Goal: Information Seeking & Learning: Compare options

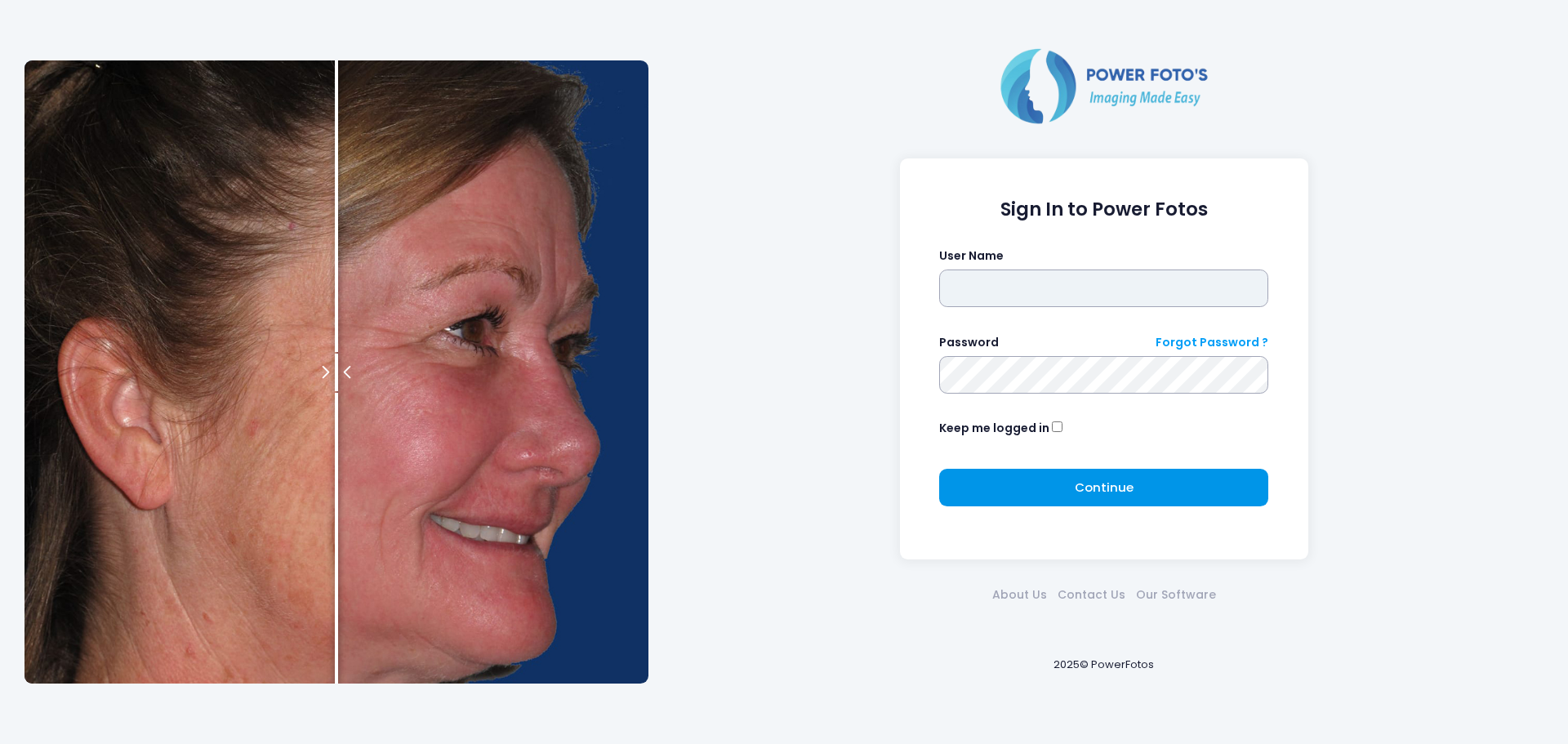
type input "**********"
click at [1052, 492] on button "Continue Please wait..." at bounding box center [1102, 487] width 329 height 38
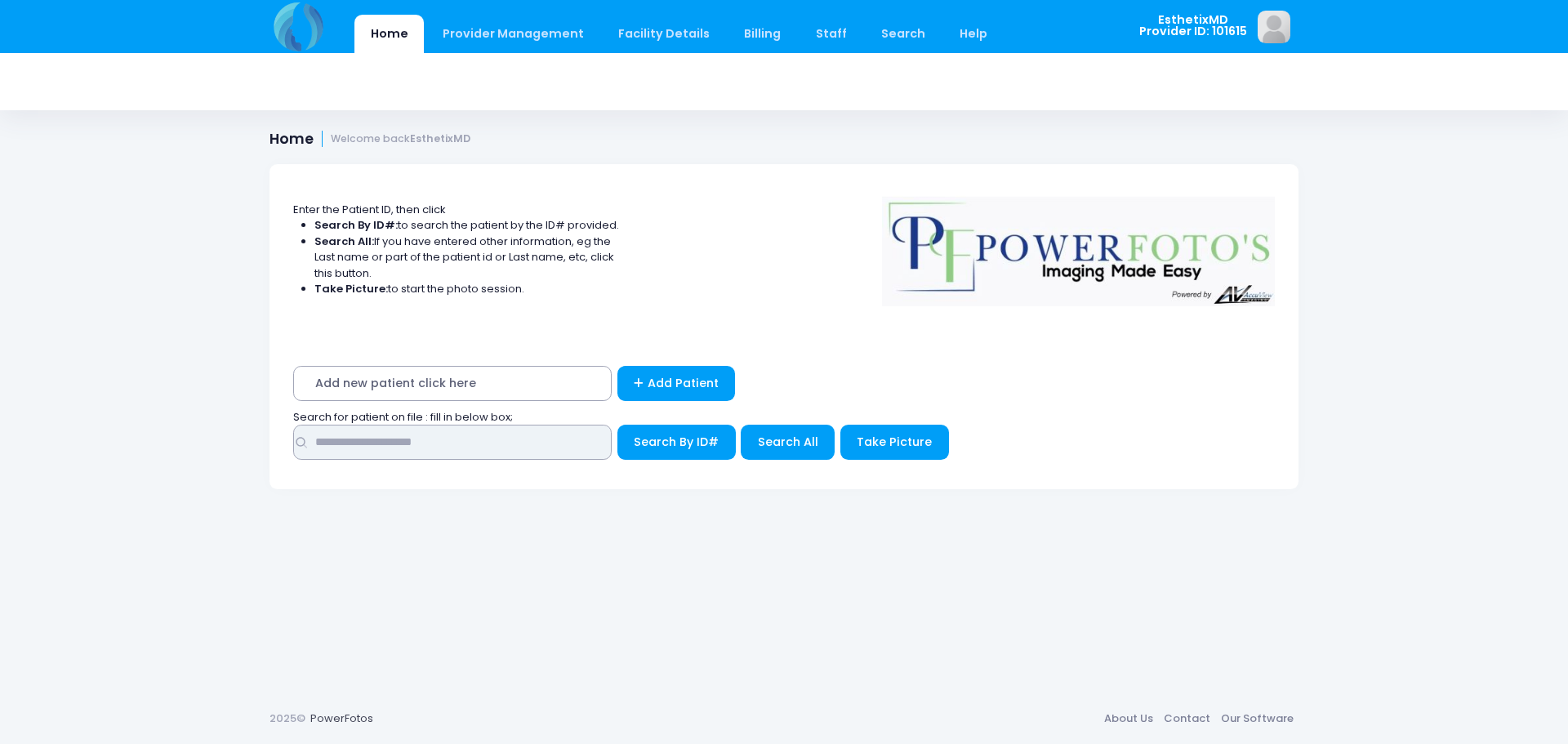
click at [439, 438] on input "text" at bounding box center [452, 441] width 319 height 35
type input "***"
click at [789, 439] on span "Search All" at bounding box center [787, 441] width 60 height 16
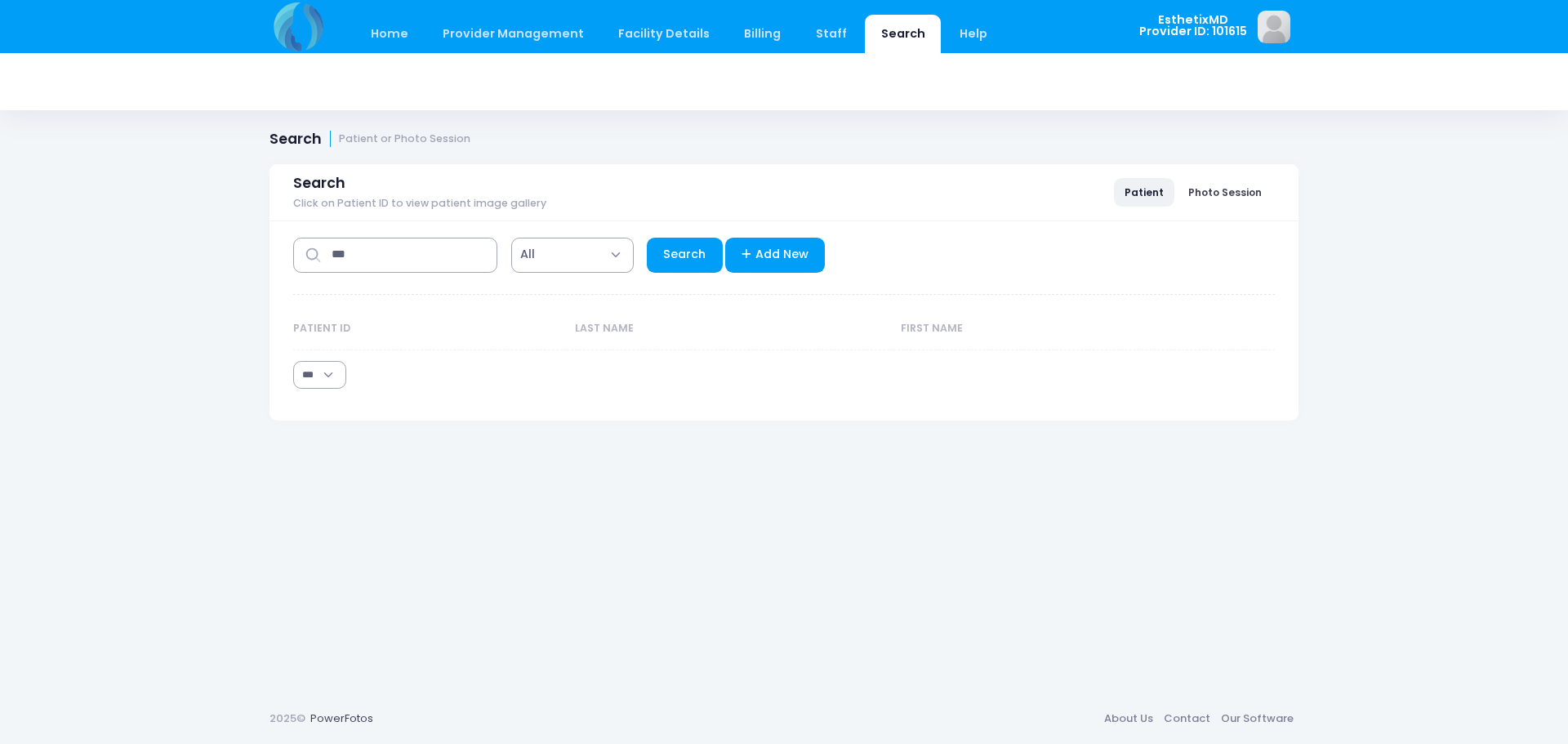
select select "***"
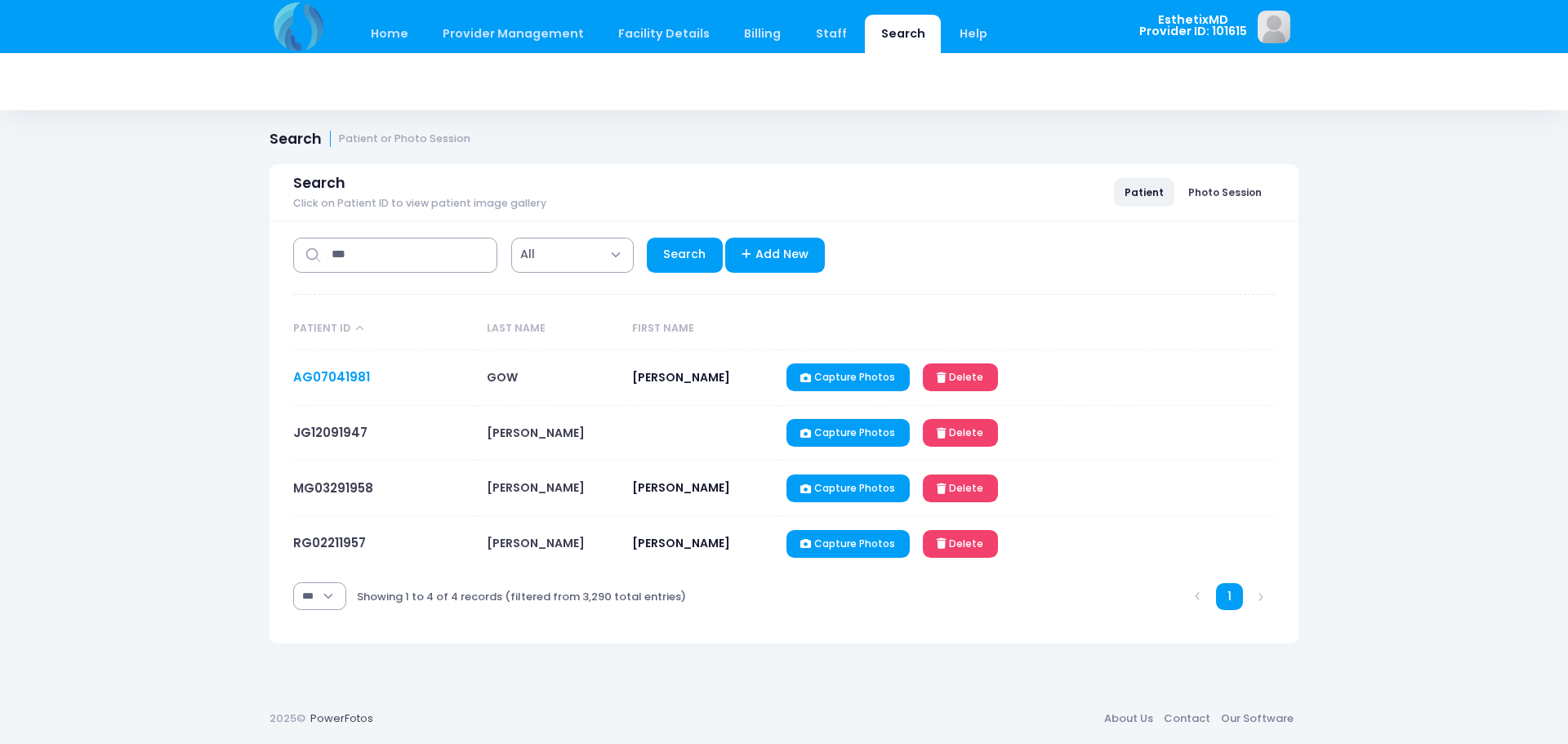
click at [336, 378] on link "AG07041981" at bounding box center [331, 377] width 77 height 17
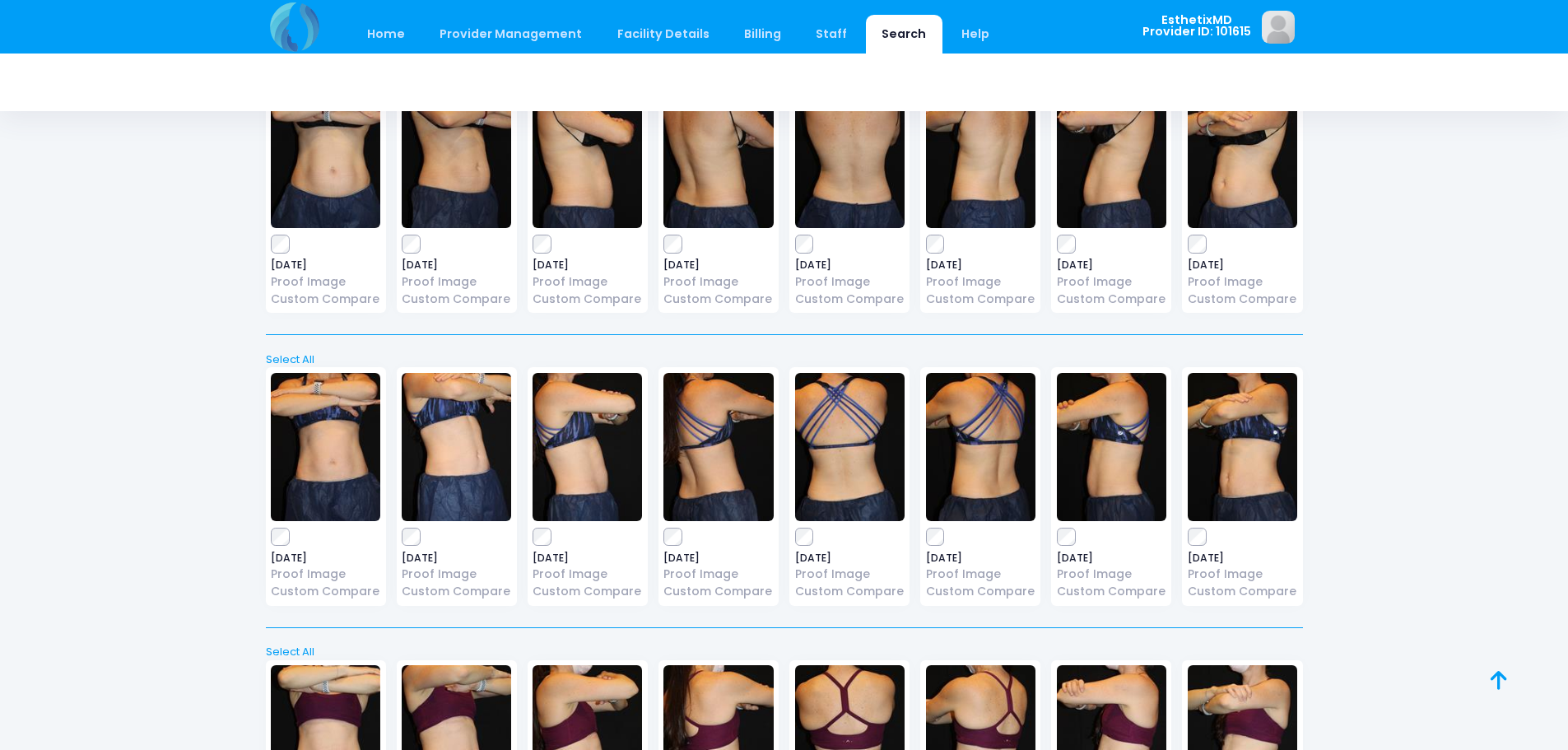
scroll to position [776, 0]
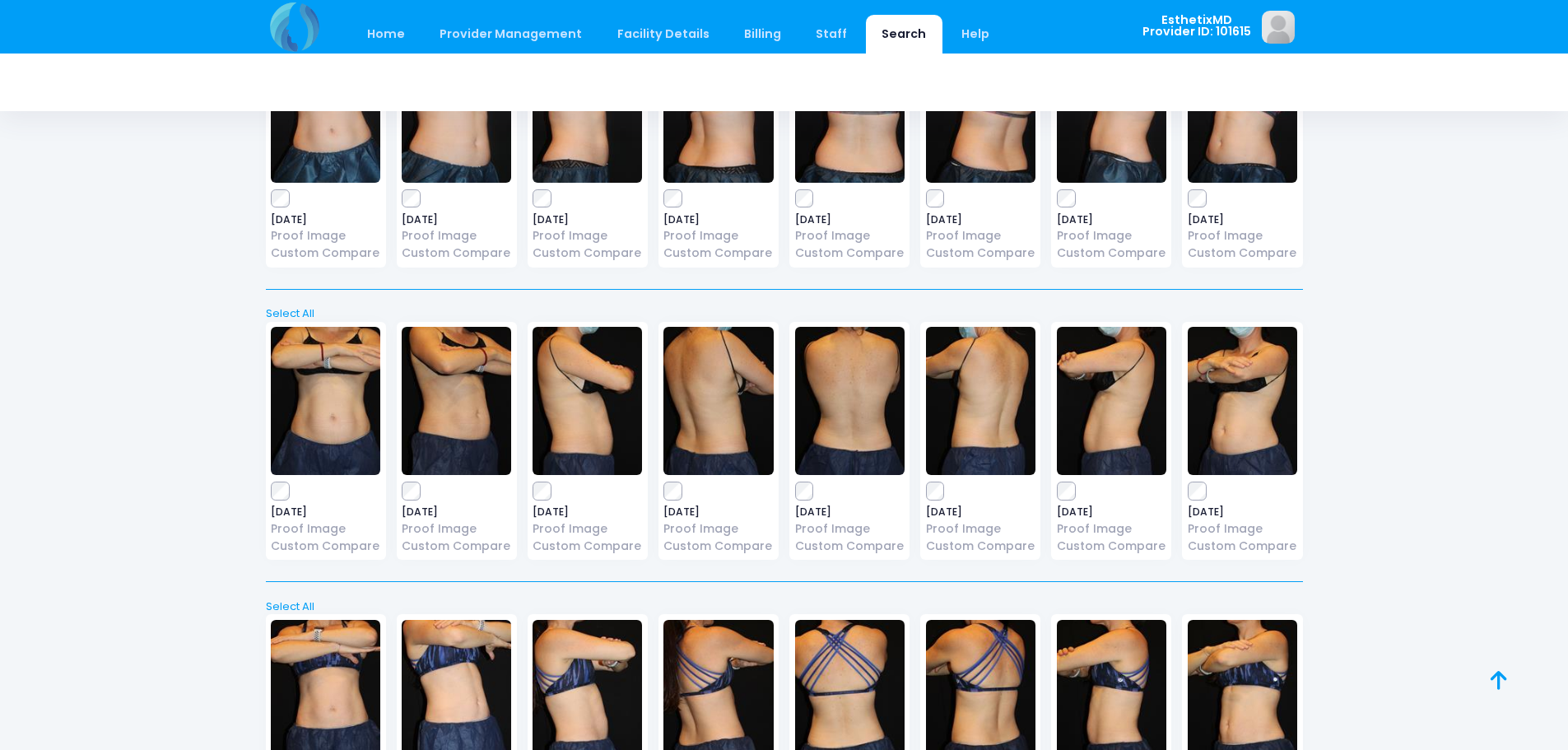
click at [593, 418] on img at bounding box center [587, 400] width 110 height 148
click at [561, 547] on link "Custom Compare" at bounding box center [587, 546] width 110 height 17
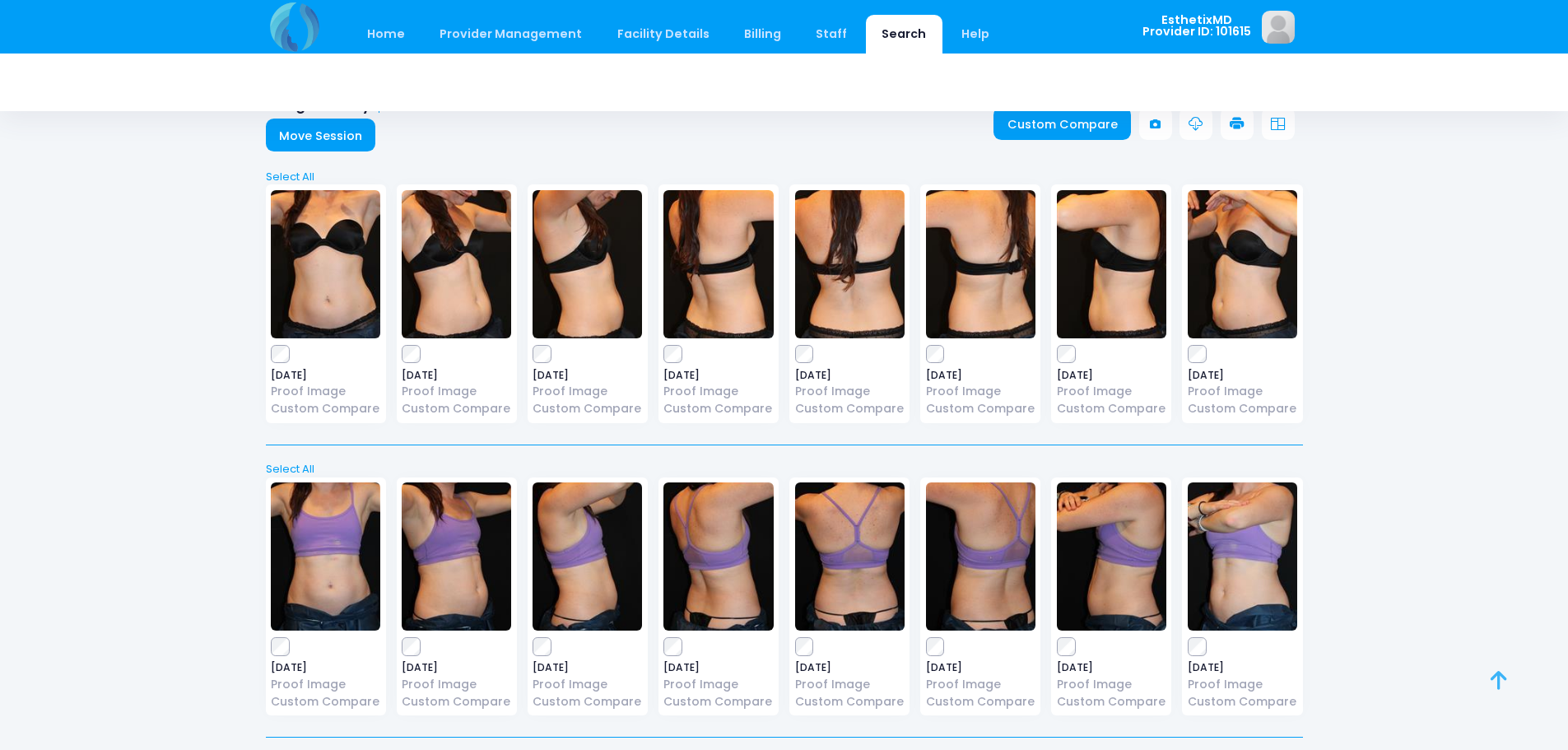
scroll to position [0, 0]
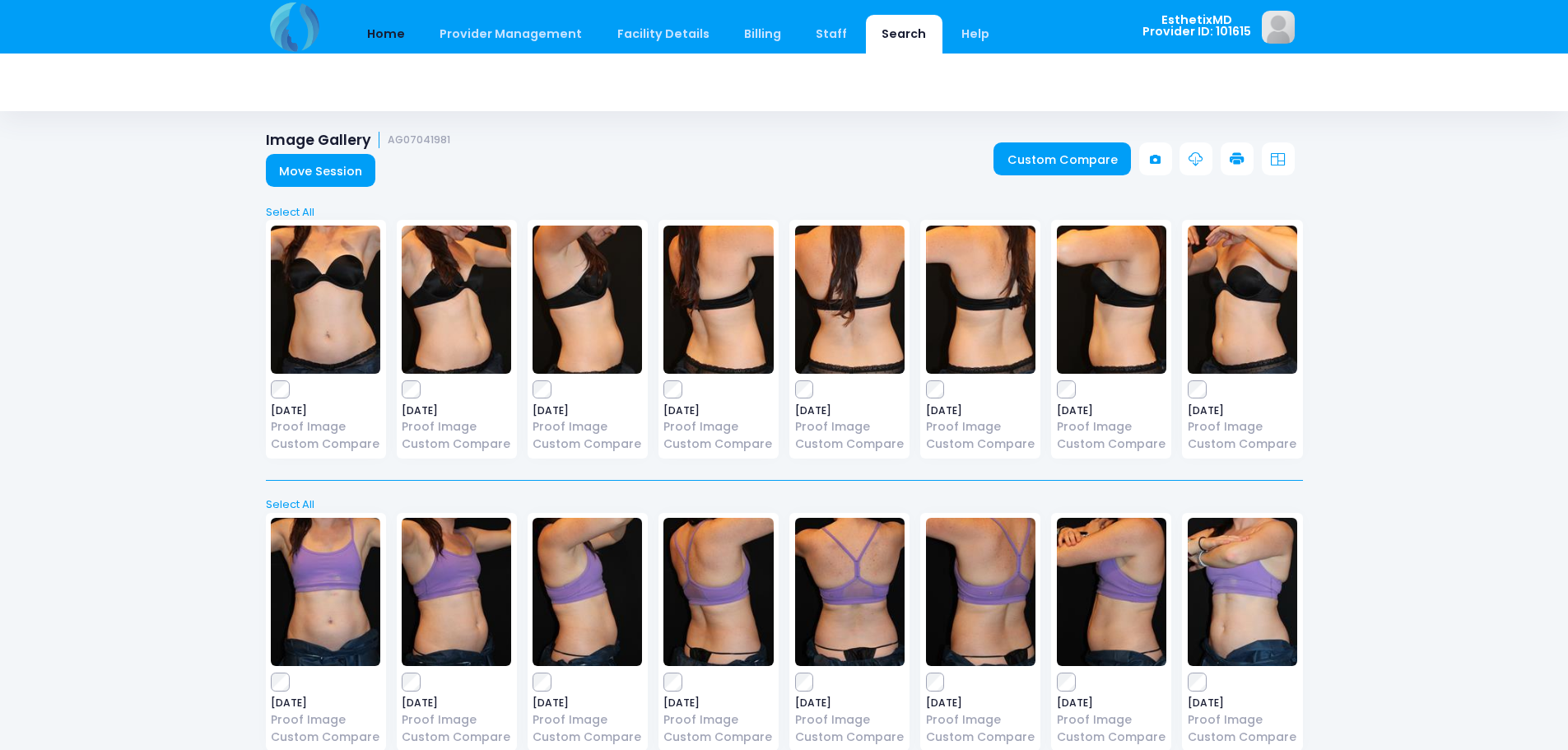
click at [374, 40] on link "Home" at bounding box center [386, 34] width 70 height 39
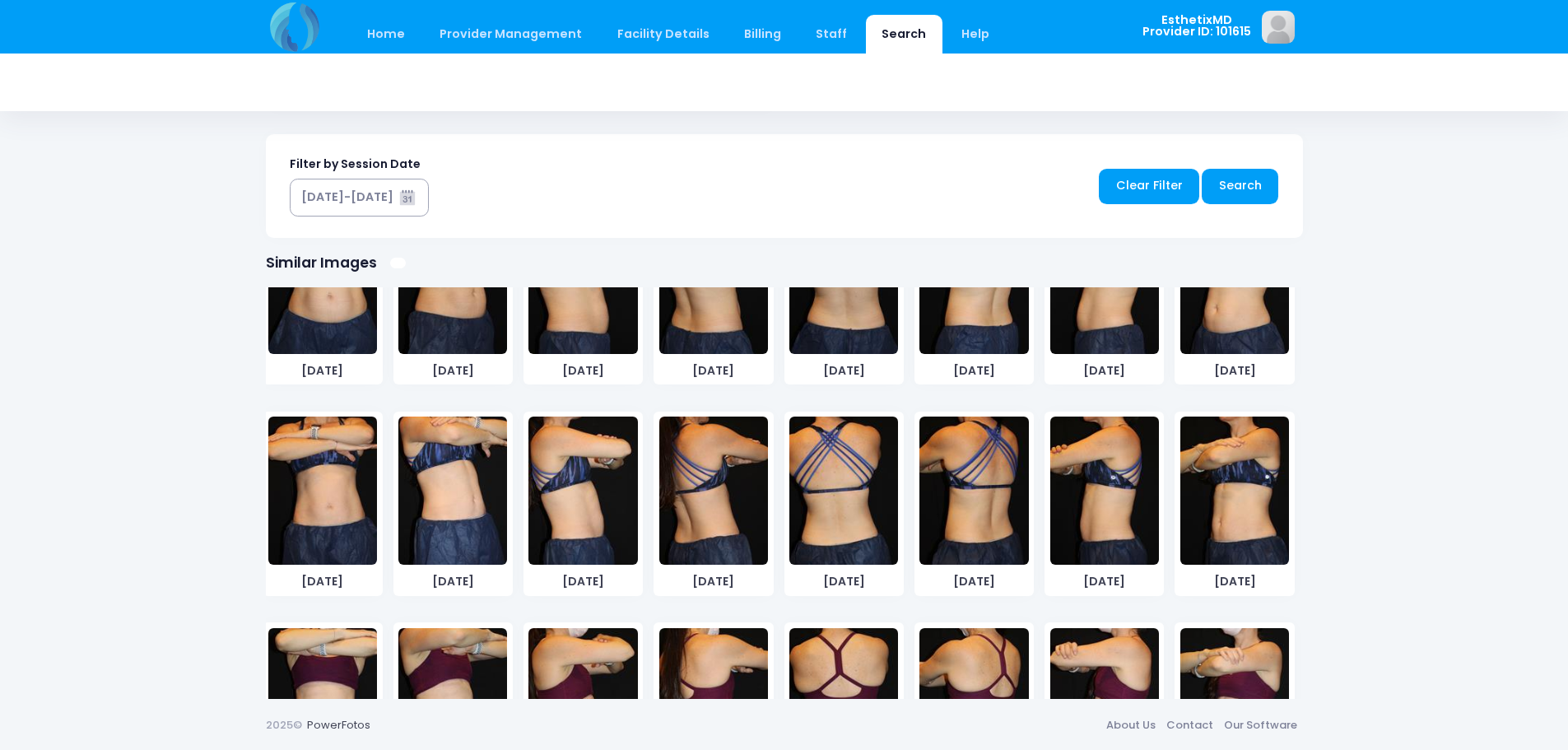
scroll to position [905, 0]
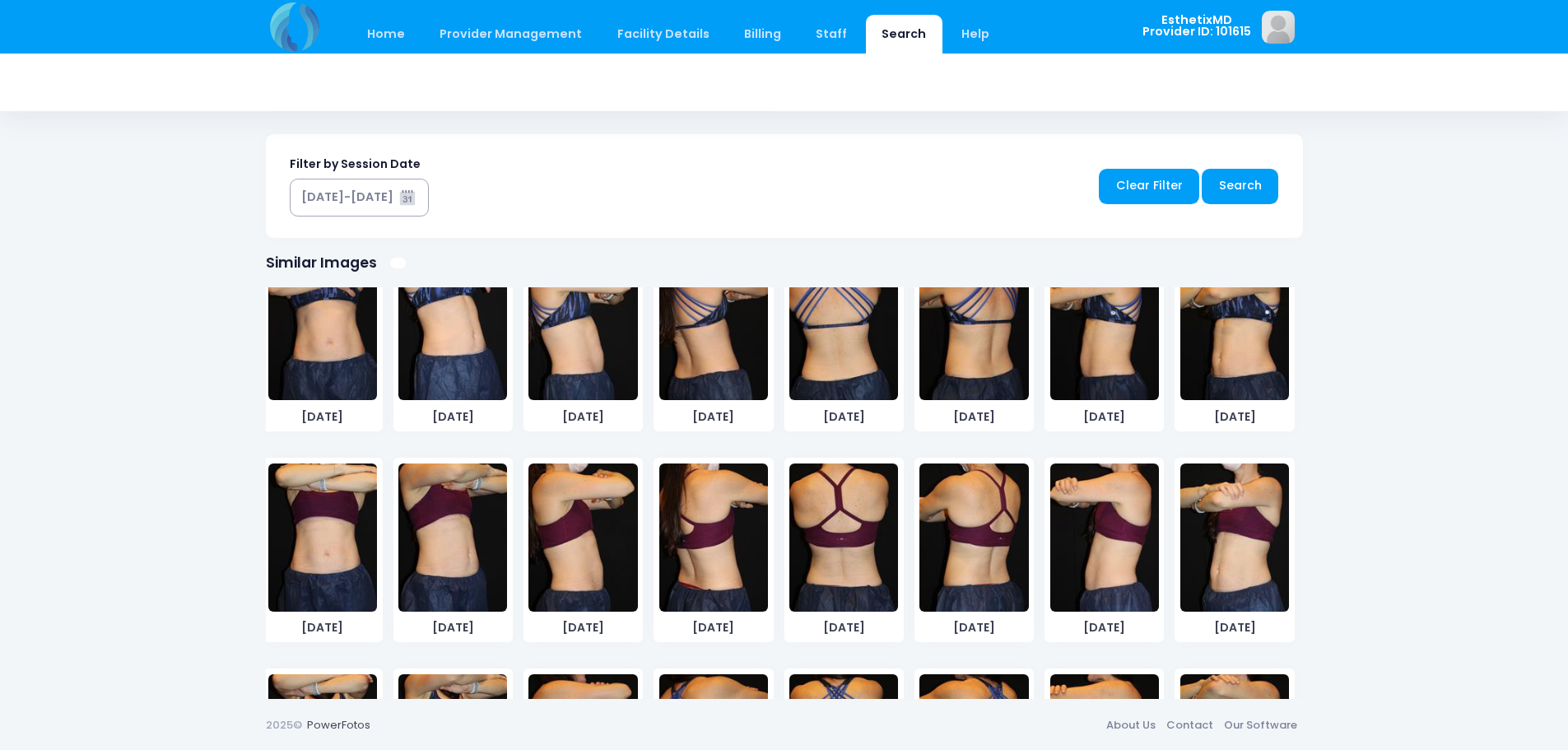
click at [572, 576] on img at bounding box center [583, 537] width 109 height 148
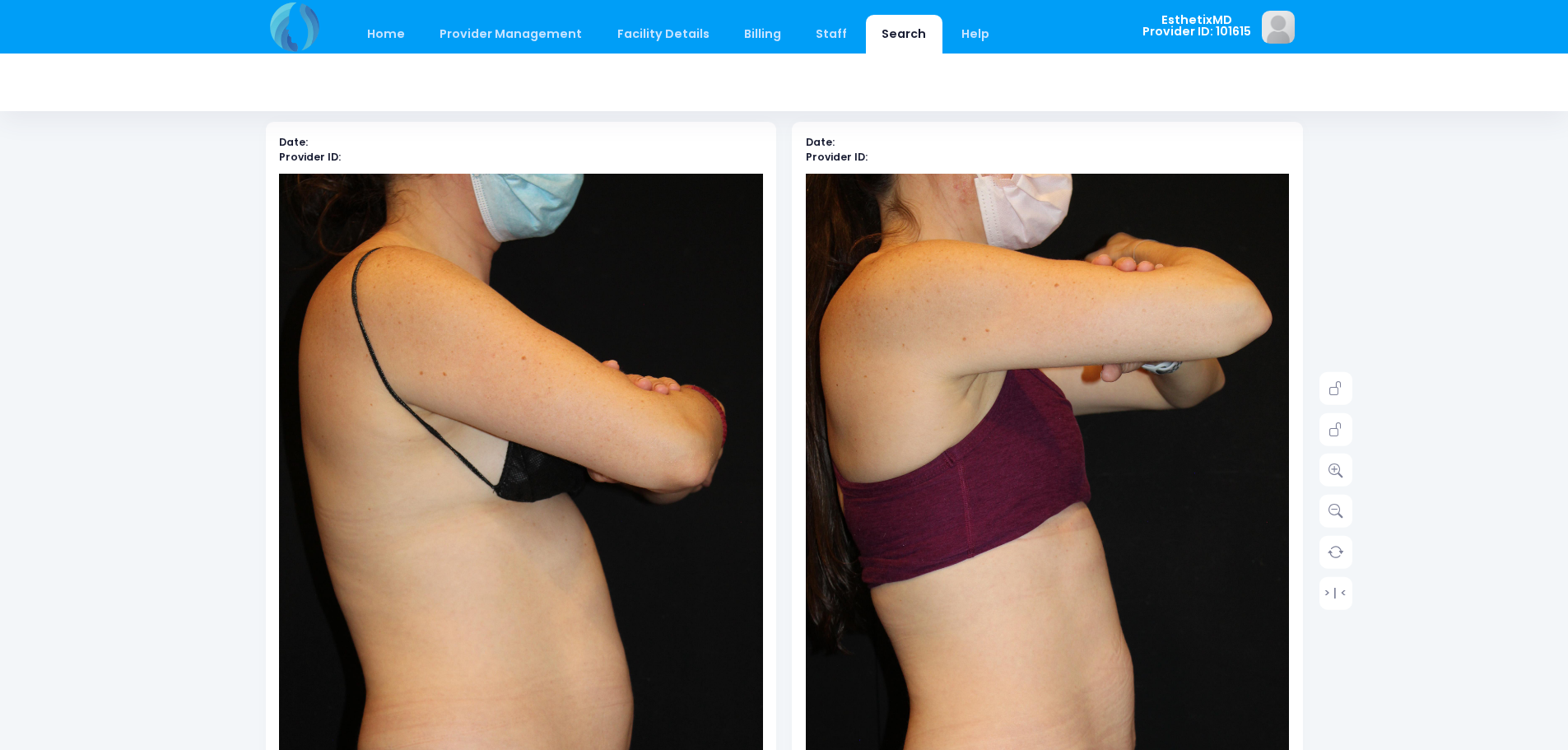
scroll to position [164, 0]
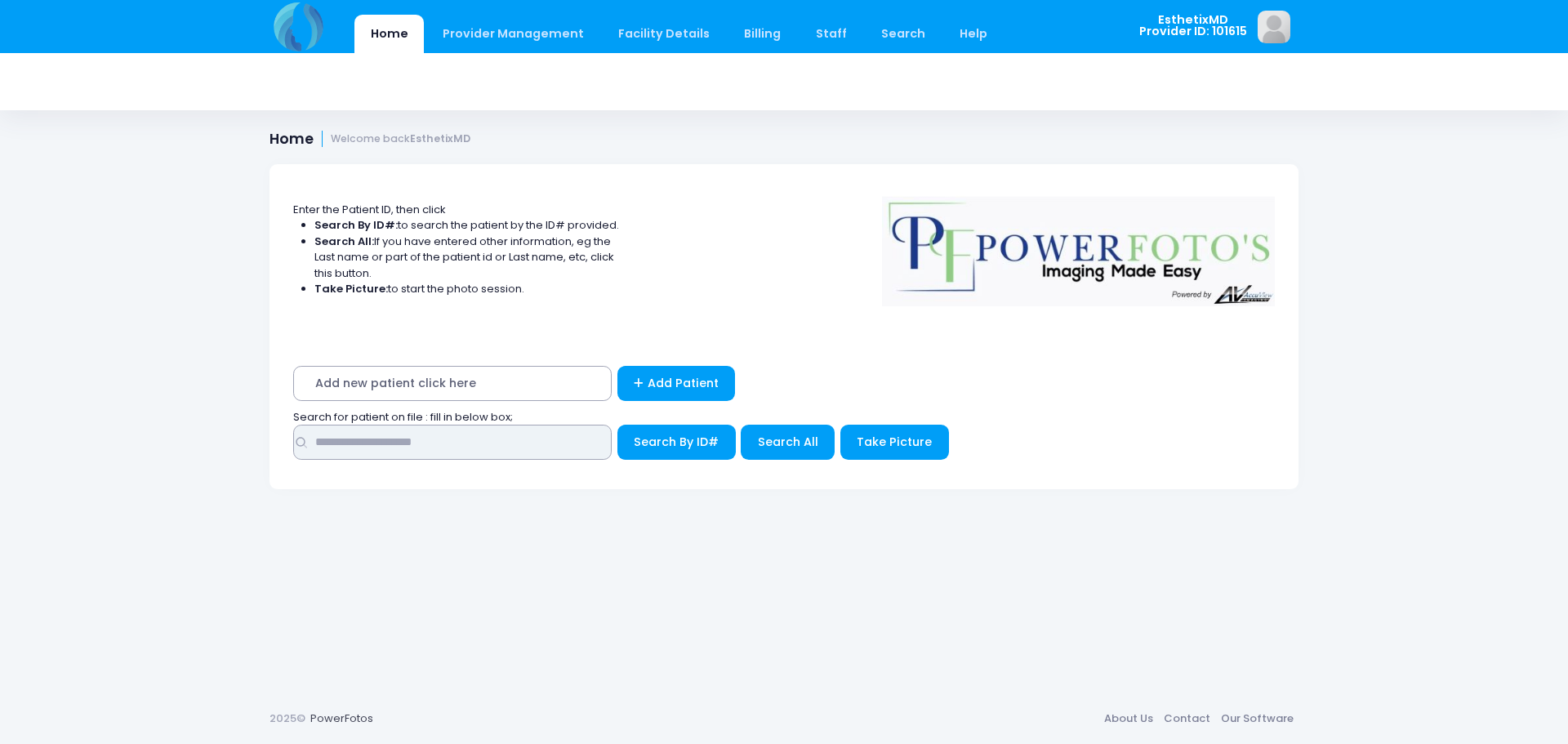
click at [390, 445] on input "text" at bounding box center [452, 441] width 319 height 35
type input "******"
click at [784, 433] on span "Search All" at bounding box center [787, 441] width 60 height 16
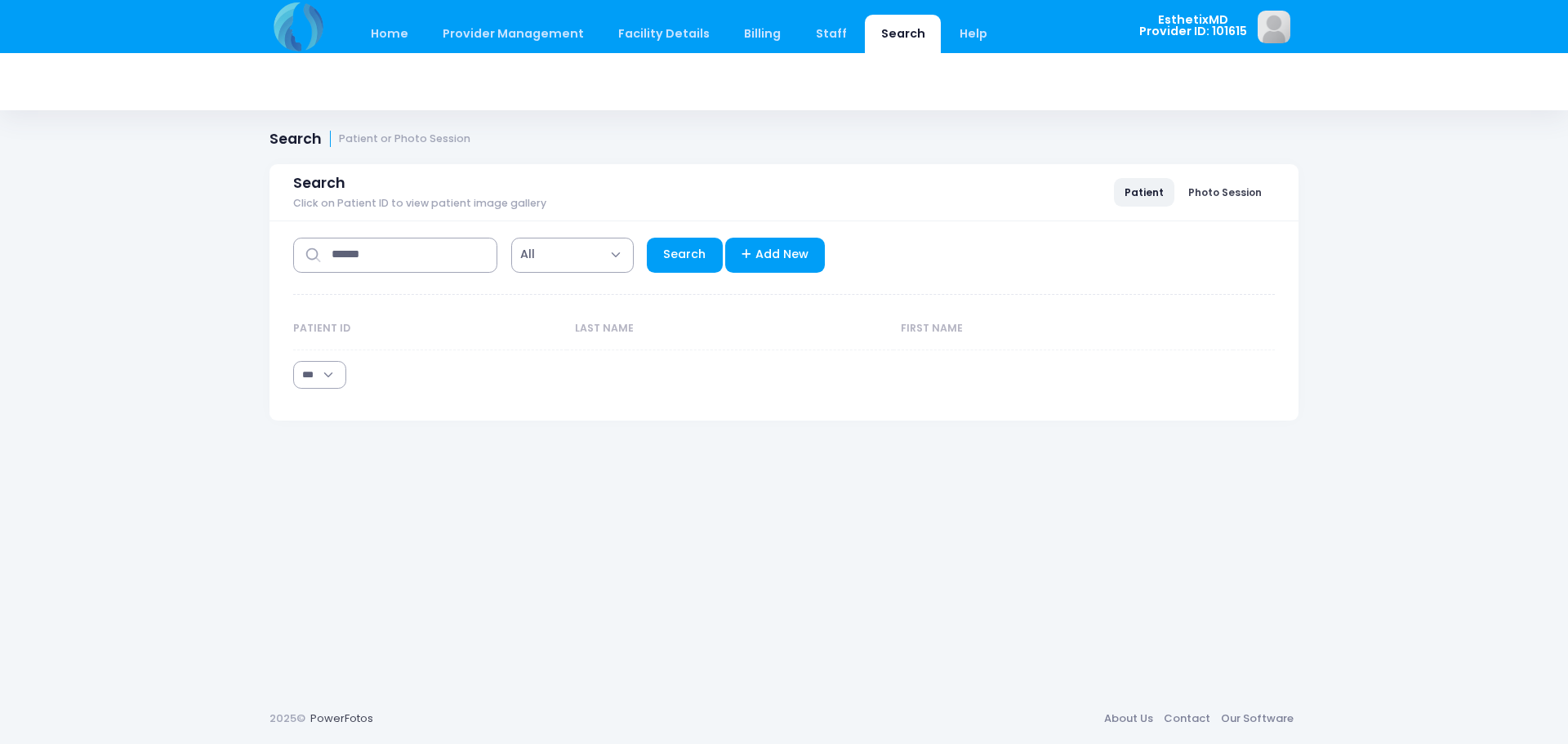
select select "***"
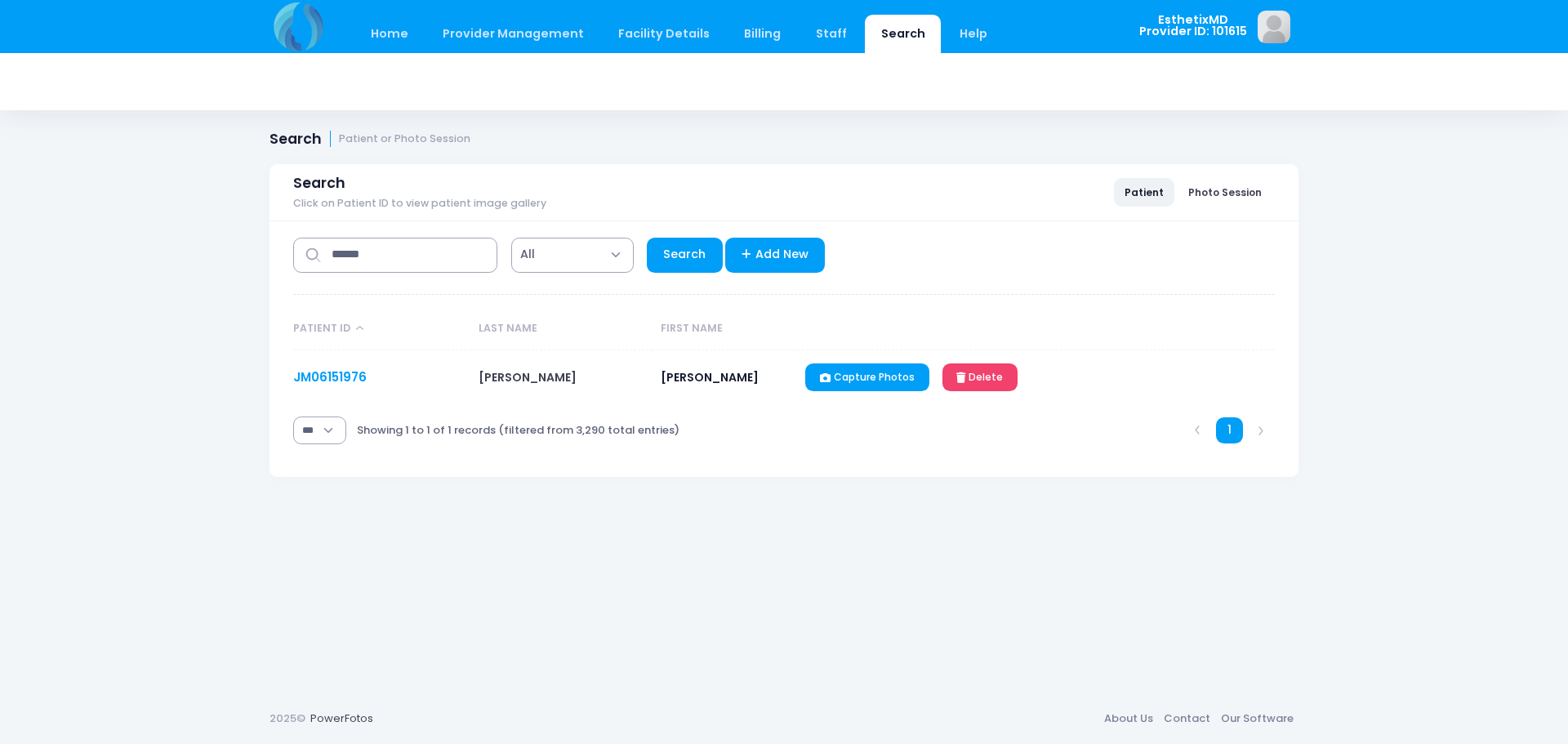
click at [328, 375] on link "JM06151976" at bounding box center [330, 377] width 74 height 17
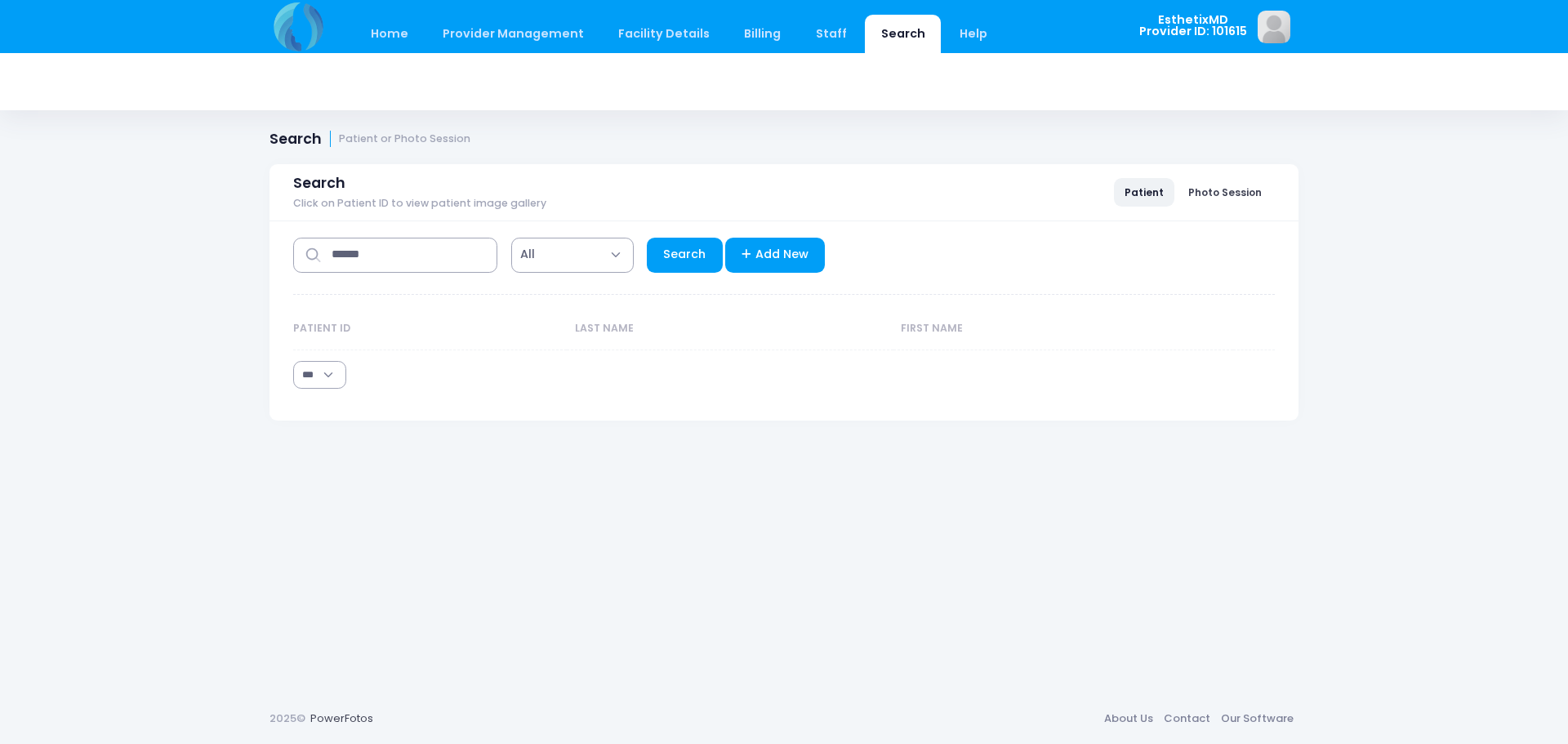
select select "***"
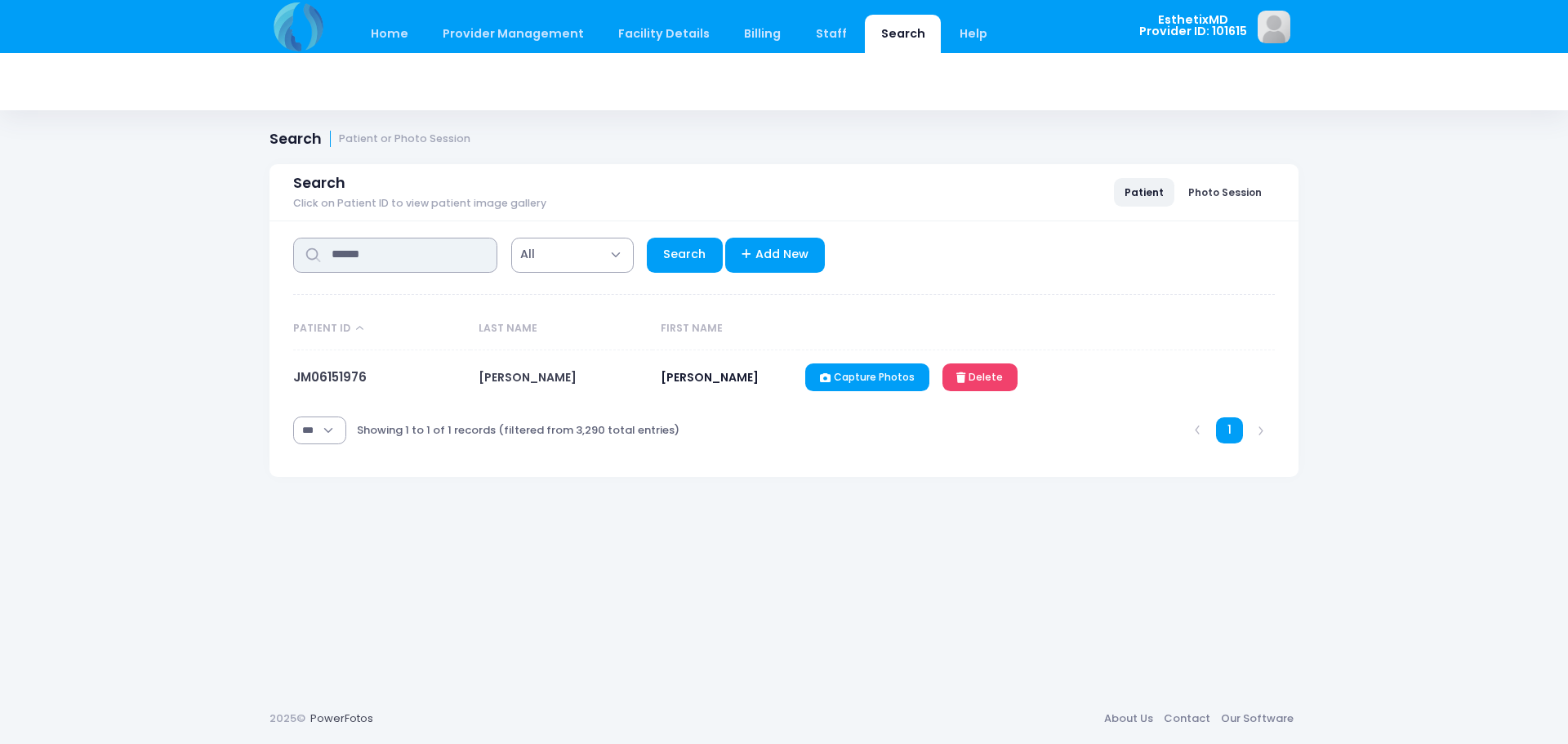
drag, startPoint x: 377, startPoint y: 253, endPoint x: 121, endPoint y: 207, distance: 260.1
click at [122, 209] on div "Home Provider Management Provider Management Add User View Users Billing" at bounding box center [784, 372] width 1568 height 744
type input "*******"
click at [675, 256] on link "Search" at bounding box center [684, 255] width 76 height 35
select select "***"
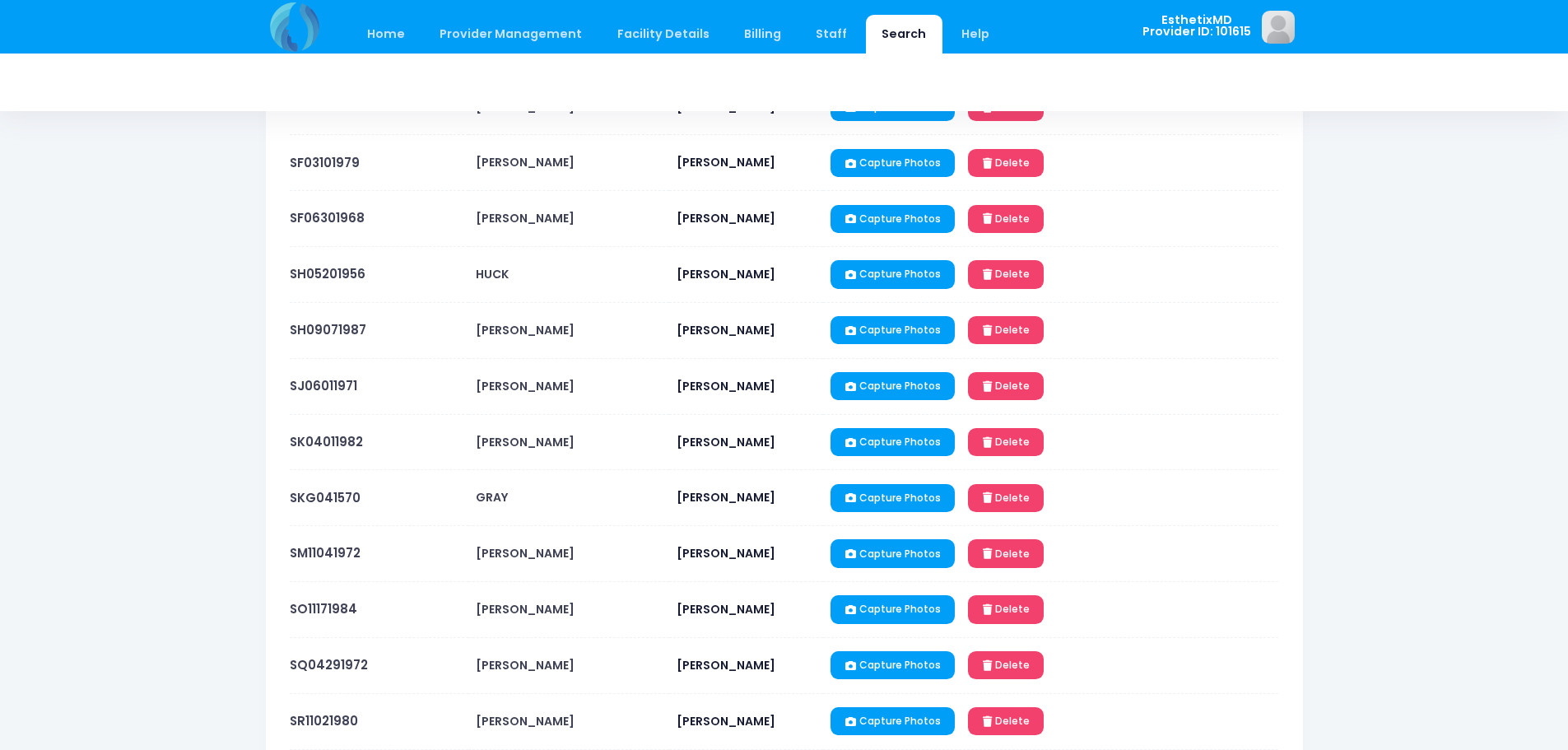
scroll to position [411, 0]
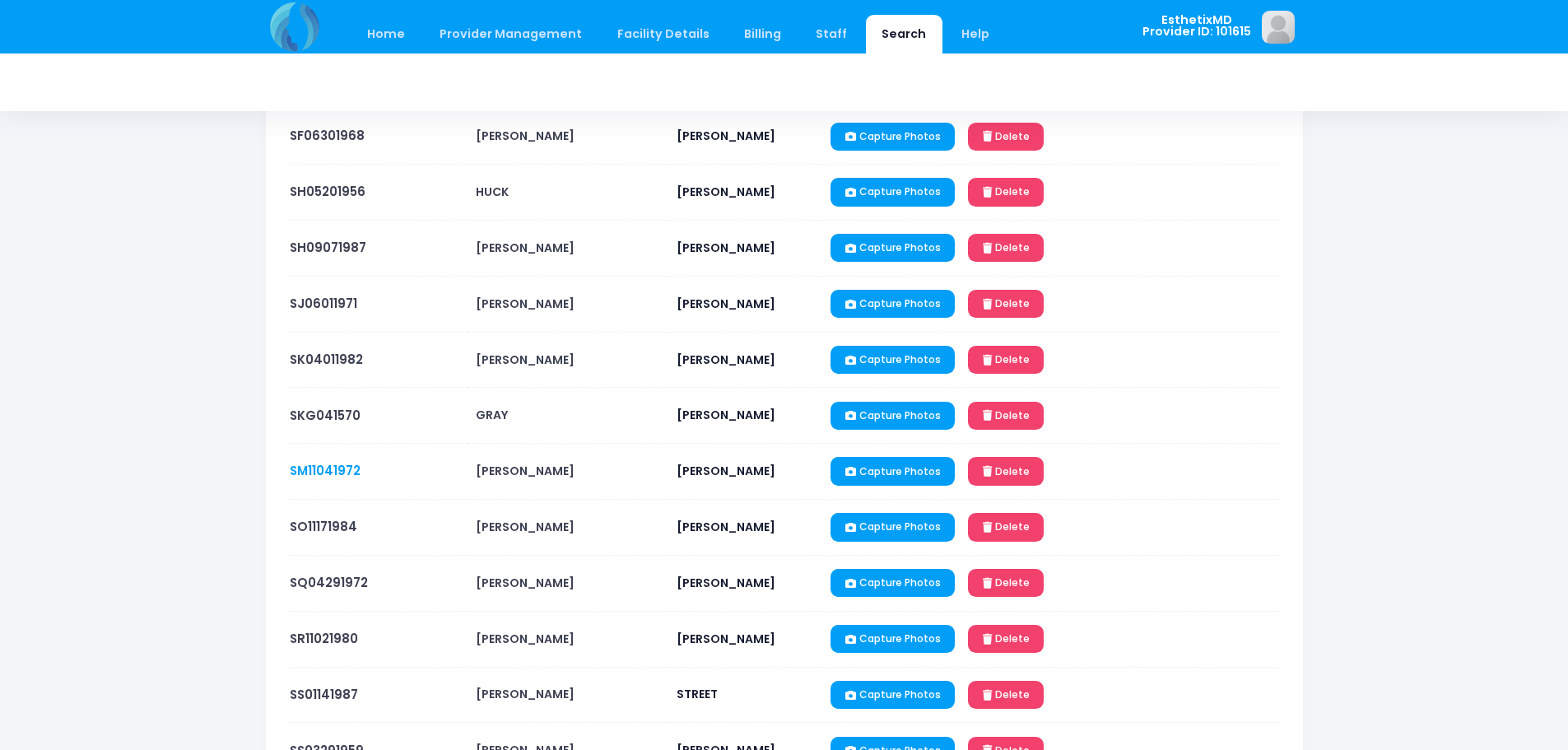
click at [311, 468] on link "SM11041972" at bounding box center [325, 470] width 71 height 17
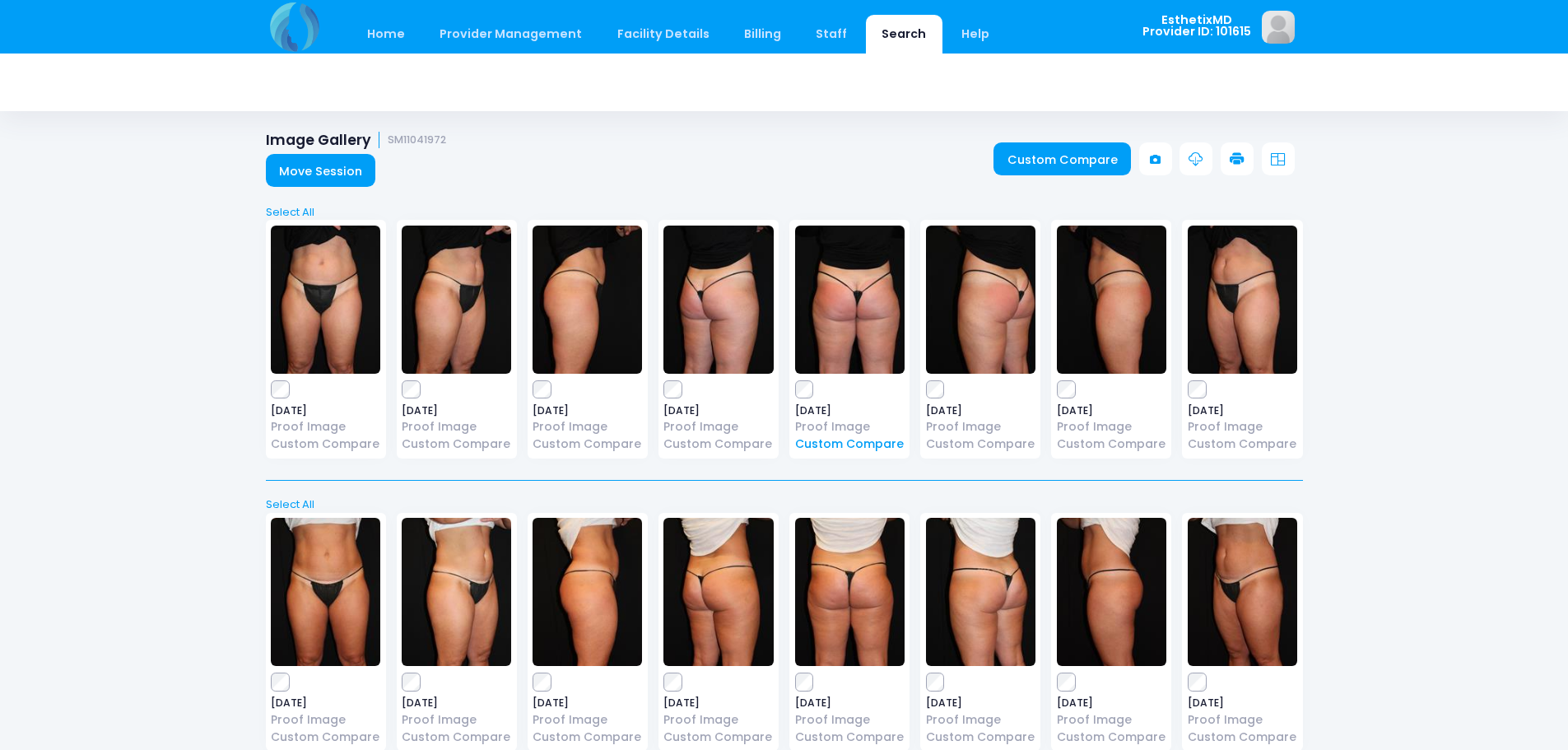
click at [858, 446] on link "Custom Compare" at bounding box center [850, 444] width 110 height 17
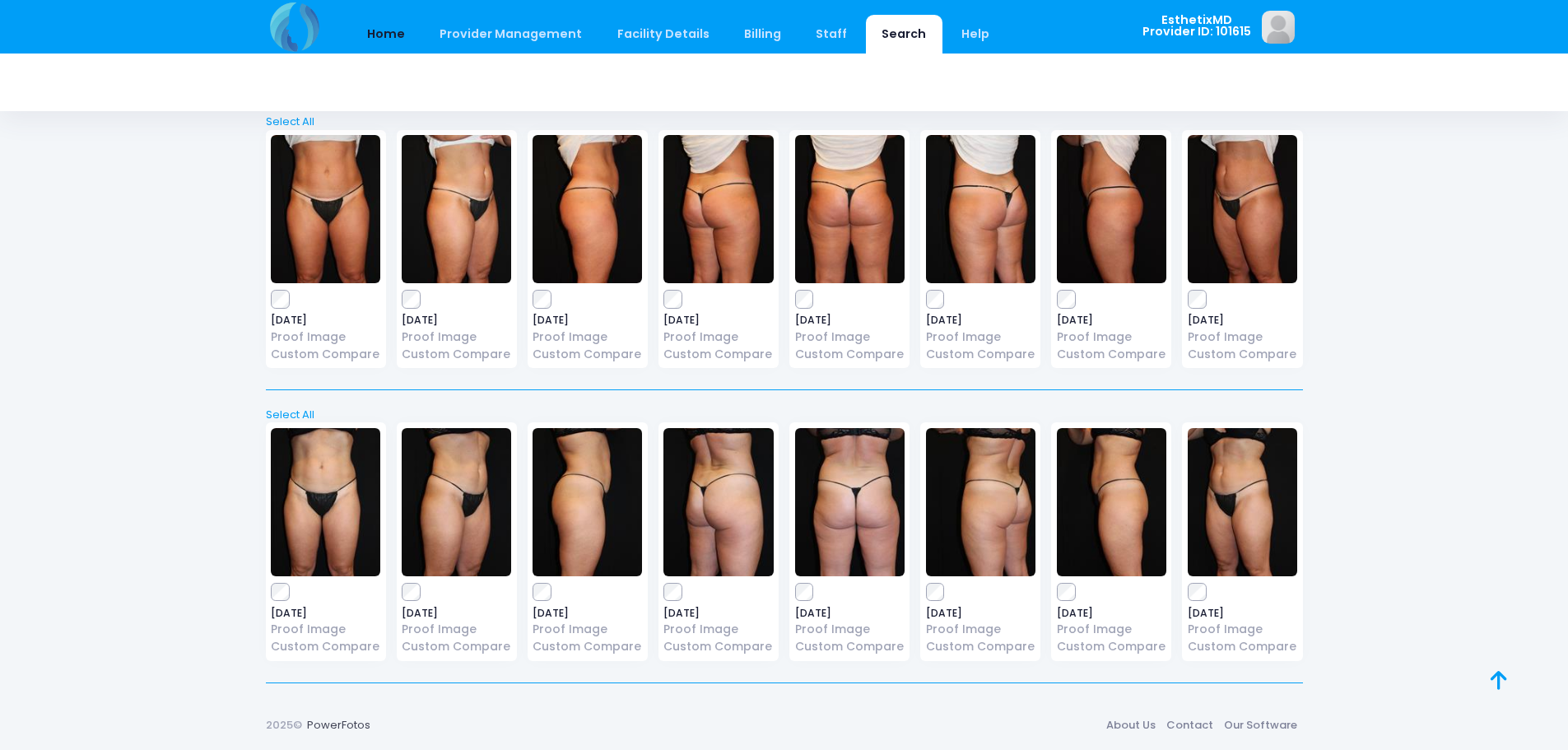
click at [386, 26] on link "Home" at bounding box center [386, 34] width 70 height 39
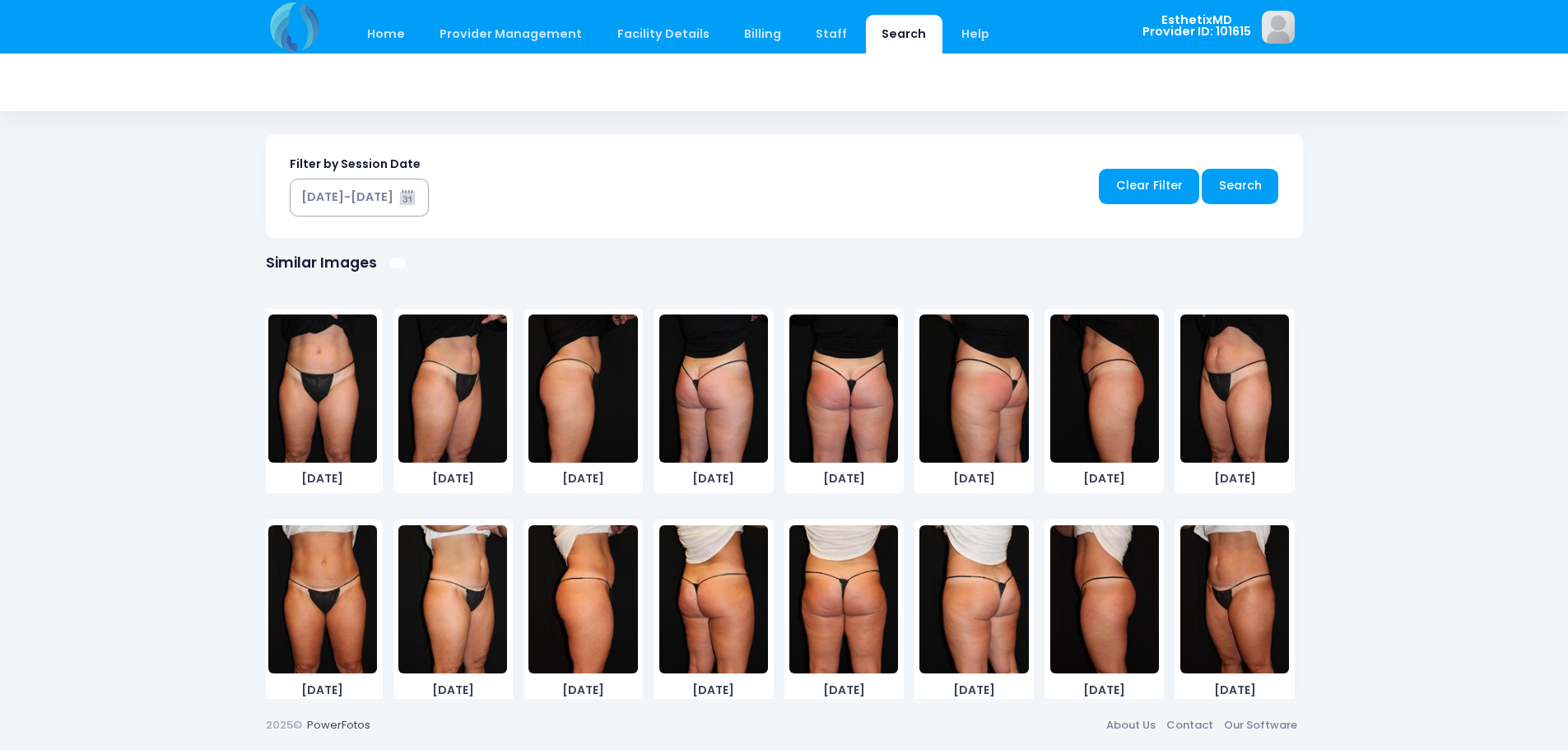
scroll to position [232, 0]
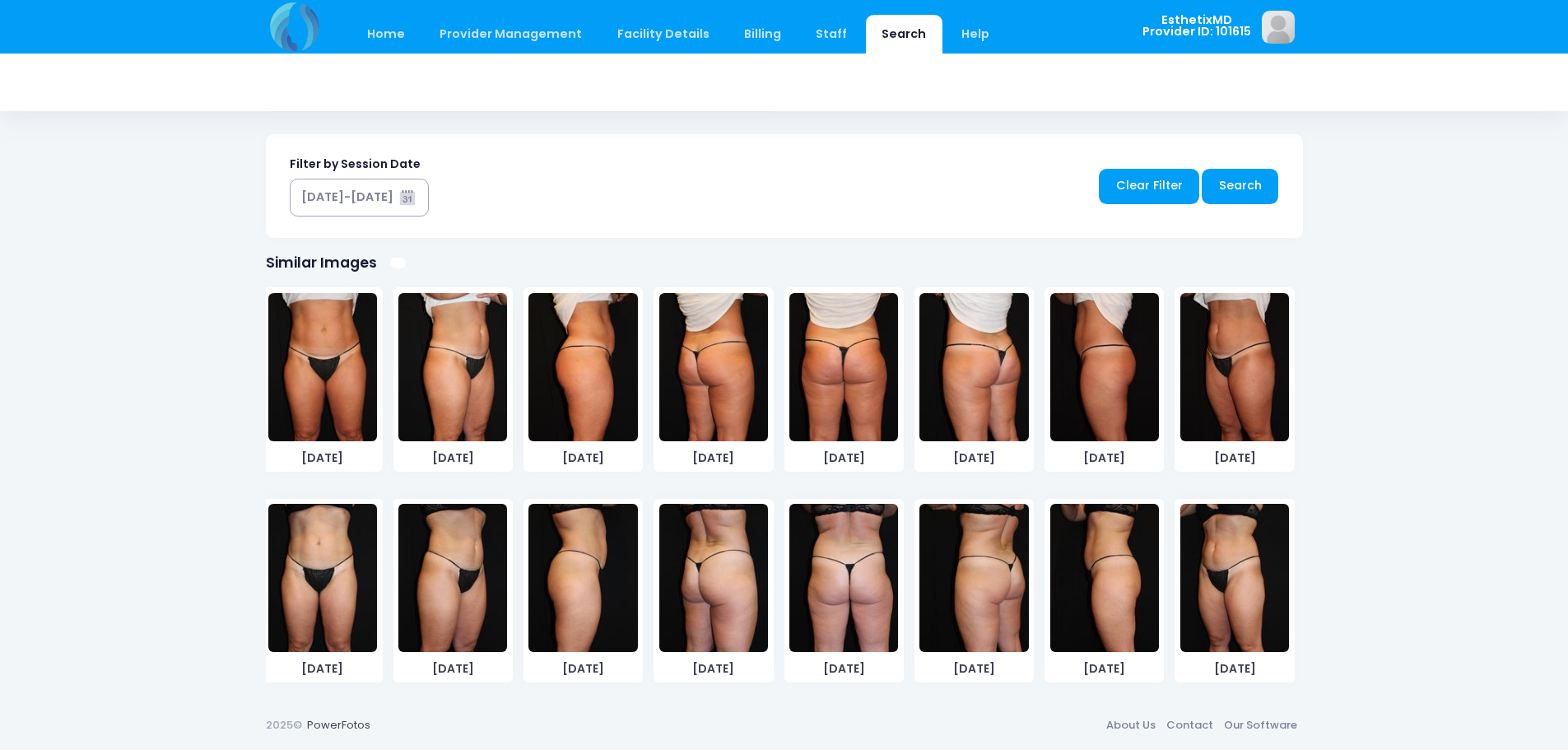
click at [851, 612] on img at bounding box center [843, 577] width 109 height 148
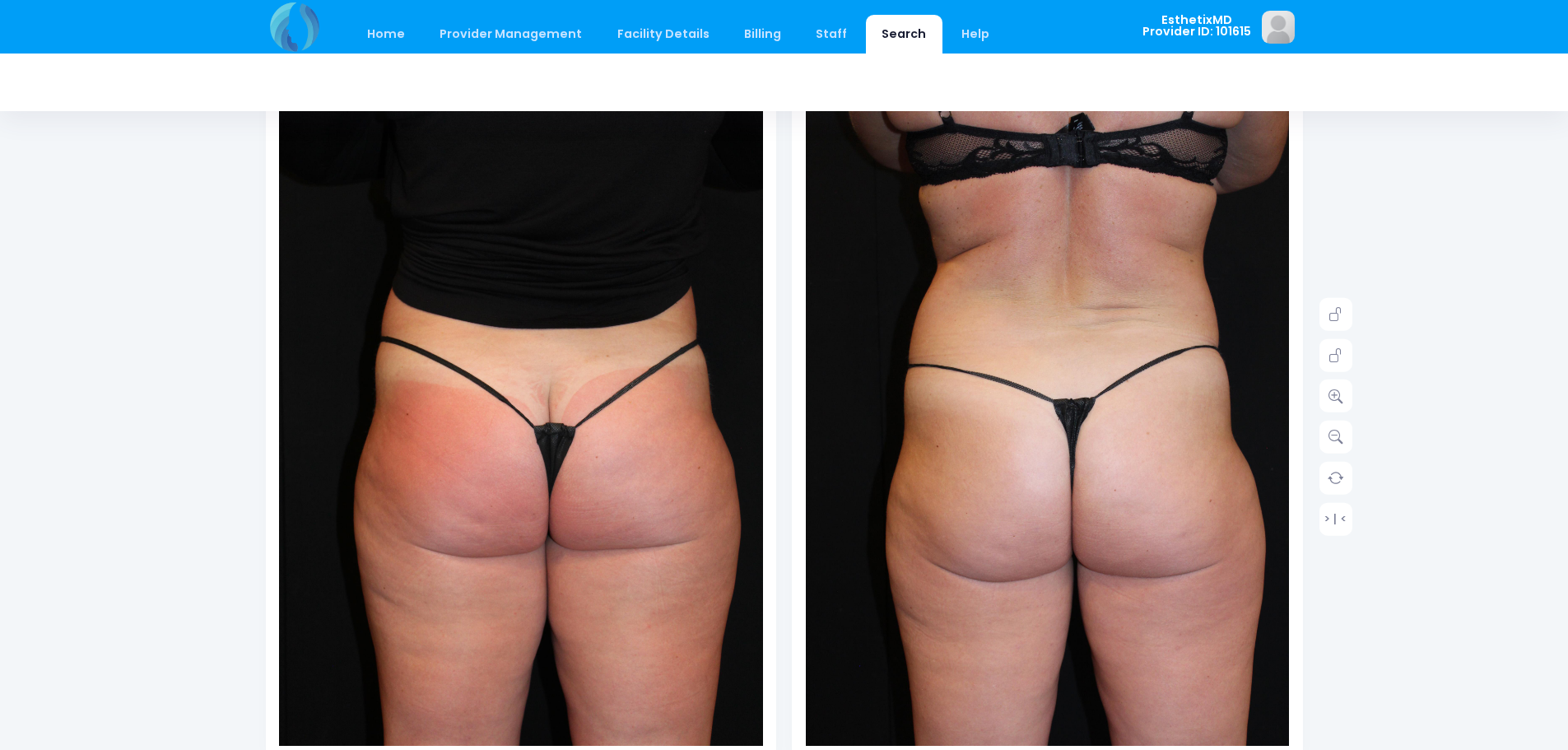
scroll to position [239, 0]
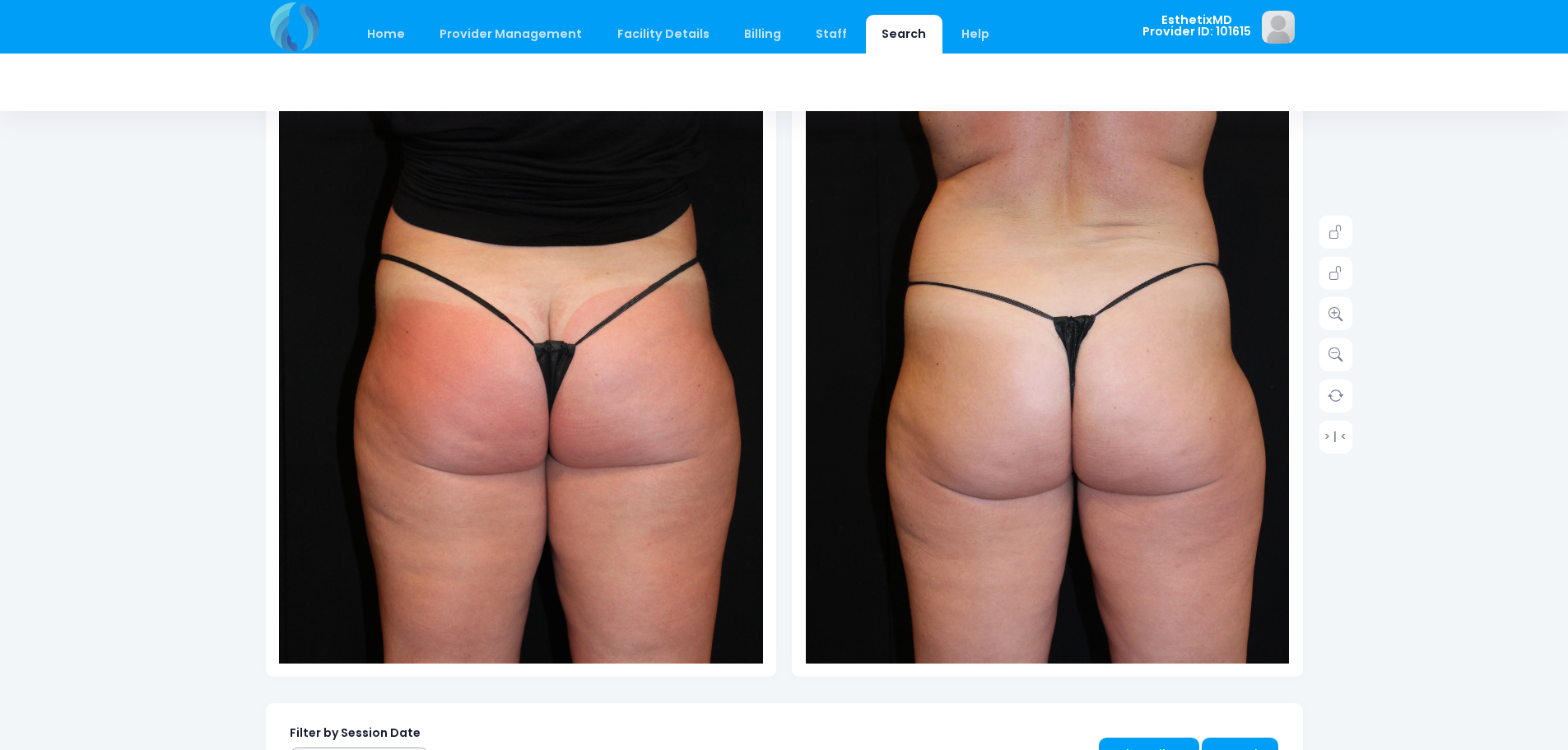
click at [1439, 494] on div "Home Provider Management Provider Management Add User View Users Billing" at bounding box center [784, 539] width 1568 height 1557
click at [1330, 316] on icon at bounding box center [1336, 313] width 15 height 15
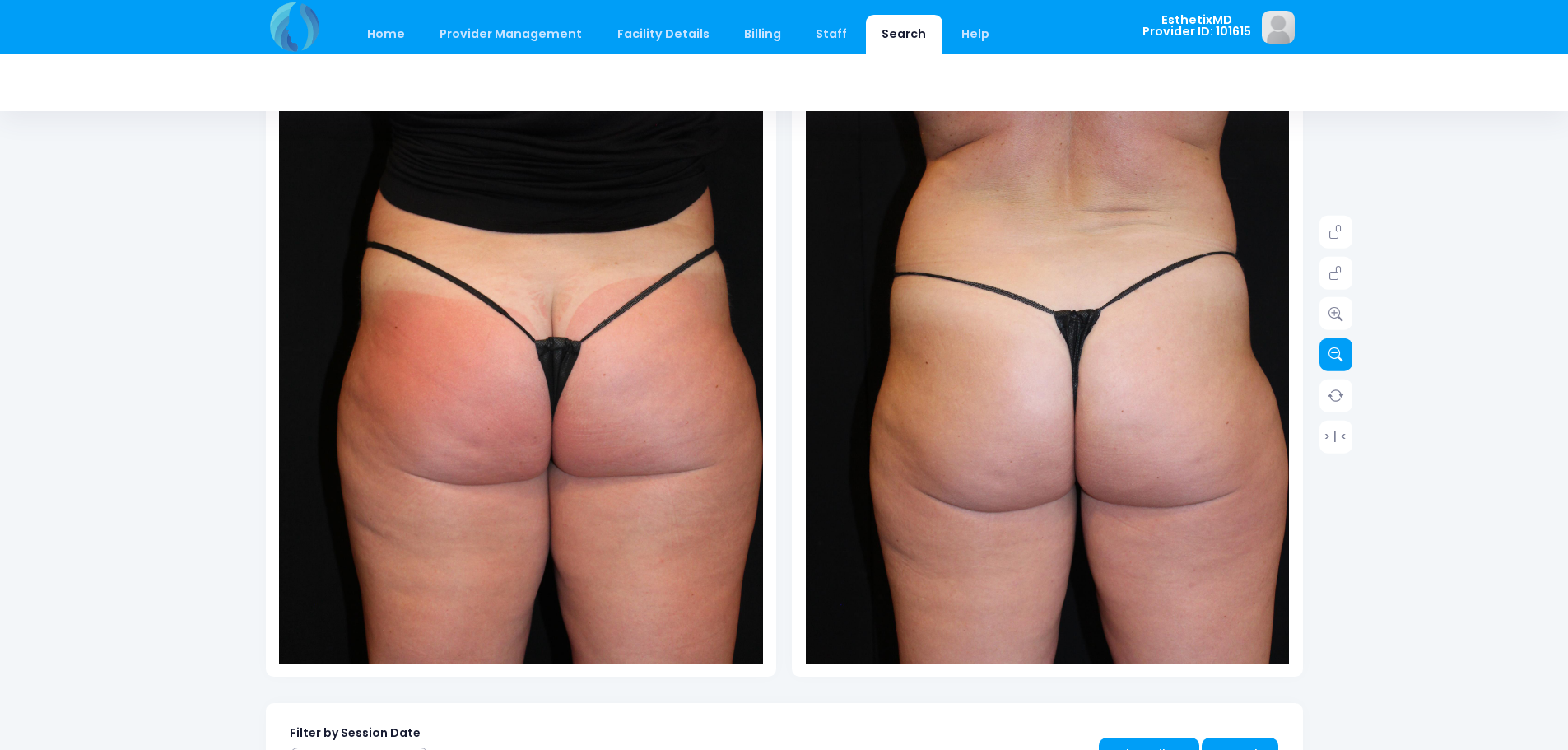
click at [1328, 353] on icon at bounding box center [1336, 355] width 15 height 15
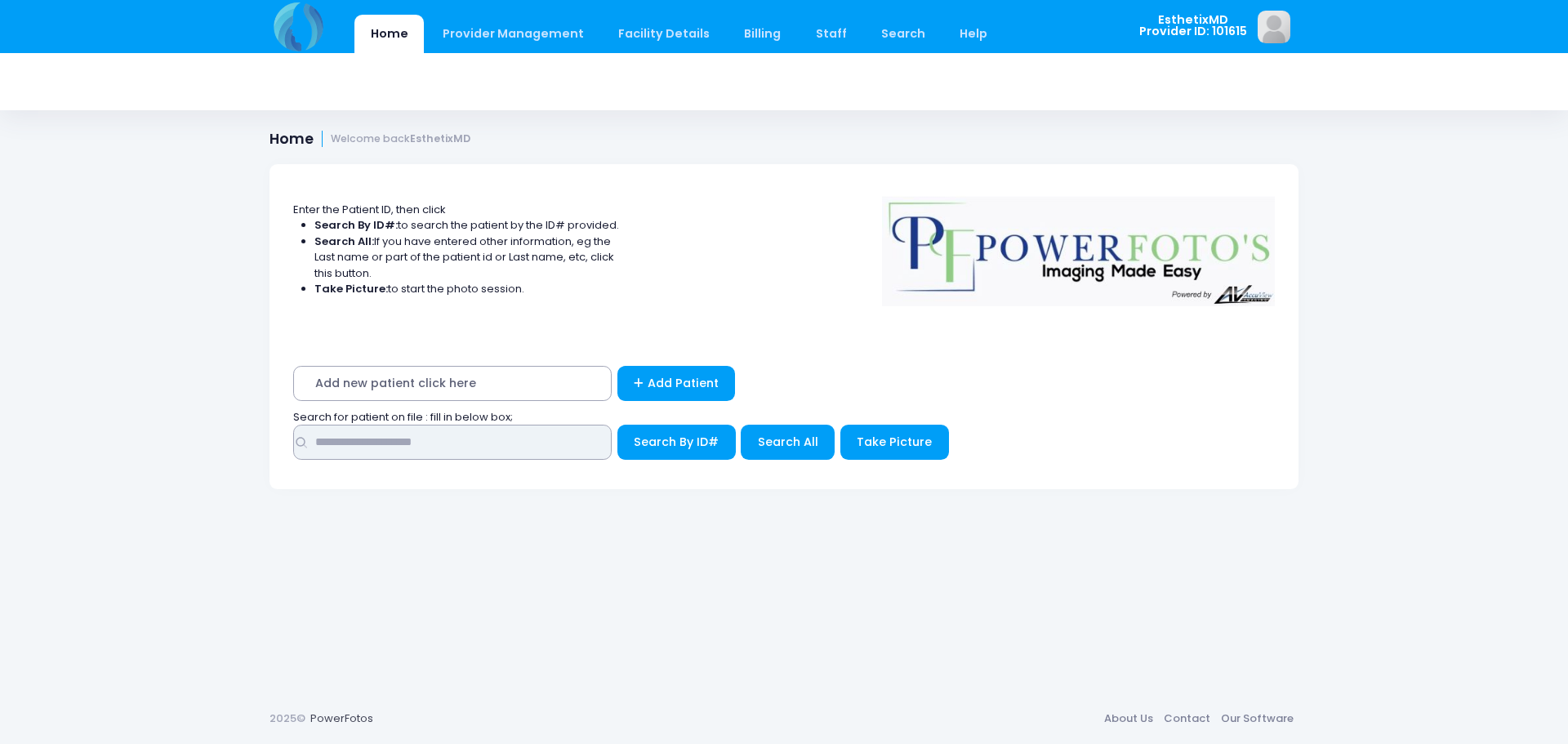
click at [410, 432] on input "text" at bounding box center [452, 441] width 319 height 35
type input "******"
click at [617, 424] on button "Search By ID#" at bounding box center [675, 441] width 118 height 35
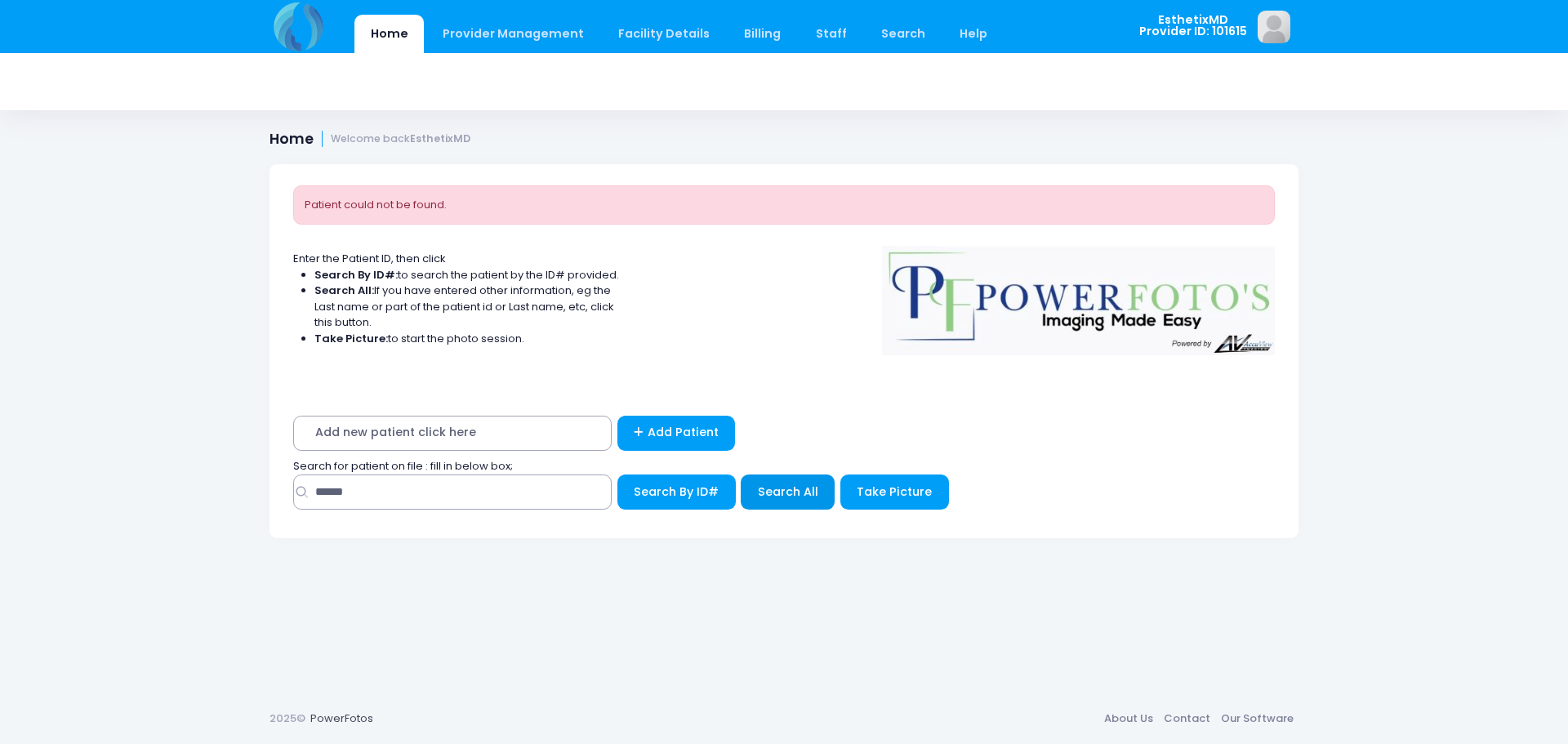
click at [821, 490] on button "Search All" at bounding box center [787, 492] width 94 height 35
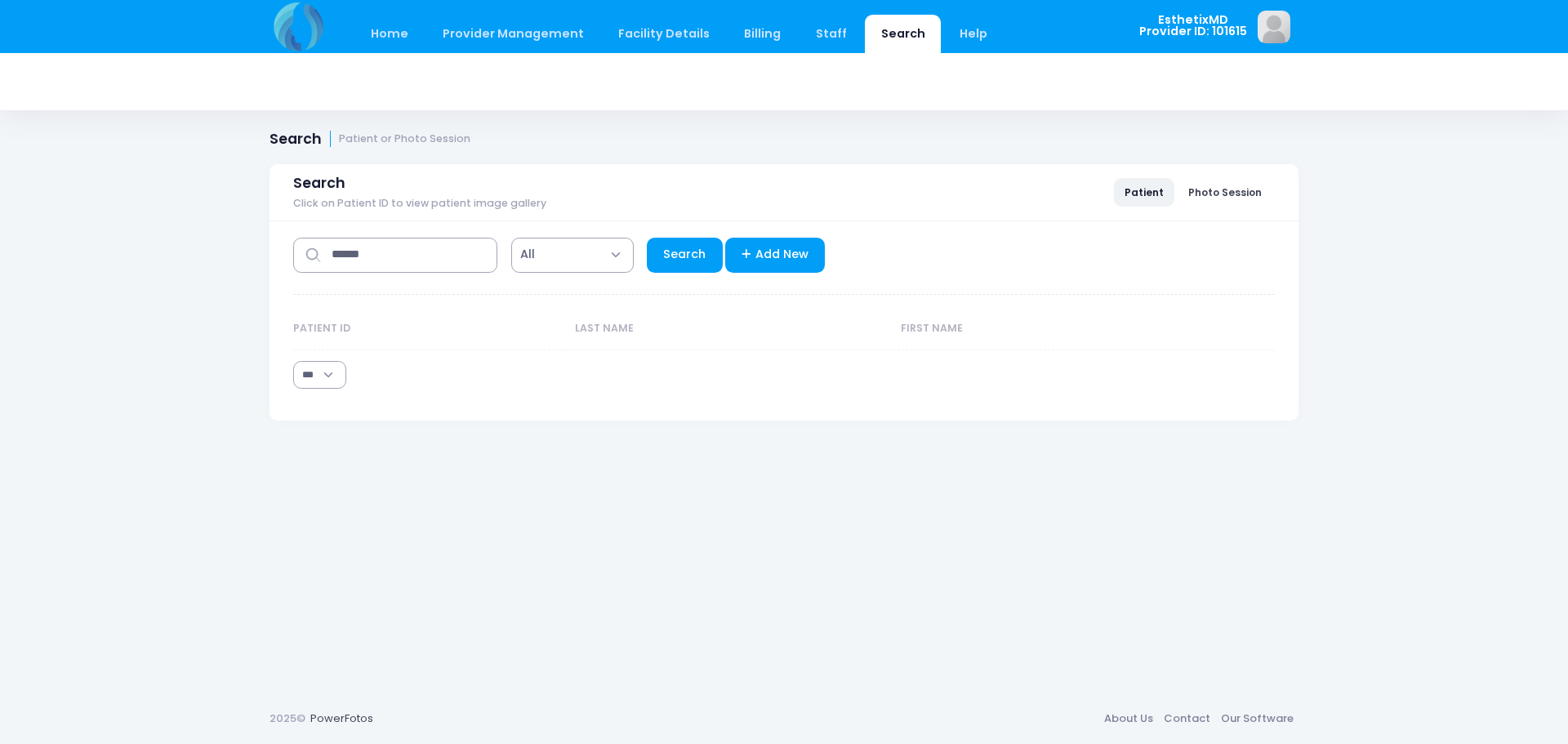
select select "***"
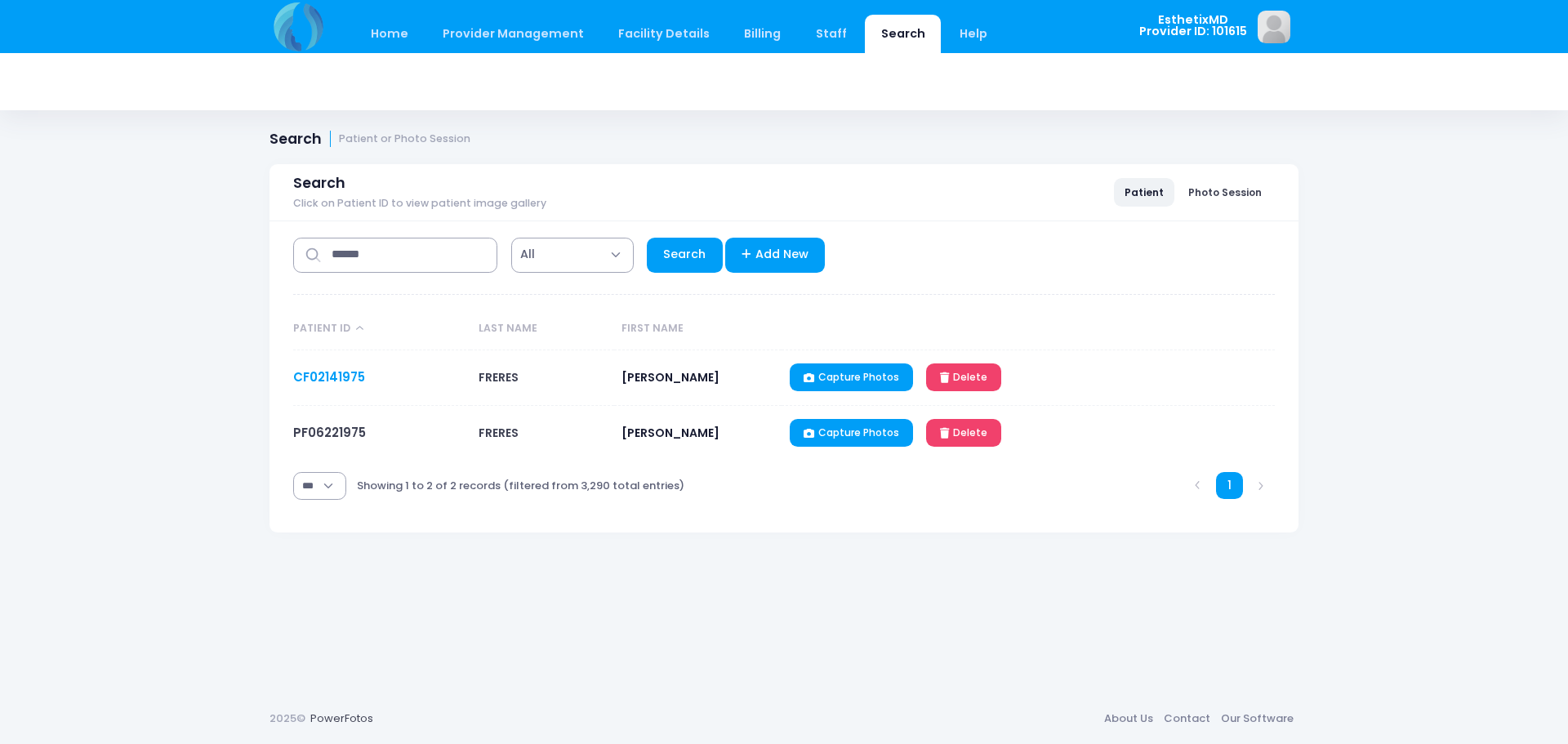
click at [304, 370] on link "CF02141975" at bounding box center [329, 377] width 72 height 17
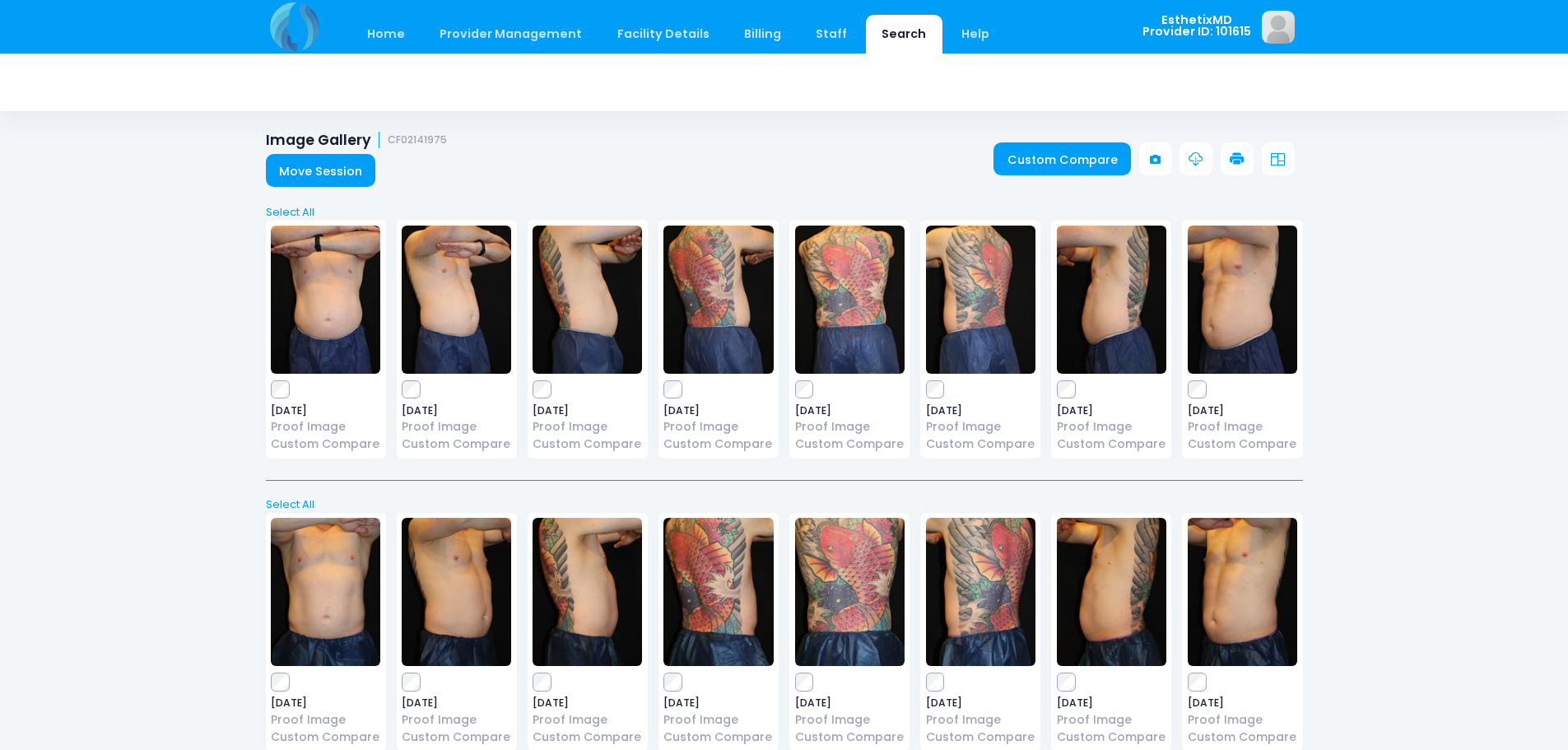
click at [312, 309] on img at bounding box center [325, 299] width 110 height 148
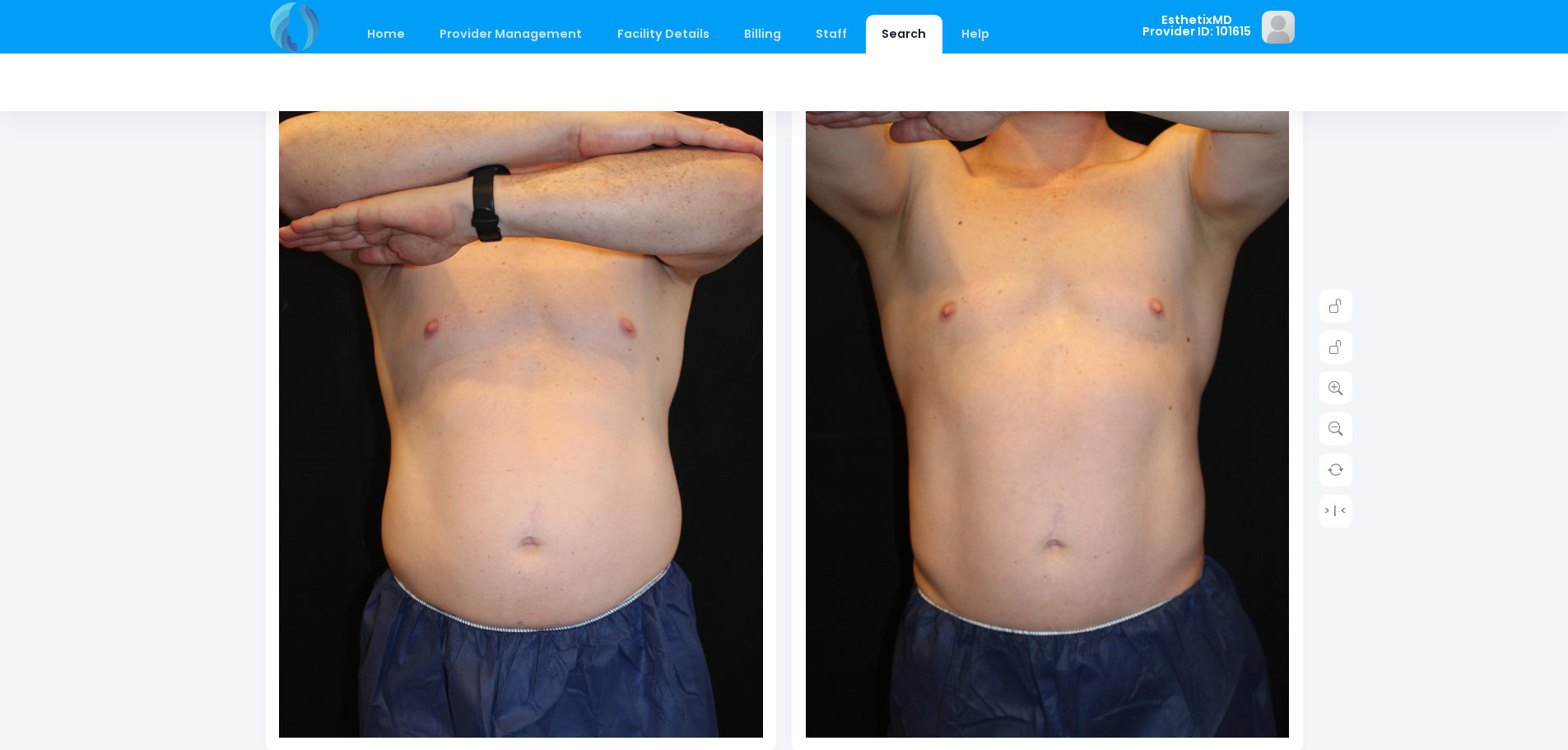
scroll to position [83, 0]
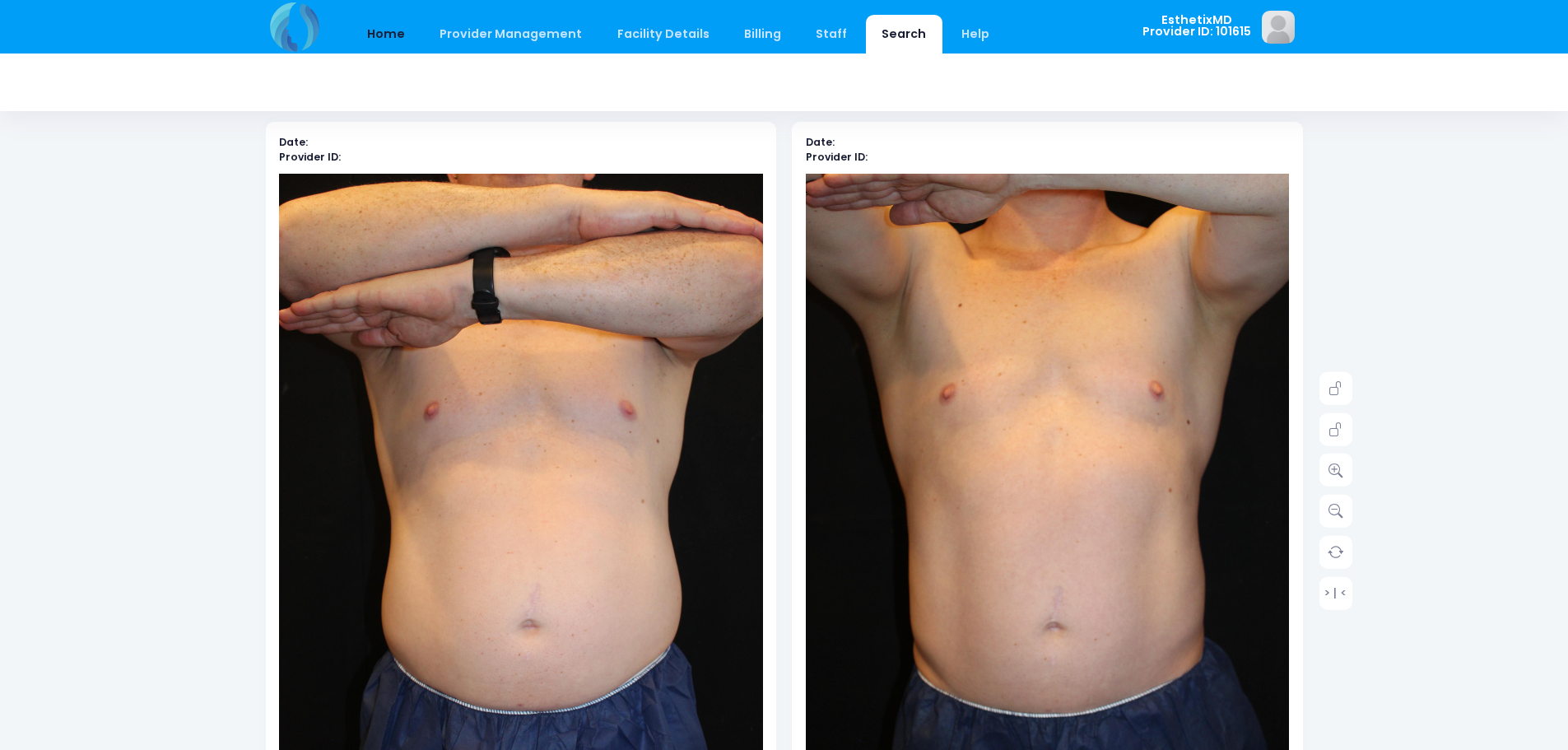
click at [380, 34] on link "Home" at bounding box center [386, 34] width 70 height 39
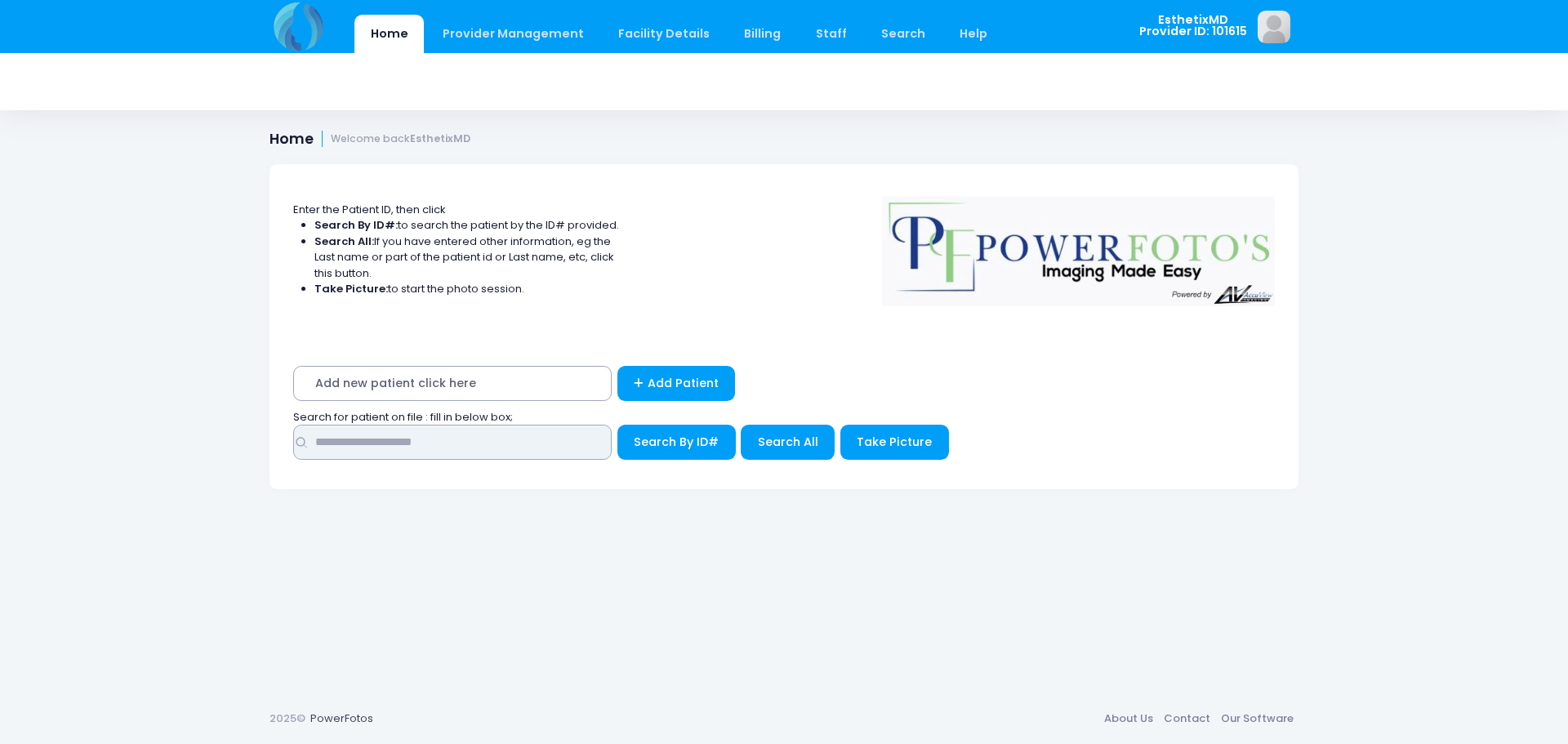
click at [343, 439] on input "text" at bounding box center [452, 441] width 319 height 35
type input "******"
click at [804, 437] on span "Search All" at bounding box center [787, 441] width 60 height 16
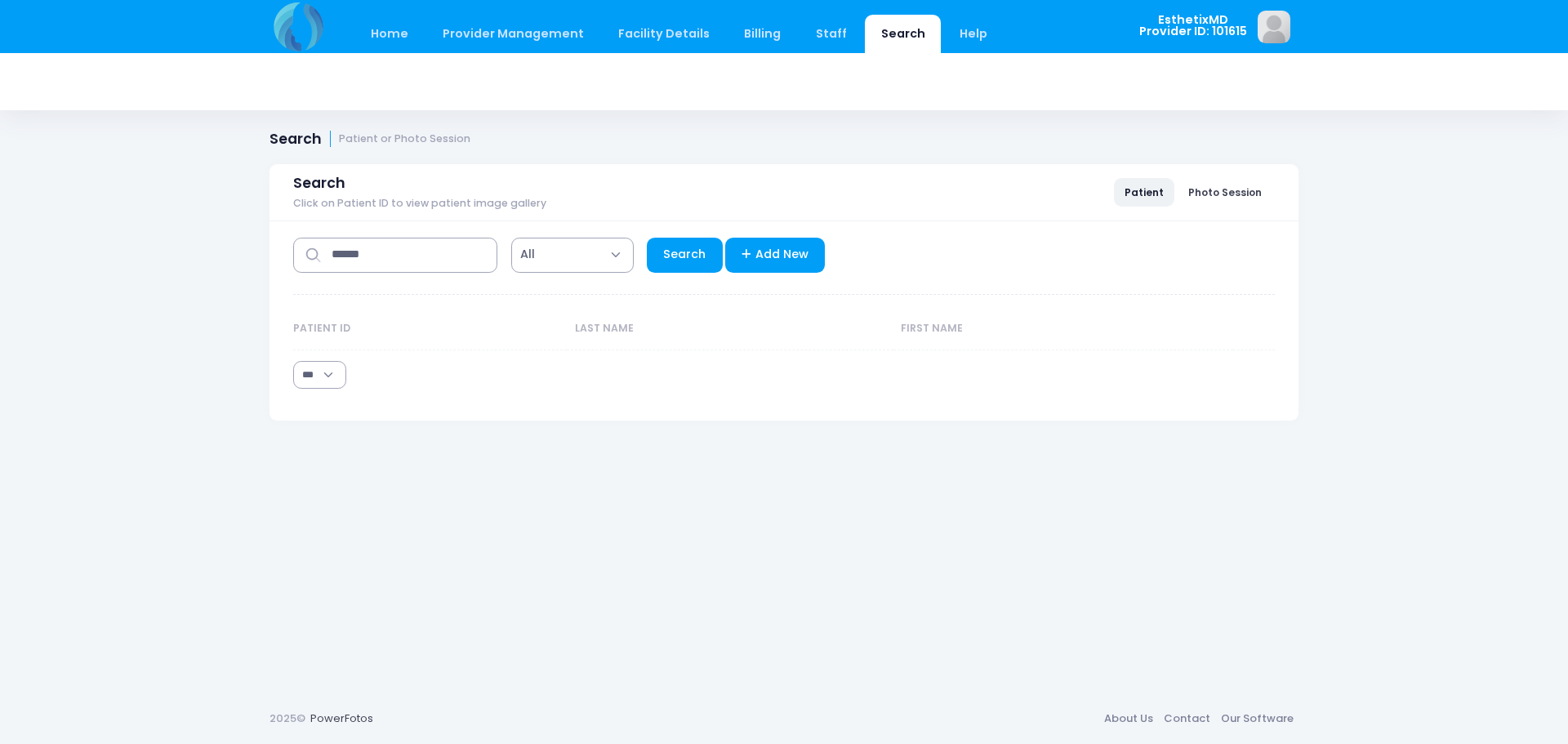
select select "***"
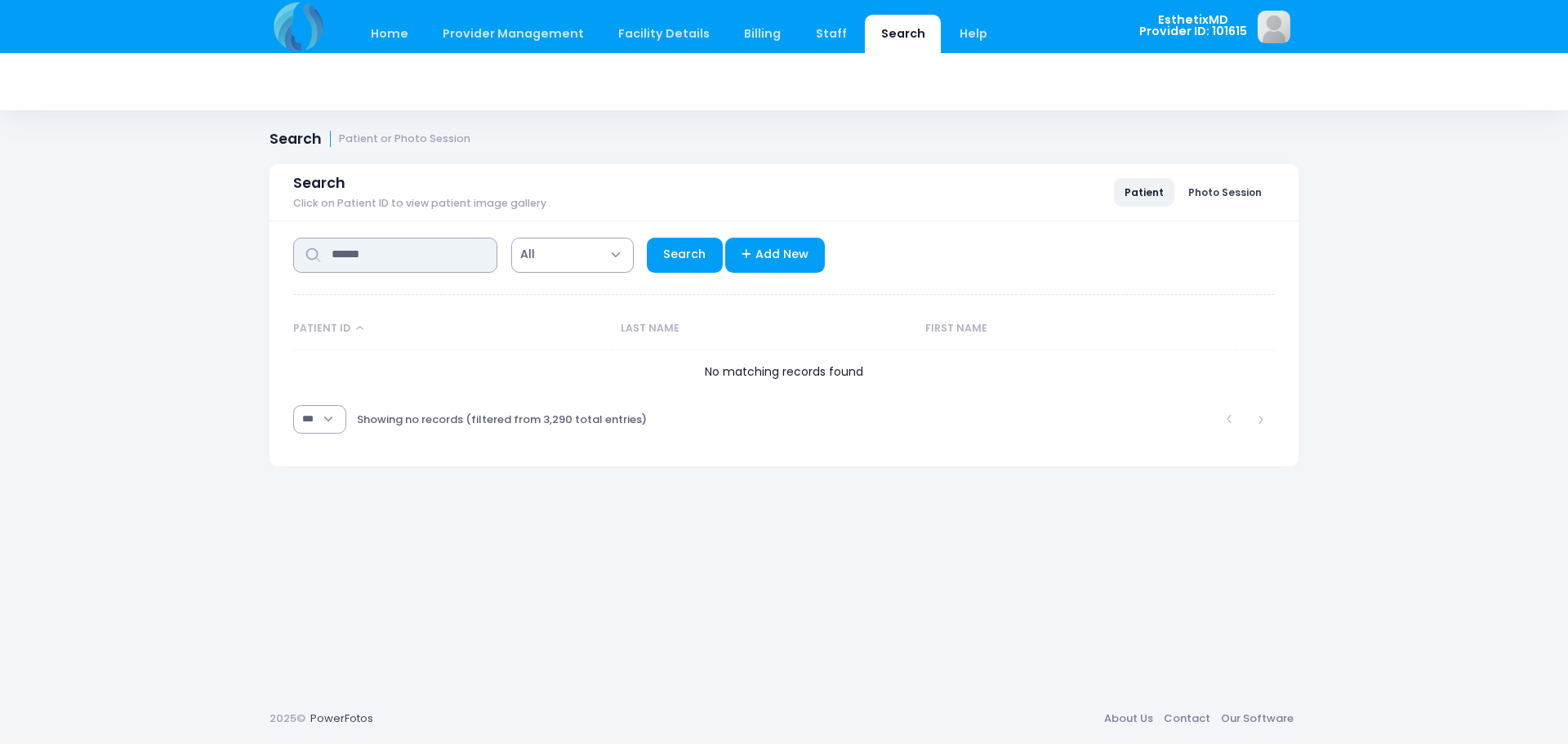
click at [403, 254] on input "******" at bounding box center [394, 255] width 204 height 35
type input "*****"
click at [700, 253] on link "Search" at bounding box center [684, 255] width 76 height 35
select select "***"
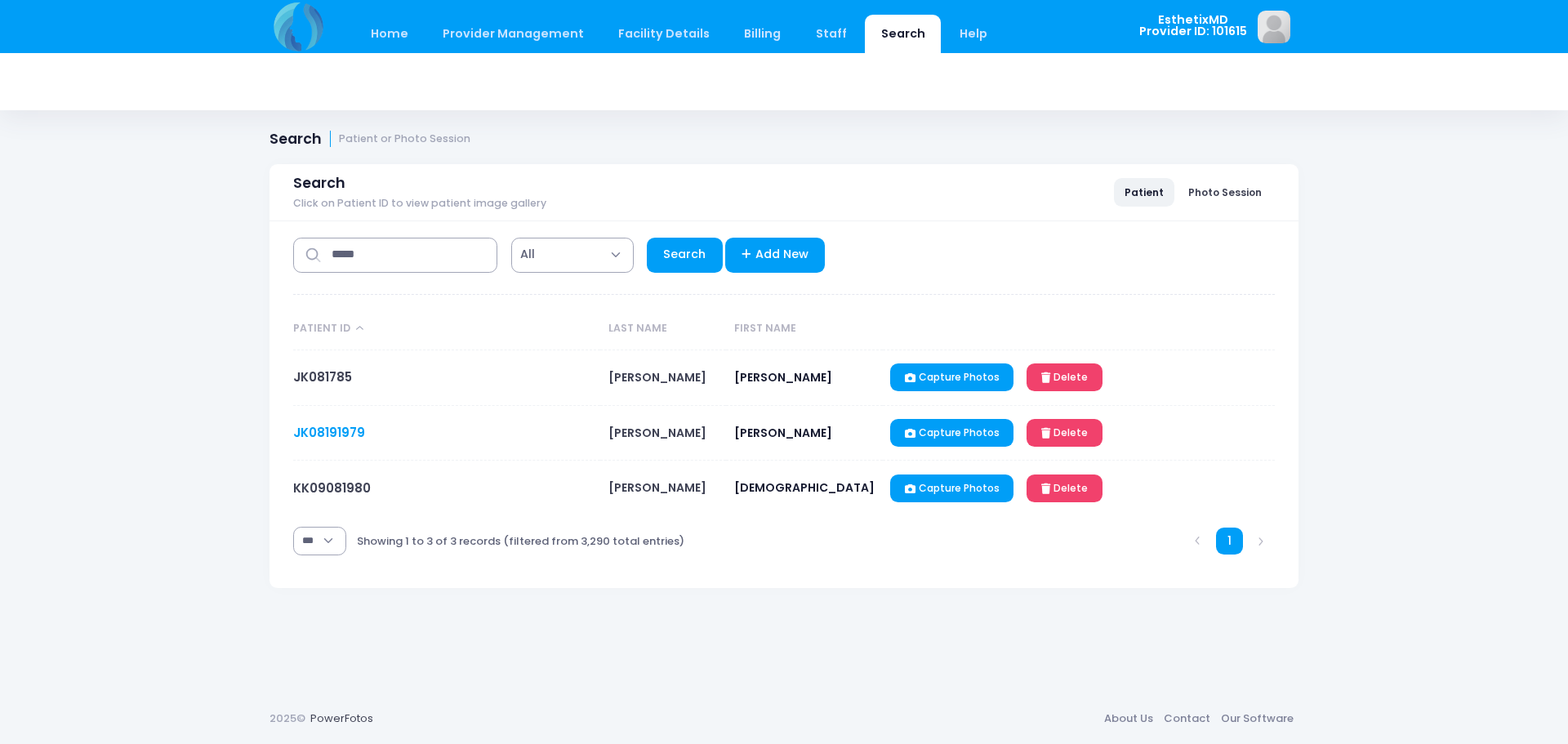
click at [313, 433] on link "JK08191979" at bounding box center [329, 431] width 72 height 17
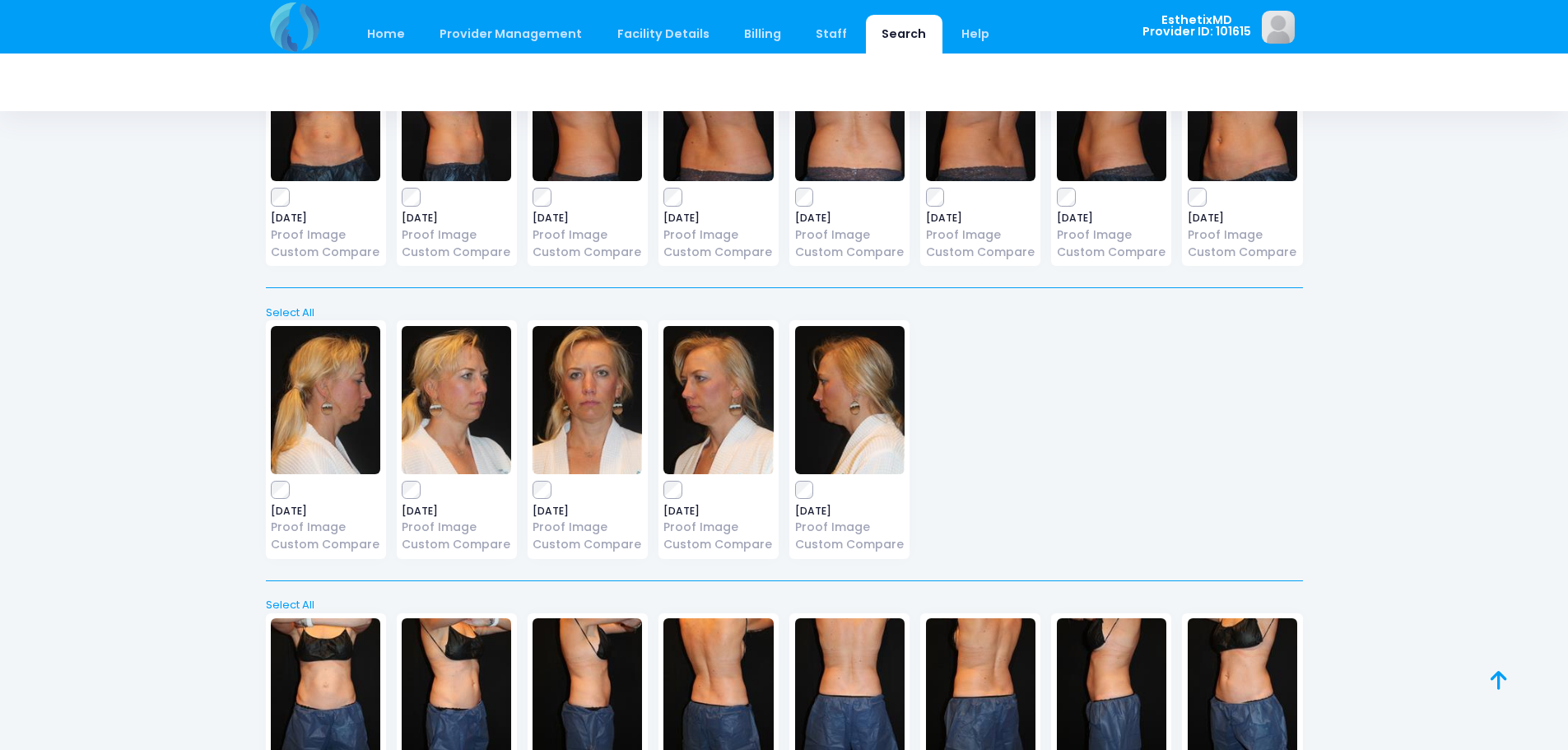
scroll to position [1152, 0]
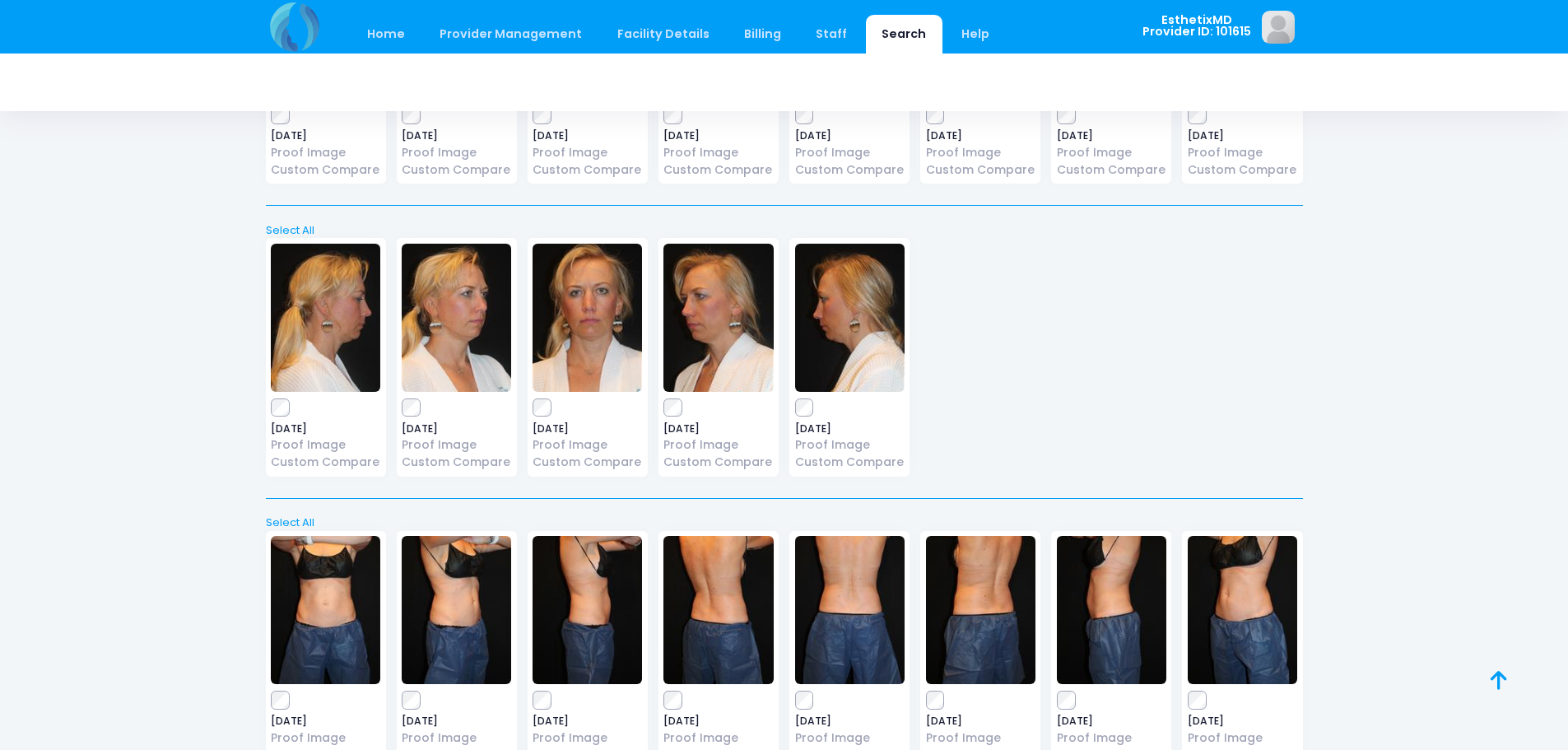
click at [360, 370] on img at bounding box center [325, 317] width 110 height 148
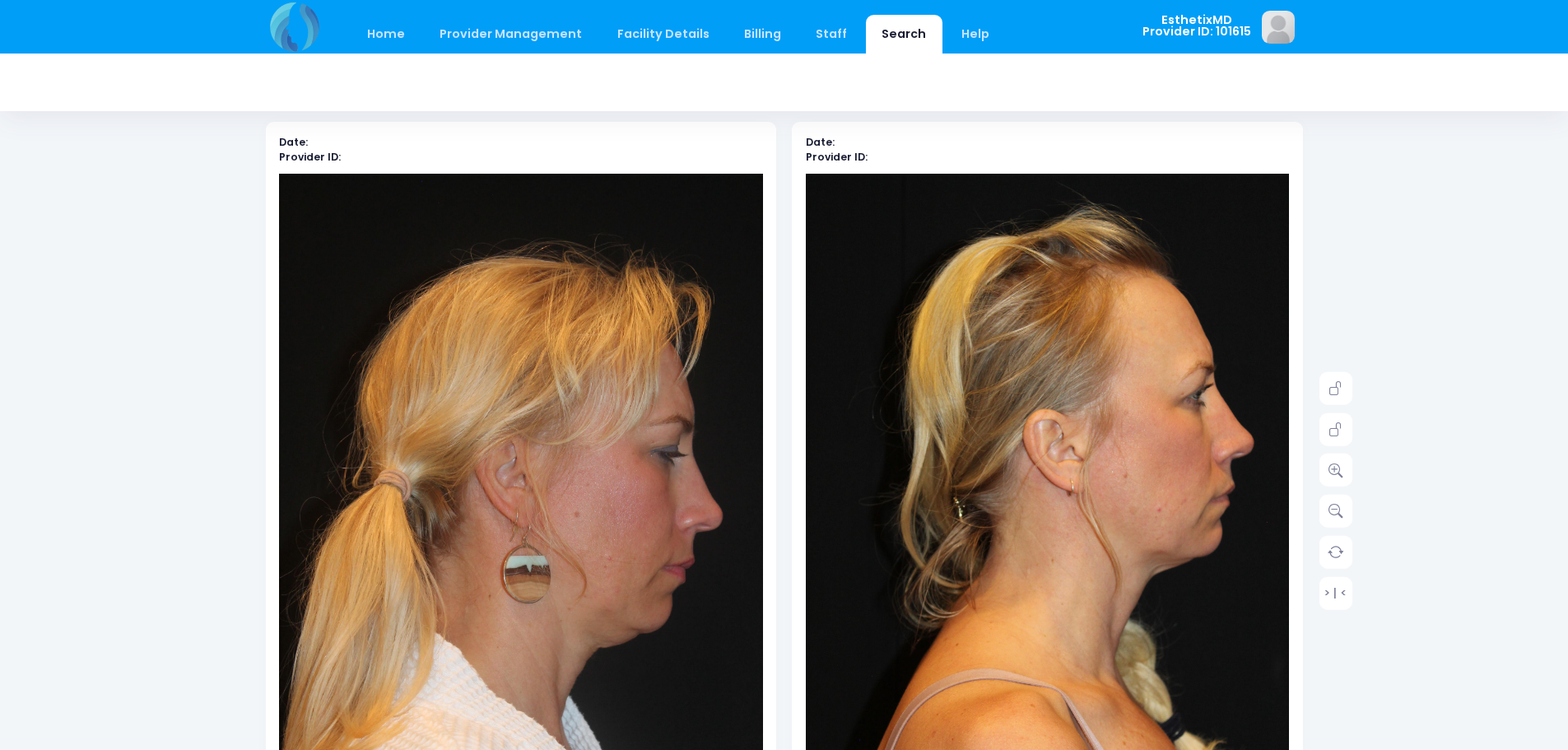
scroll to position [164, 0]
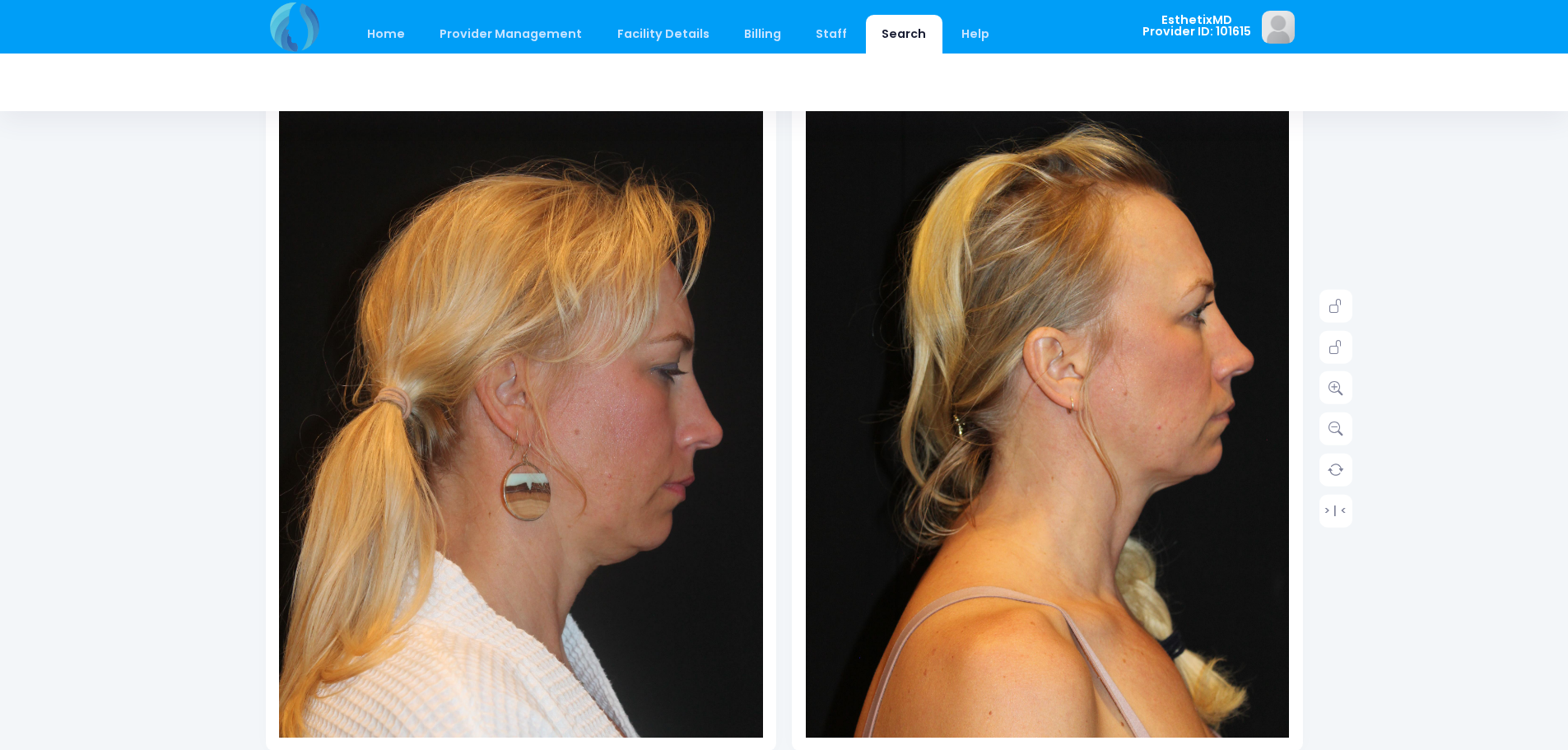
click at [628, 436] on img at bounding box center [520, 455] width 484 height 726
click at [1334, 389] on icon at bounding box center [1336, 388] width 15 height 15
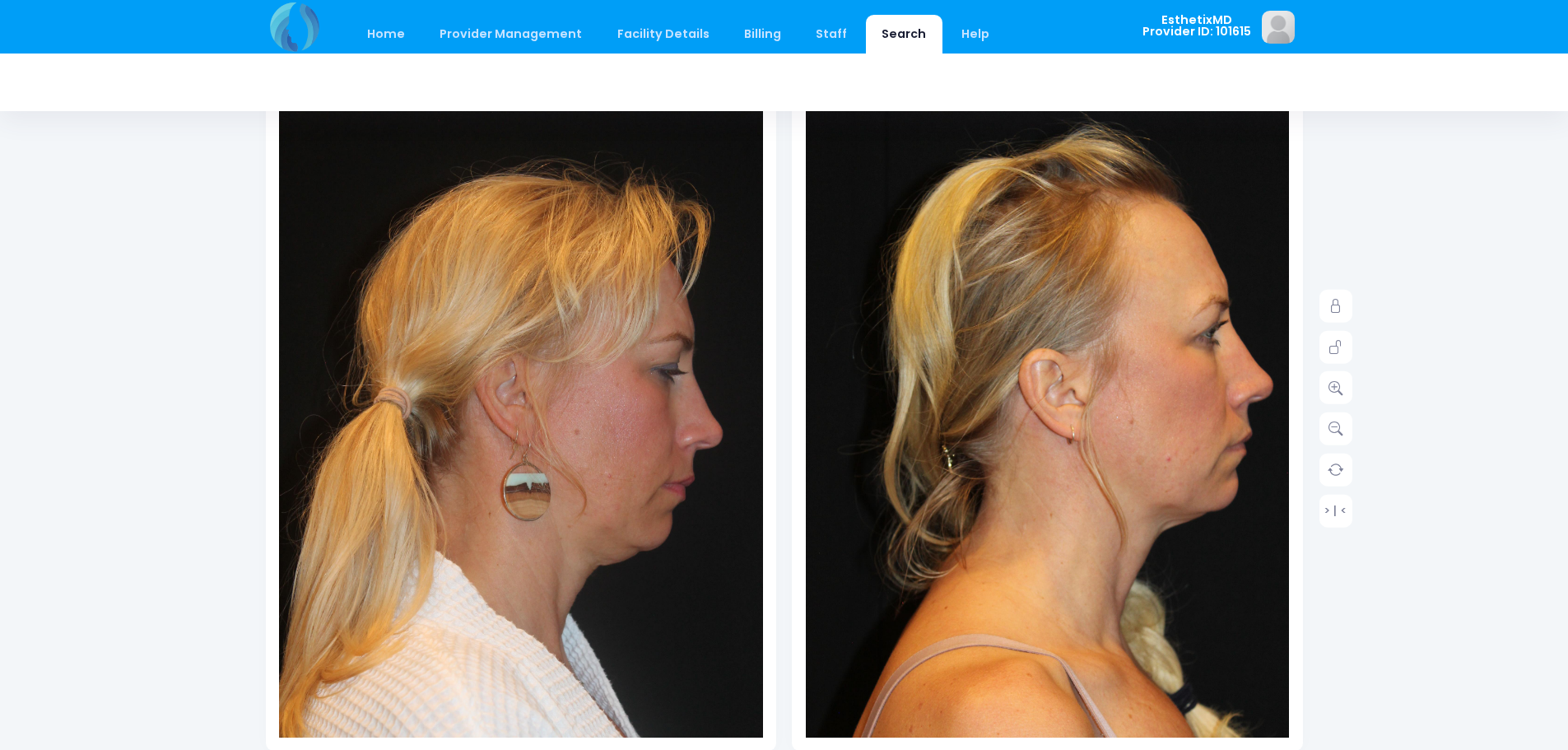
click at [1070, 16] on div "Home Provider Management Provider Management Add User View Users" at bounding box center [692, 26] width 853 height 54
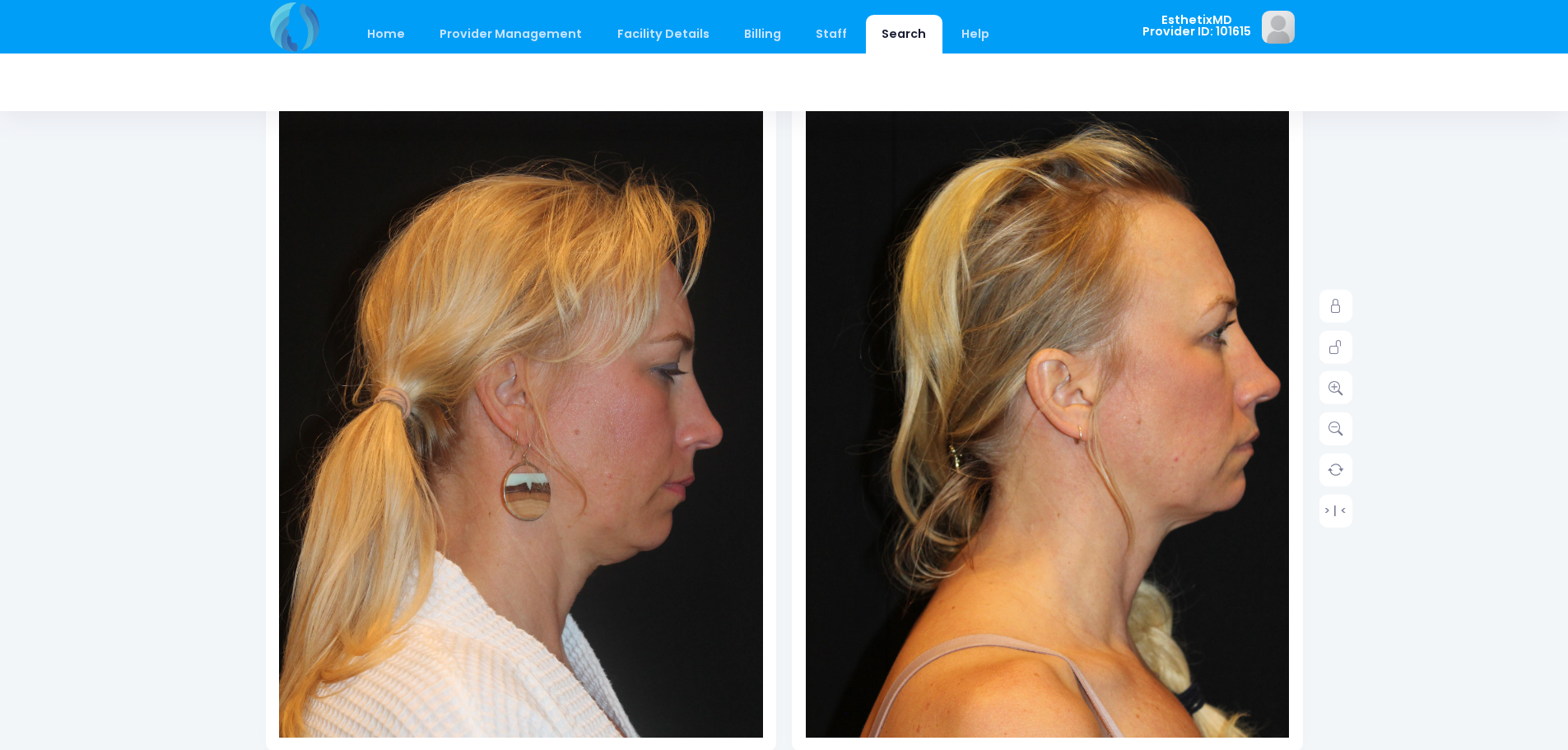
click at [997, 111] on img at bounding box center [1052, 488] width 533 height 798
click at [1336, 350] on icon at bounding box center [1336, 347] width 15 height 15
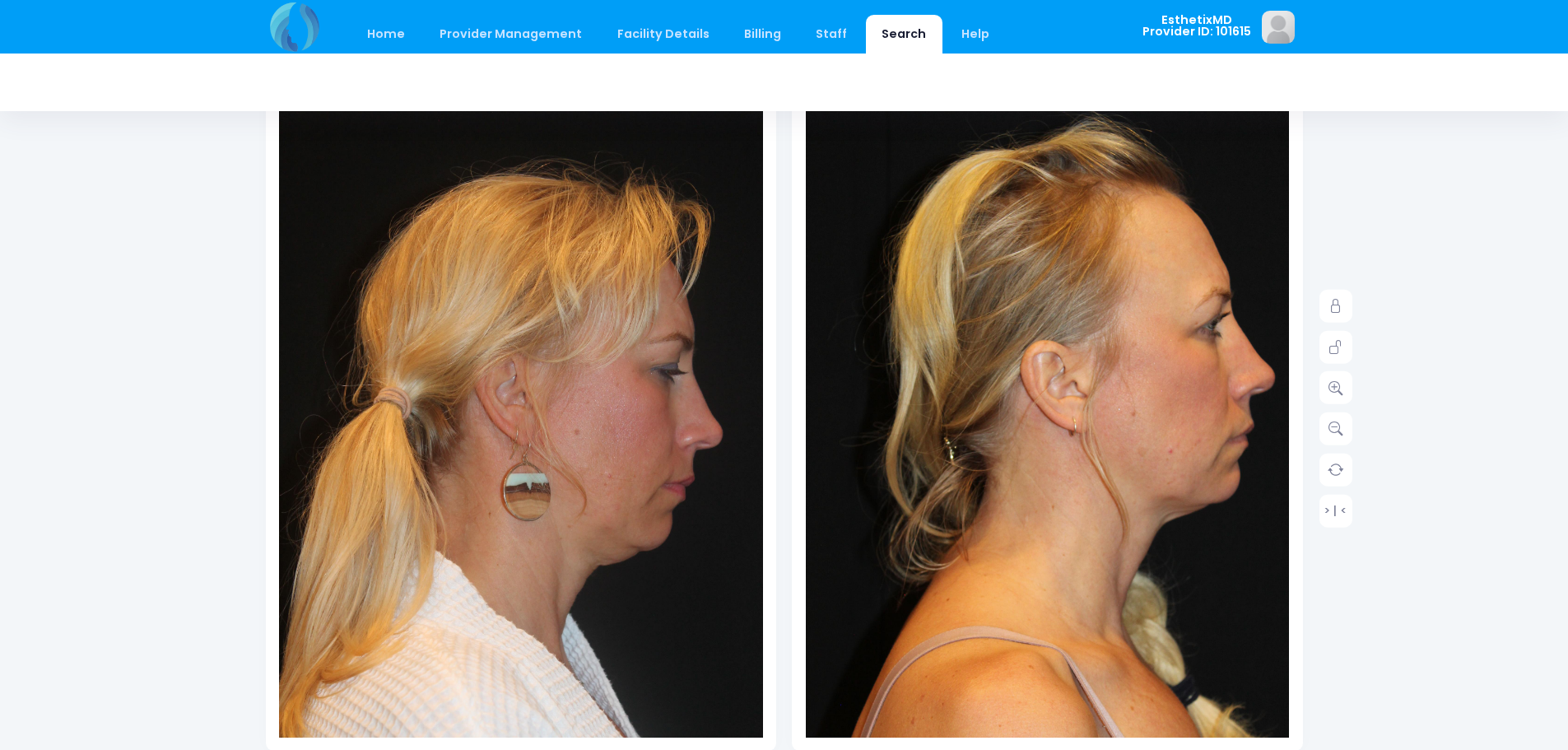
click at [1060, 53] on div "Home Provider Management Provider Management Add User View Users" at bounding box center [692, 26] width 853 height 54
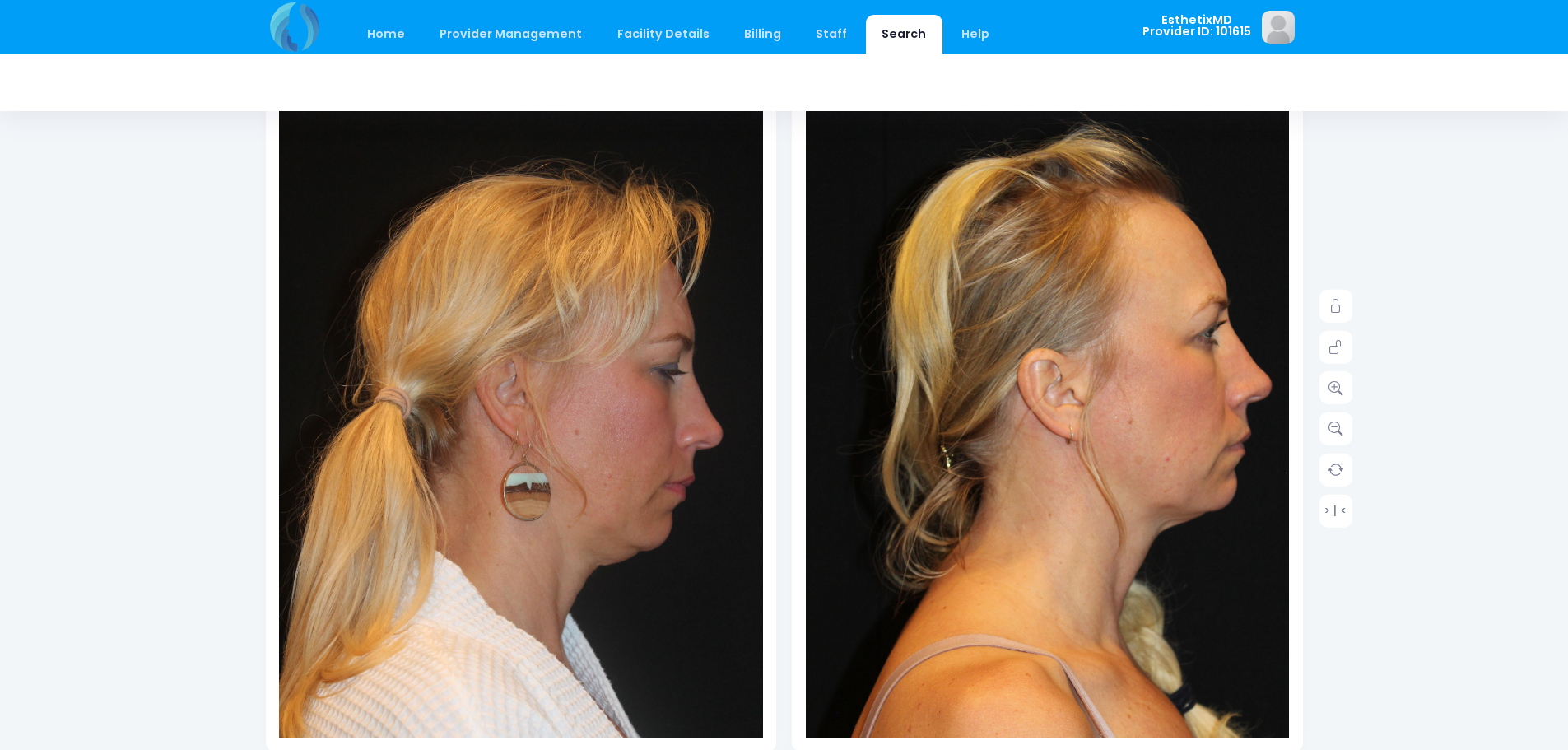
click at [1084, 92] on div at bounding box center [784, 82] width 1037 height 57
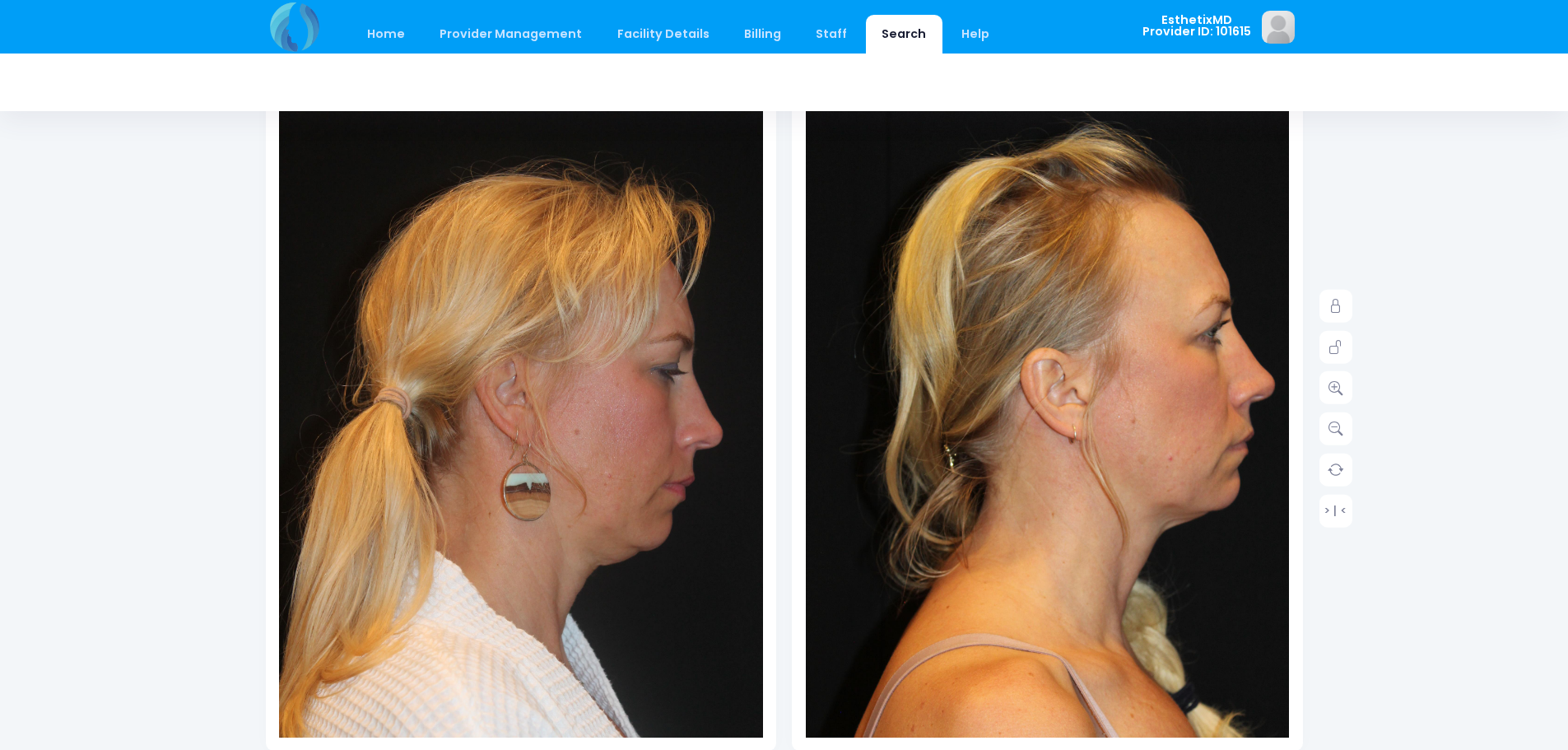
click at [1052, 117] on img at bounding box center [1047, 487] width 533 height 798
click at [1341, 301] on icon at bounding box center [1336, 306] width 15 height 15
click at [596, 499] on img at bounding box center [520, 455] width 484 height 726
click at [1338, 309] on icon at bounding box center [1336, 306] width 15 height 15
click at [665, 488] on img at bounding box center [520, 455] width 484 height 726
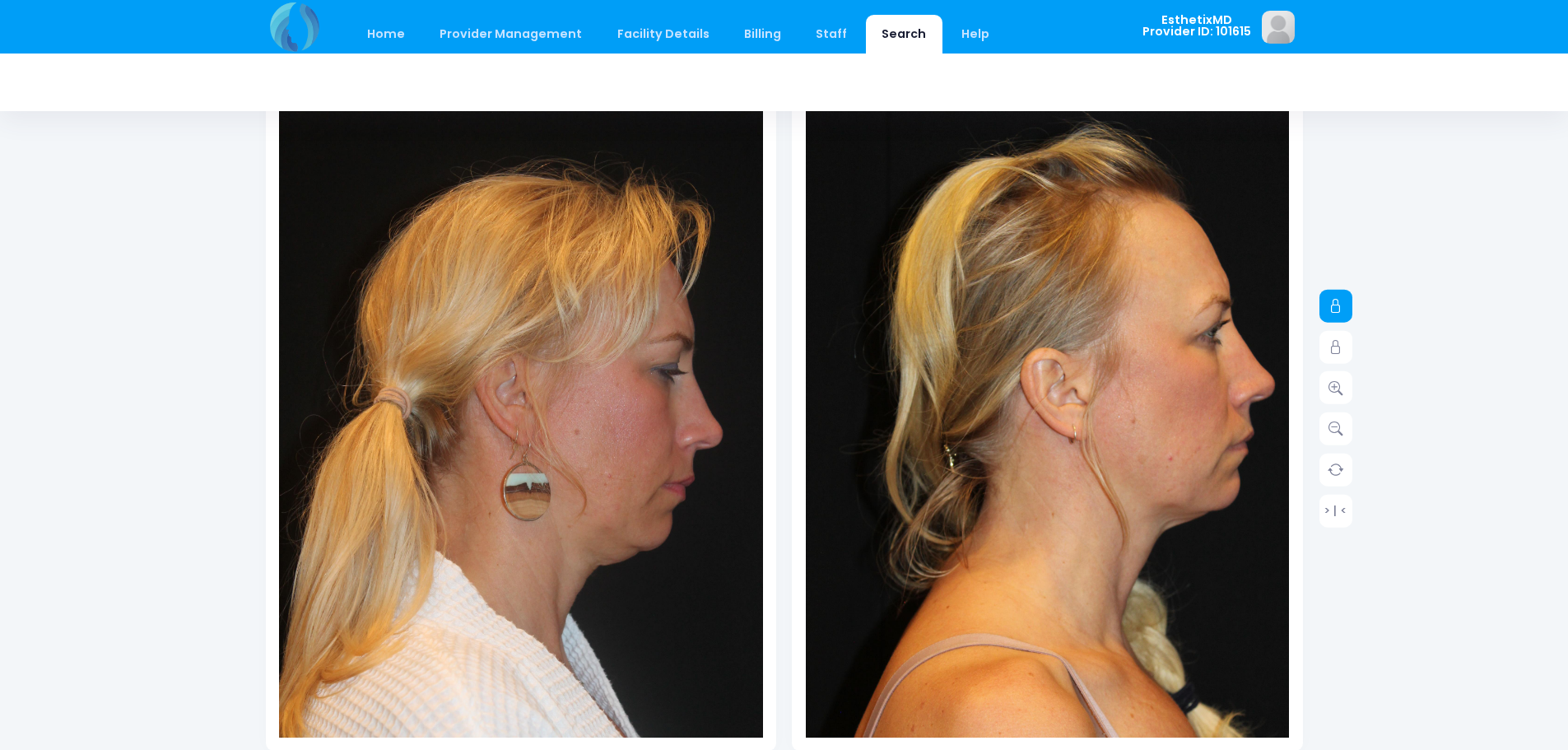
click at [1325, 300] on link at bounding box center [1336, 306] width 33 height 33
click at [1331, 396] on link at bounding box center [1336, 388] width 33 height 33
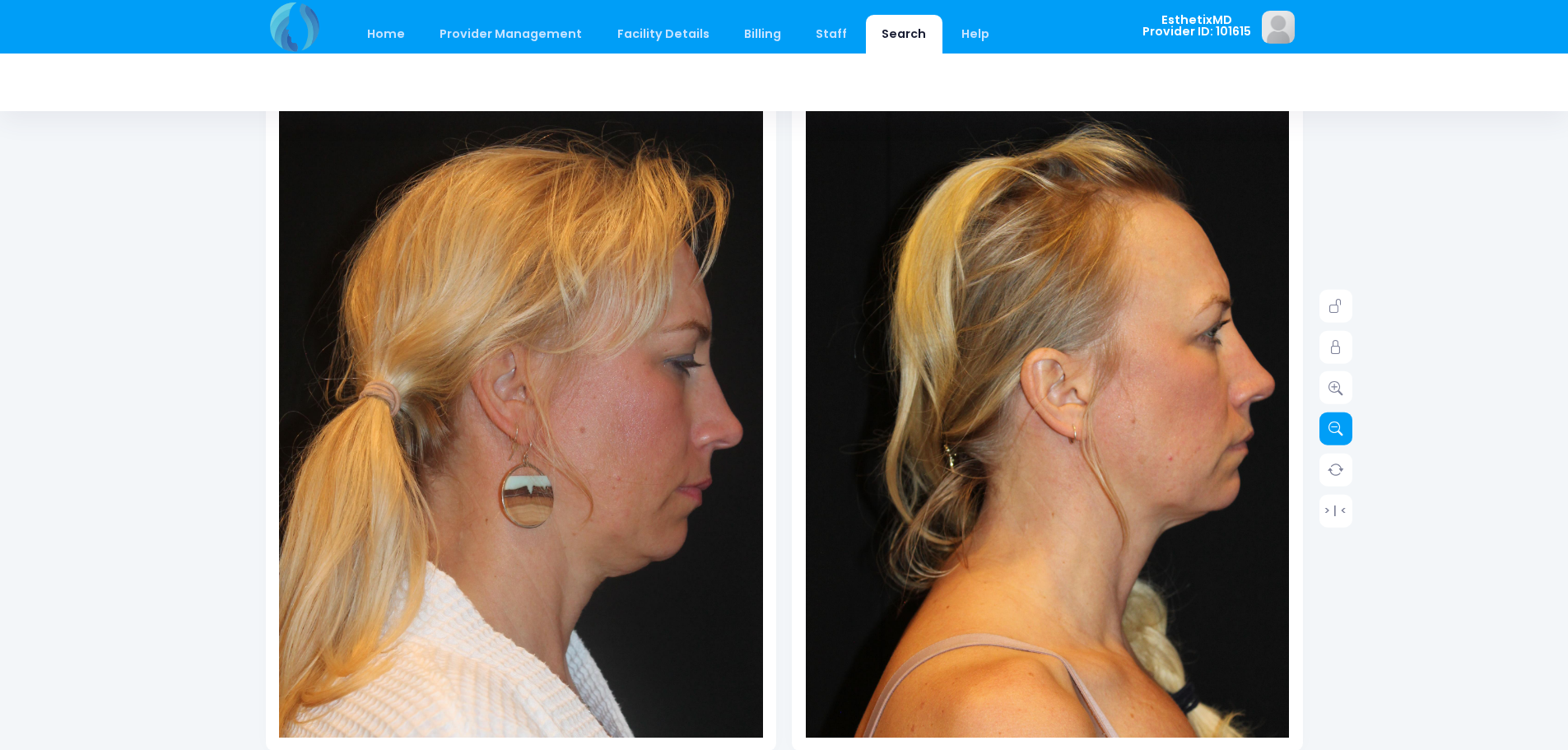
click at [1333, 429] on icon at bounding box center [1336, 429] width 15 height 15
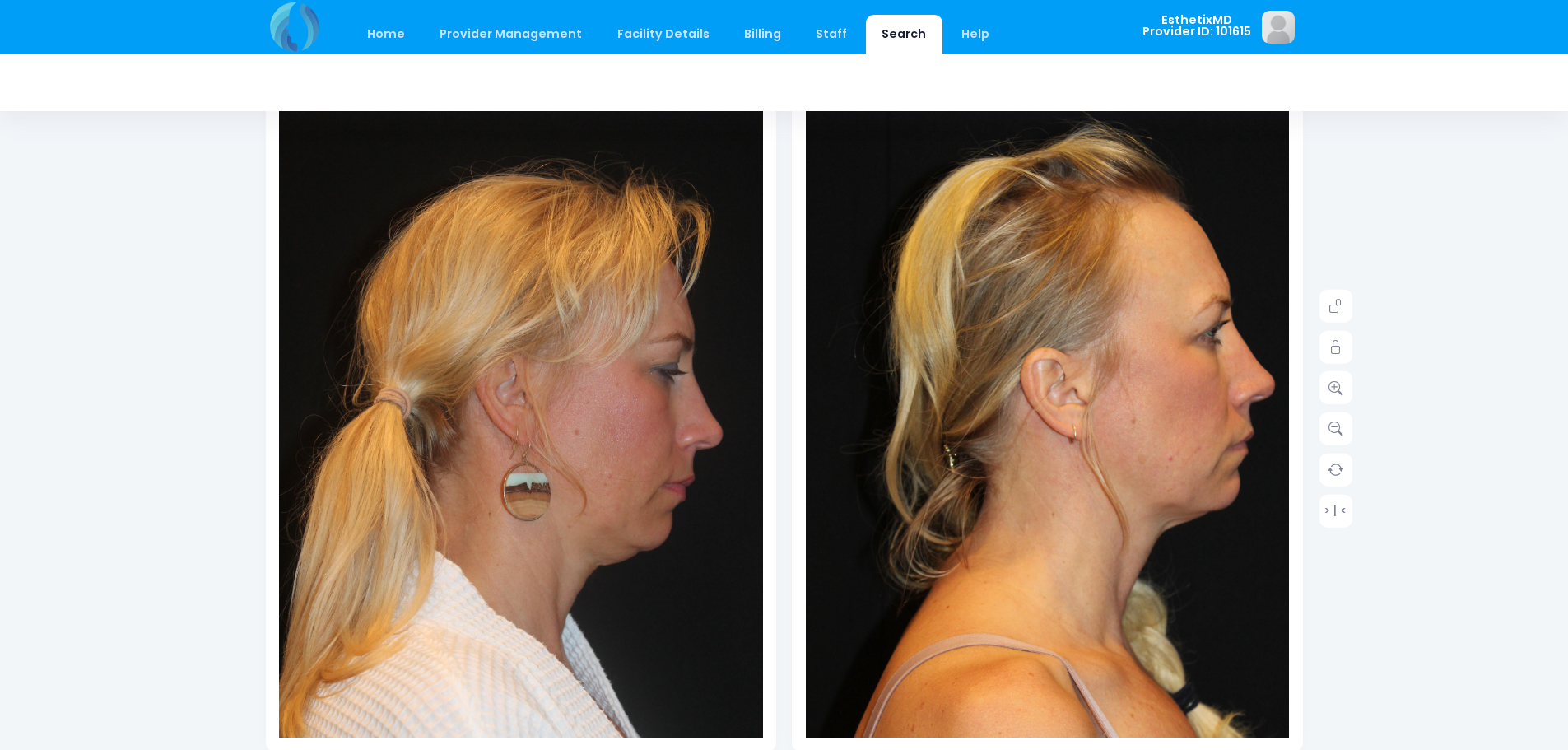
click at [1391, 623] on div "Home Provider Management Provider Management Add User View Users Billing" at bounding box center [784, 614] width 1568 height 1557
click at [1329, 299] on icon at bounding box center [1336, 306] width 15 height 15
click at [1341, 350] on icon at bounding box center [1336, 347] width 15 height 15
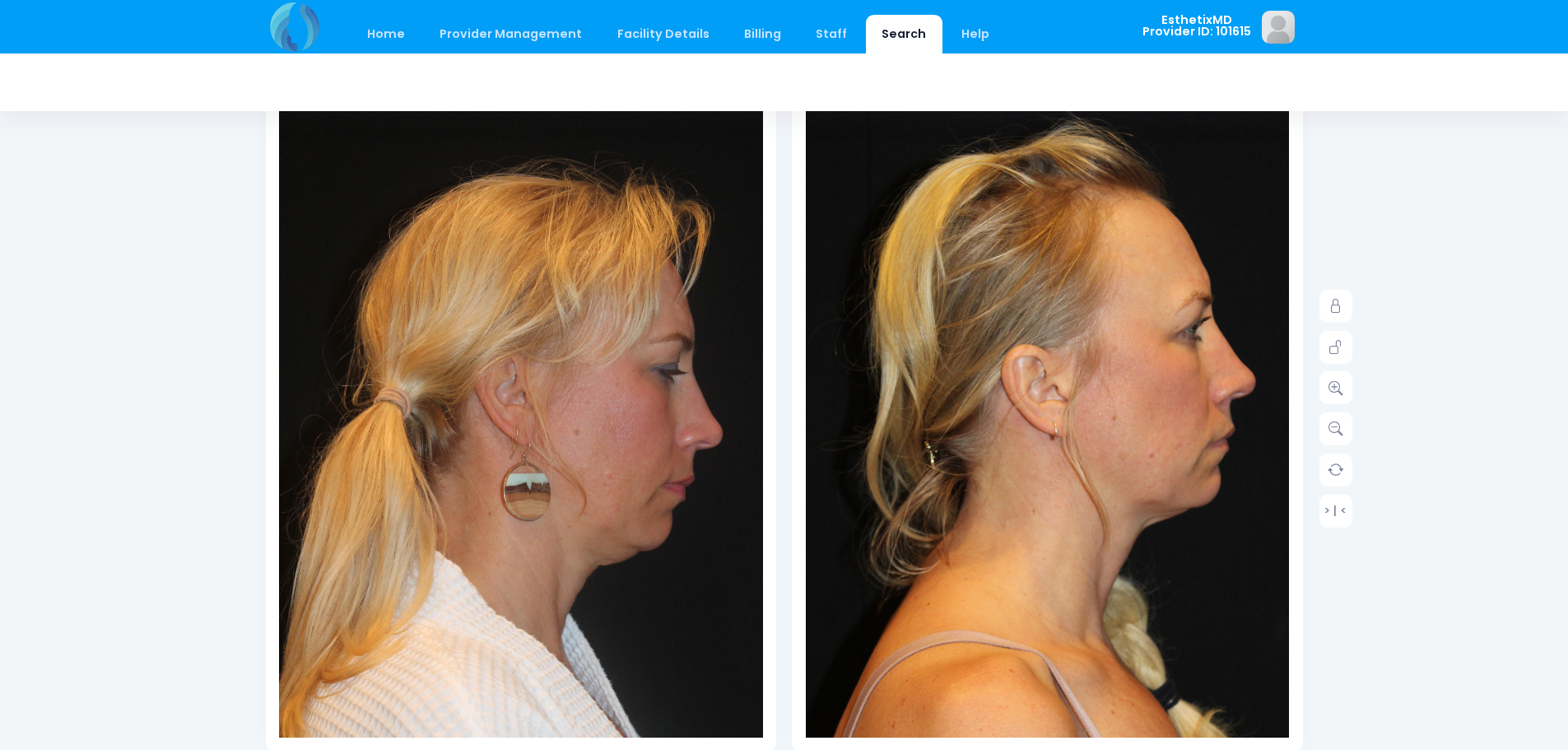
click at [1245, 145] on img at bounding box center [1028, 483] width 533 height 798
click at [1346, 346] on link at bounding box center [1336, 347] width 33 height 33
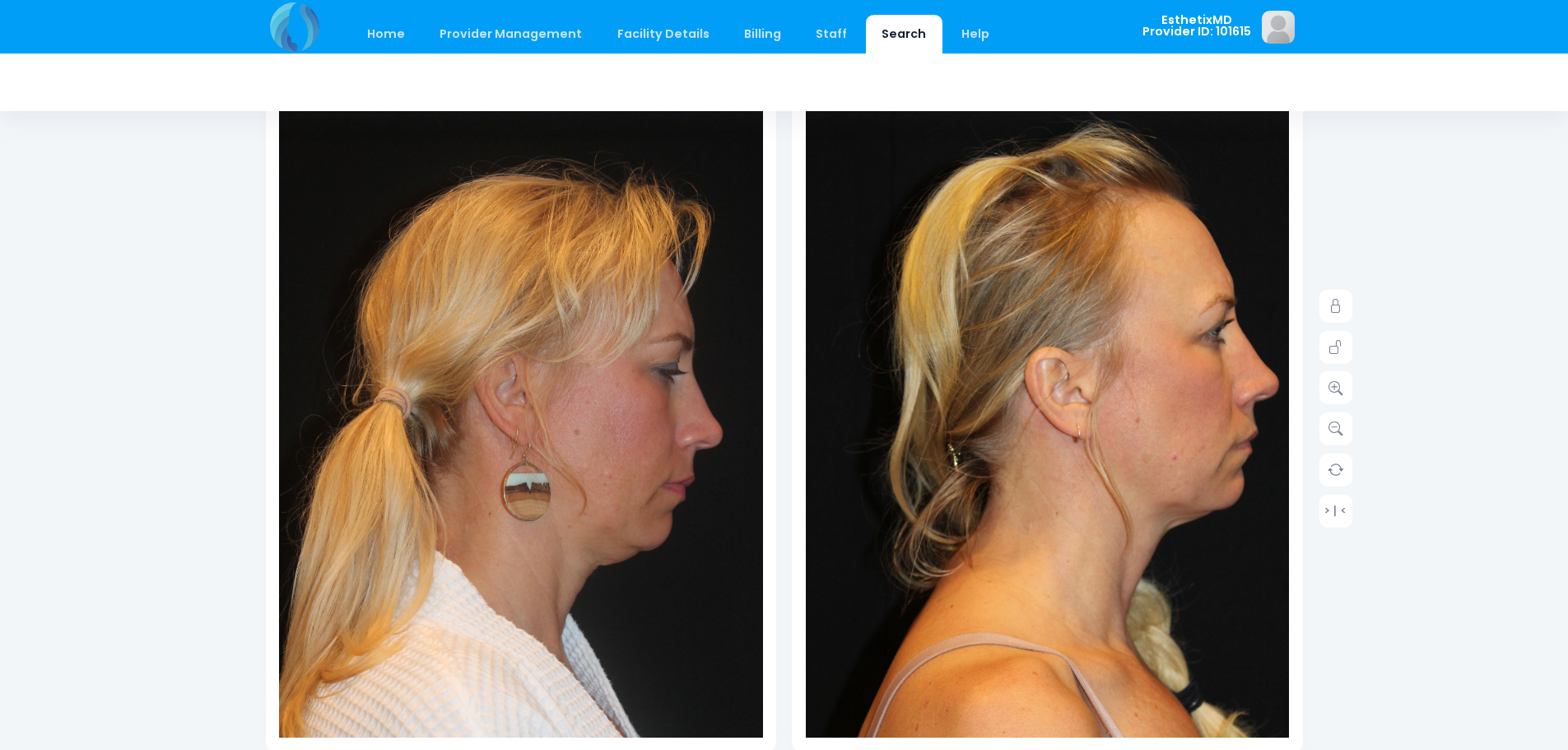
click at [1011, 124] on img at bounding box center [1050, 486] width 533 height 798
click at [971, 368] on img at bounding box center [1050, 486] width 533 height 798
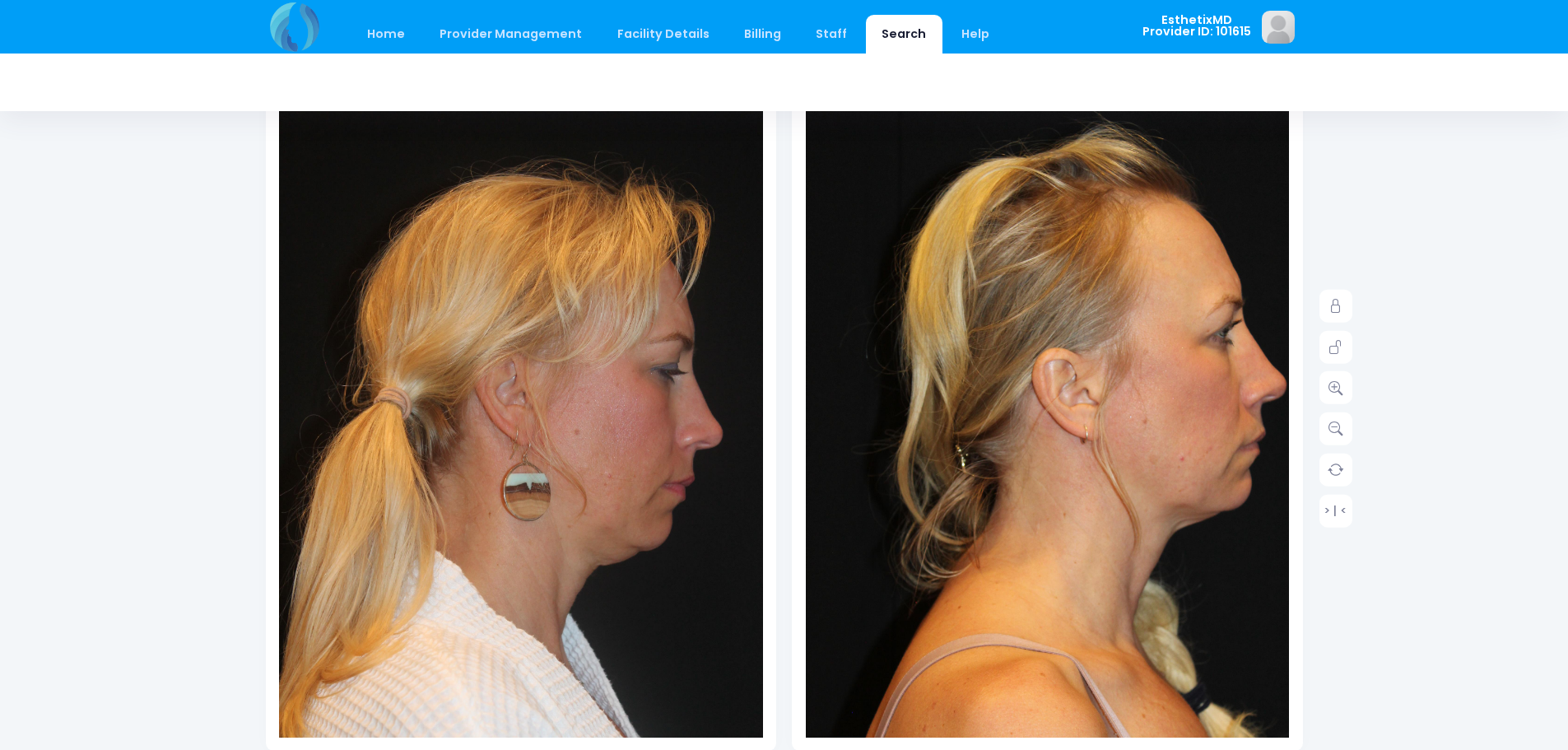
click at [981, 80] on div at bounding box center [784, 82] width 1037 height 57
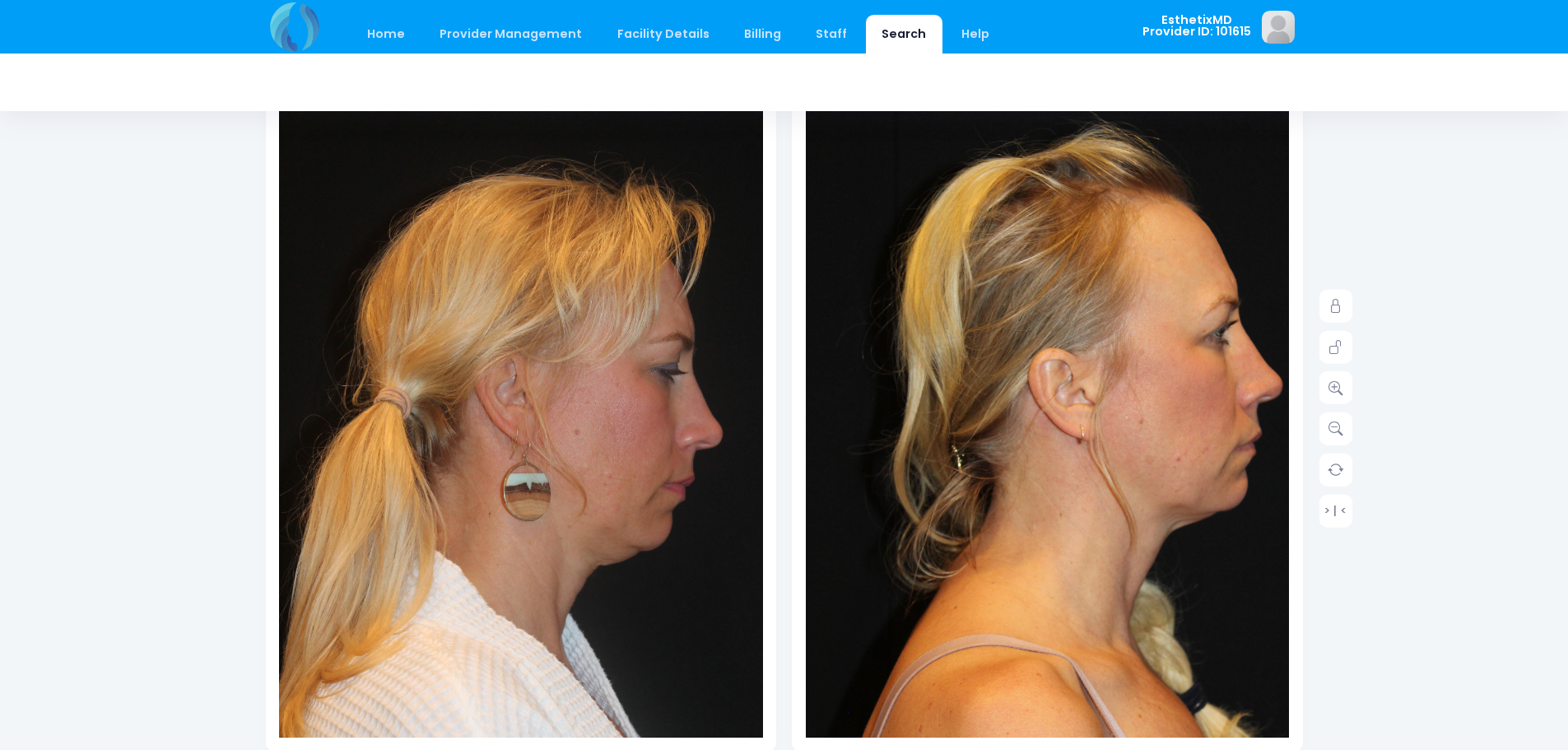
click at [974, 113] on img at bounding box center [1054, 488] width 533 height 798
click at [945, 130] on img at bounding box center [1054, 488] width 533 height 798
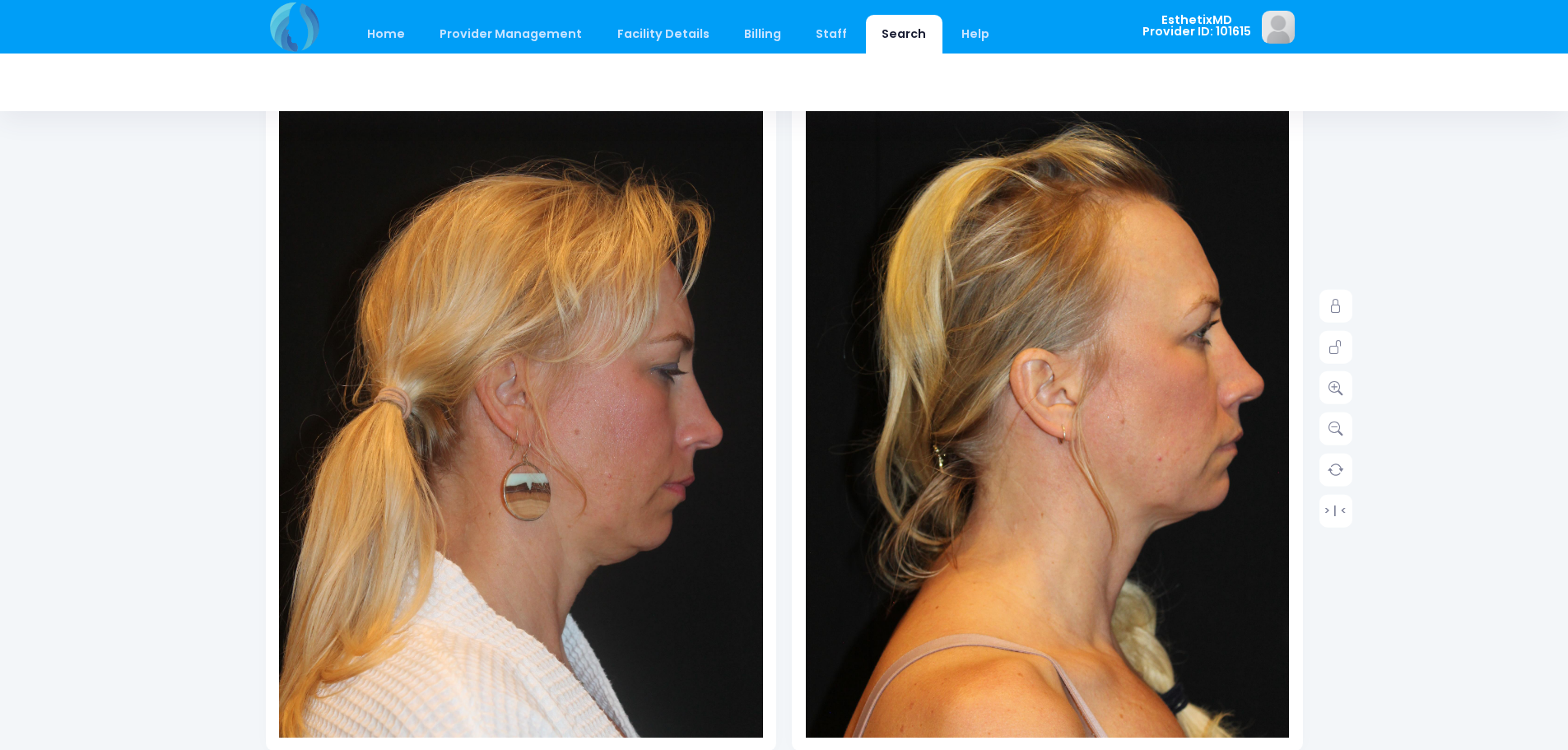
click at [1159, 113] on img at bounding box center [1036, 488] width 533 height 798
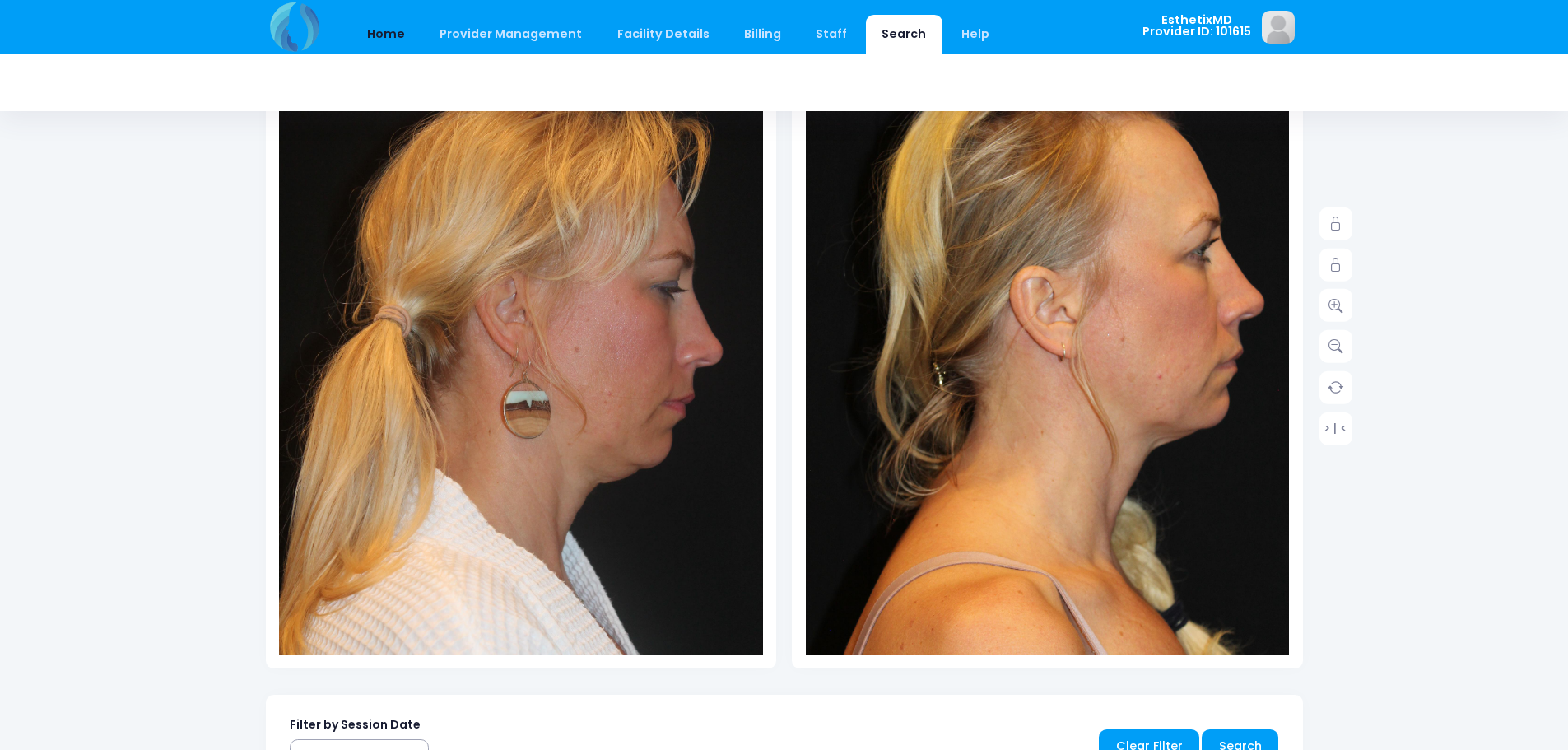
click at [376, 25] on link "Home" at bounding box center [386, 34] width 70 height 39
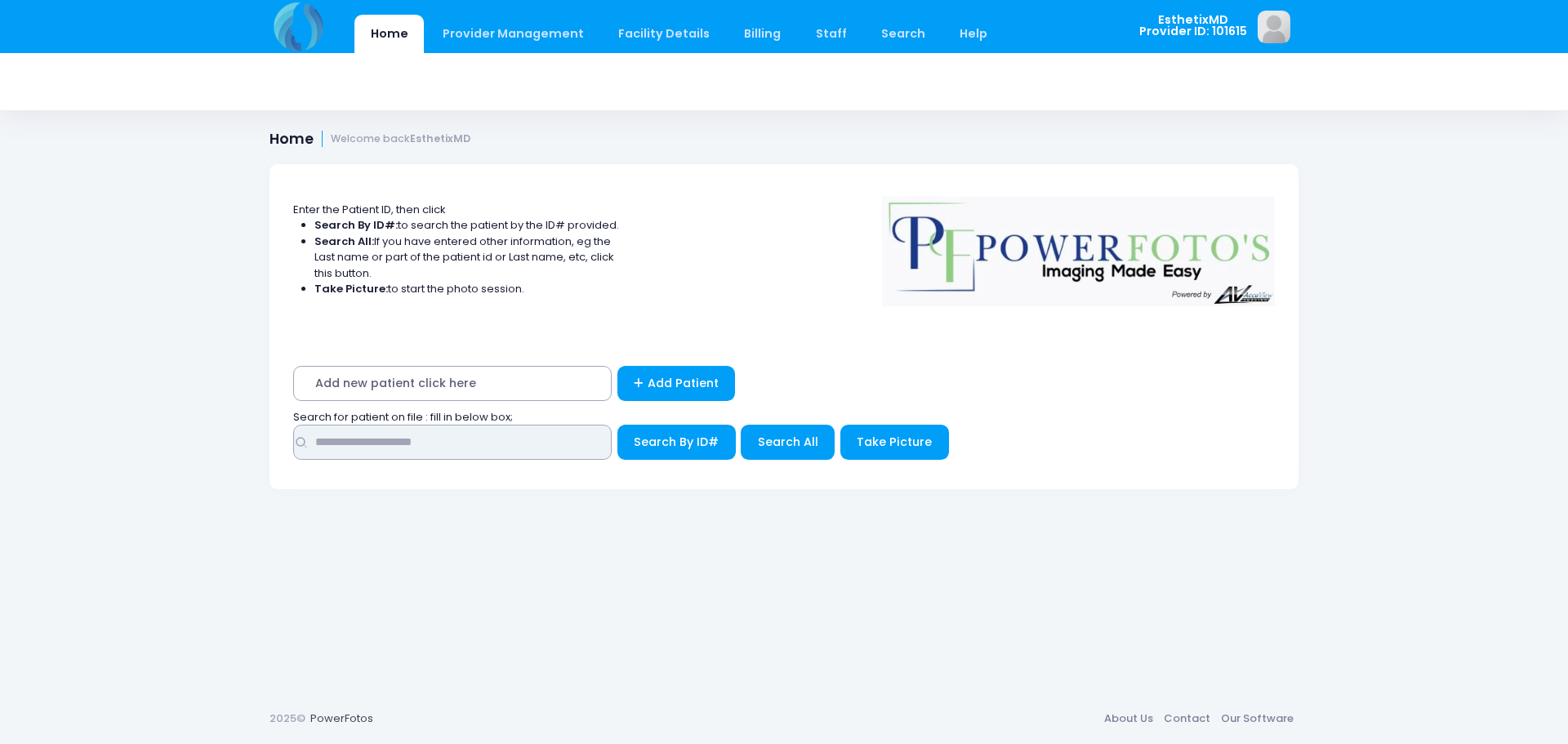
click at [422, 438] on input "text" at bounding box center [452, 441] width 319 height 35
type input "******"
click at [788, 448] on span "Search All" at bounding box center [787, 441] width 60 height 16
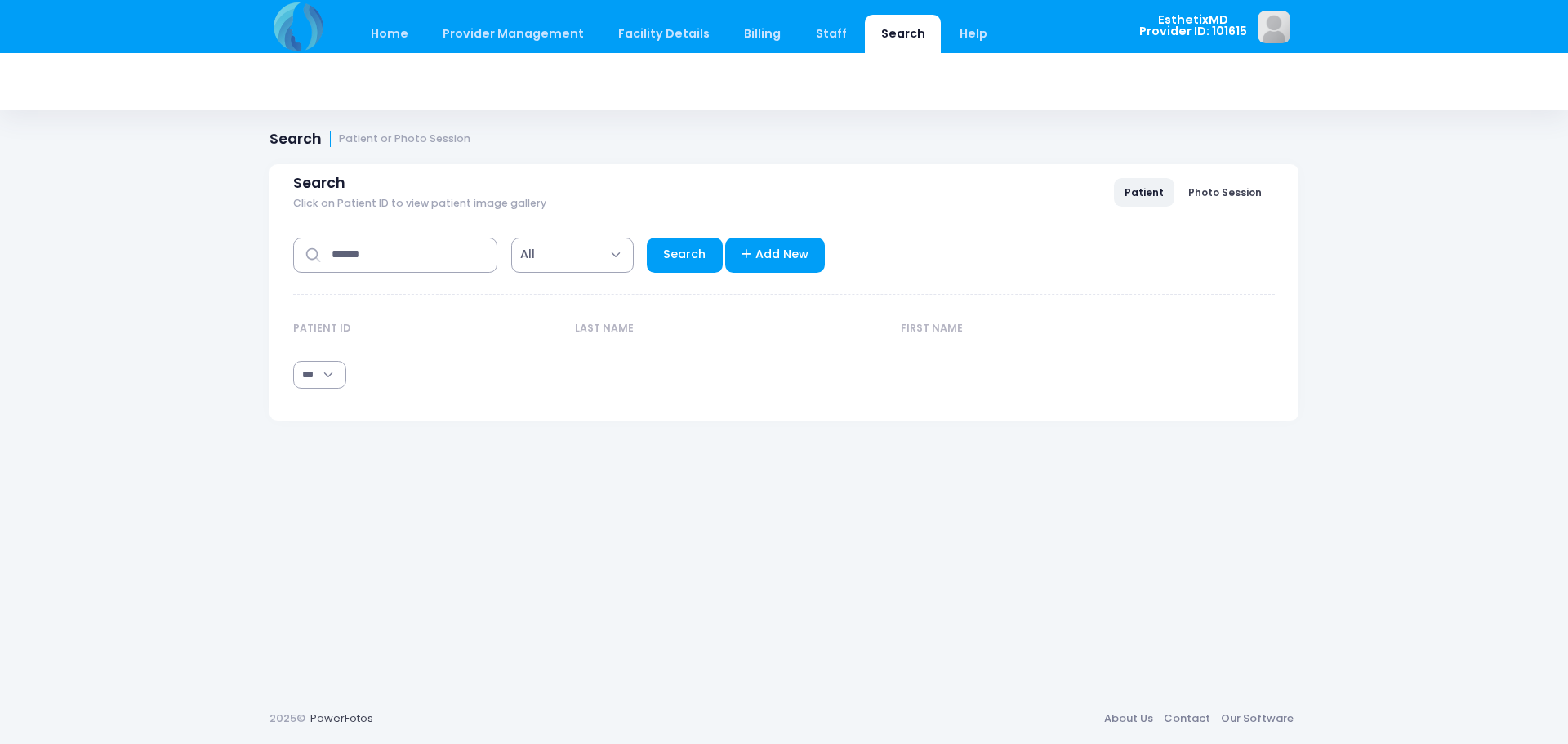
select select "***"
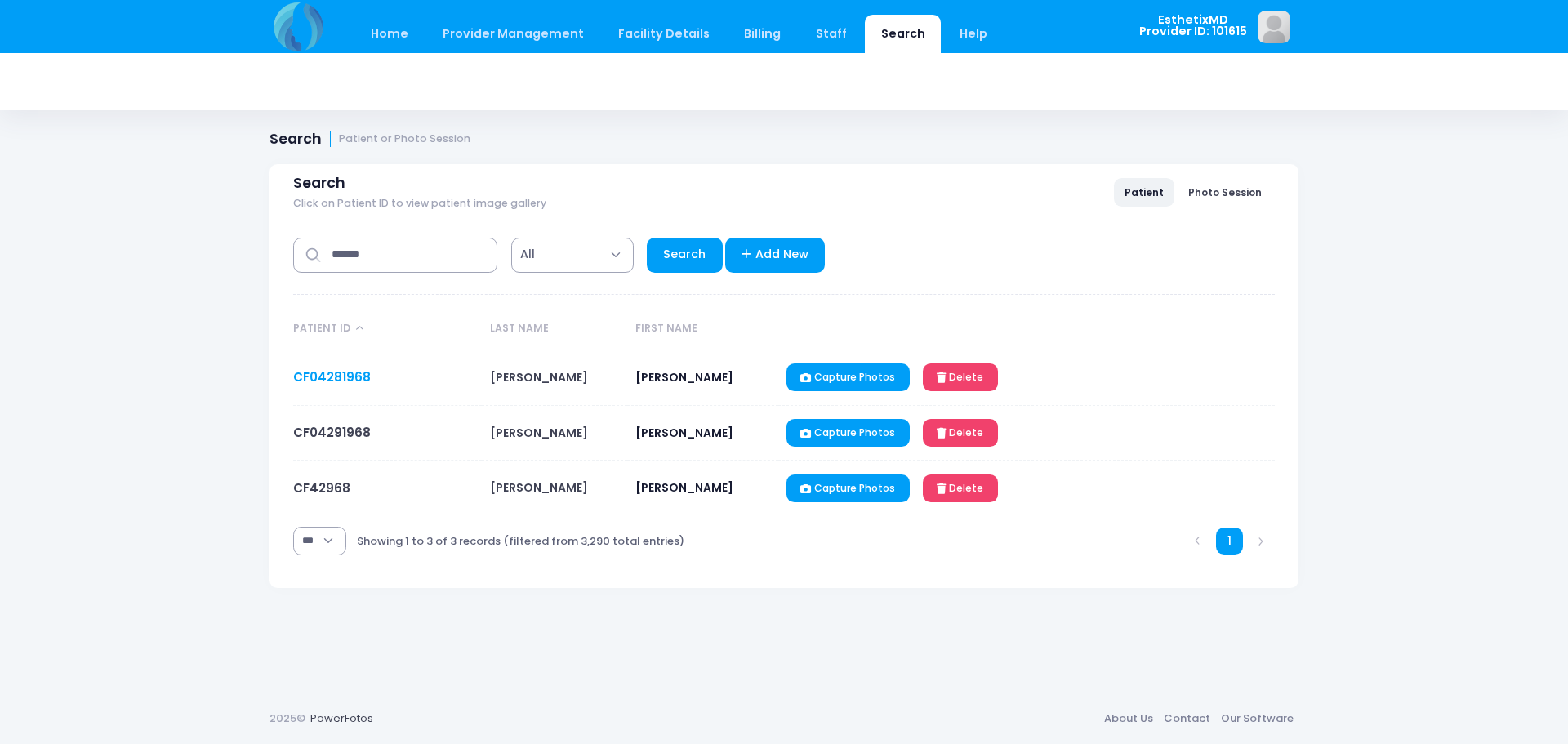
click at [335, 369] on link "CF04281968" at bounding box center [331, 377] width 77 height 17
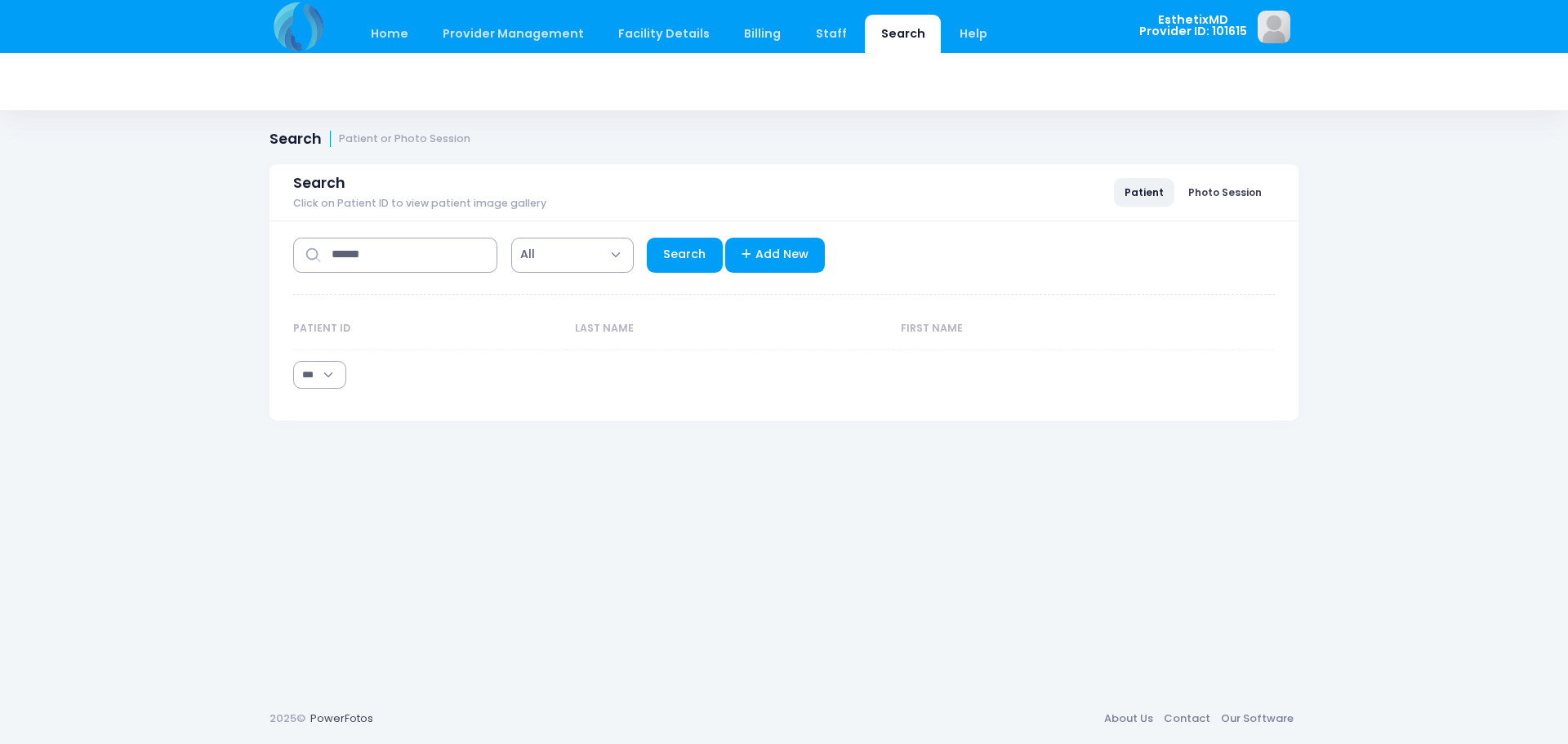
select select "***"
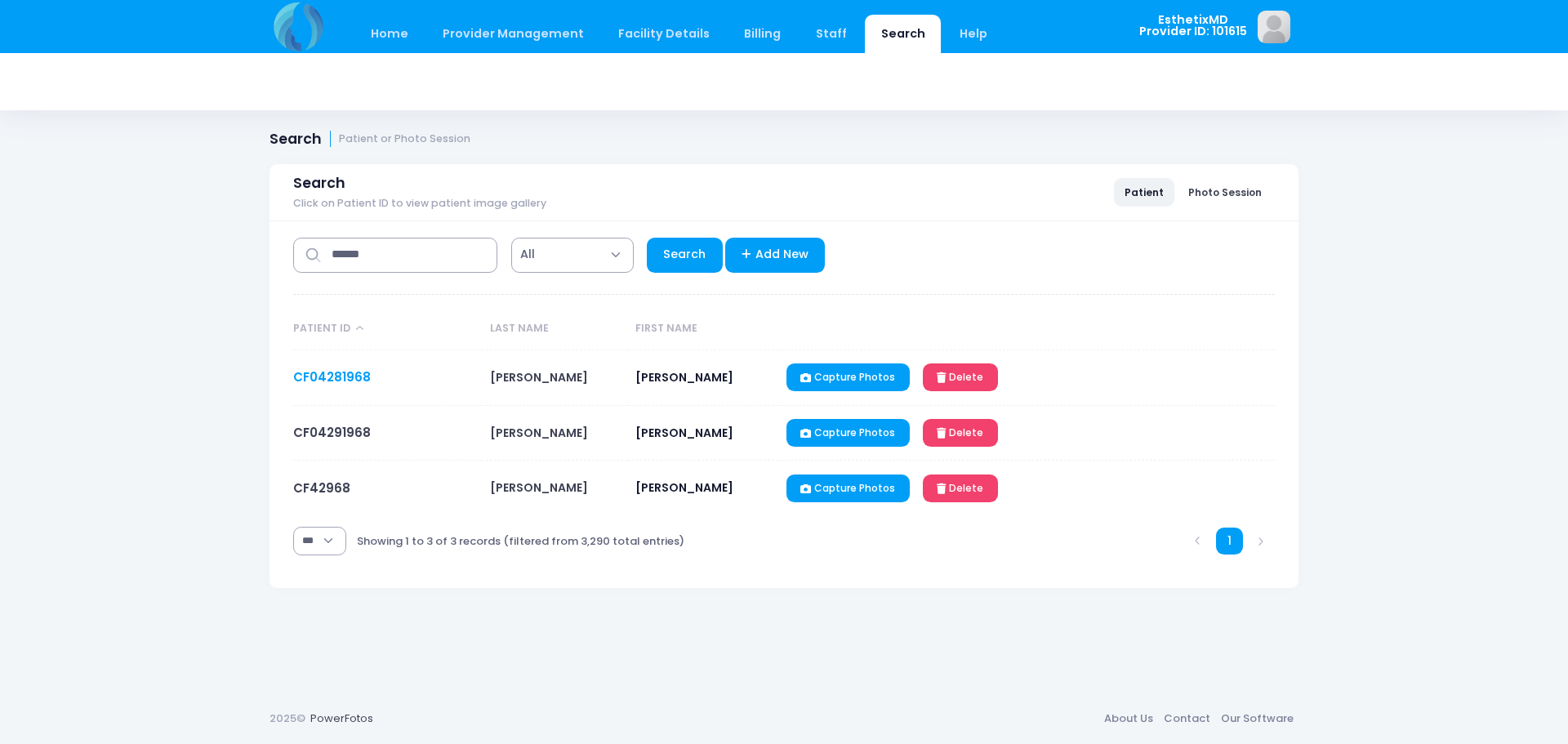
click at [328, 379] on link "CF04281968" at bounding box center [331, 377] width 77 height 17
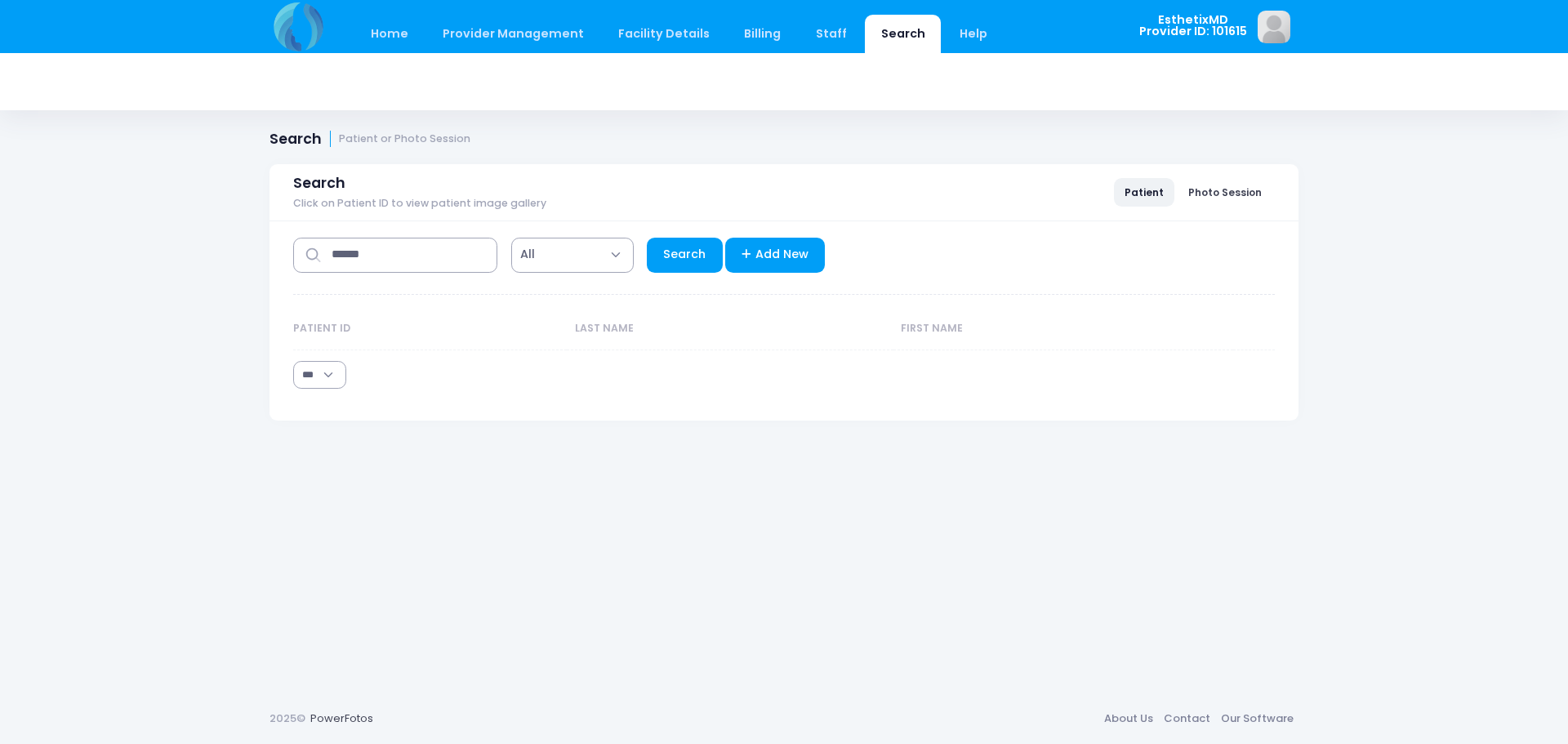
select select "***"
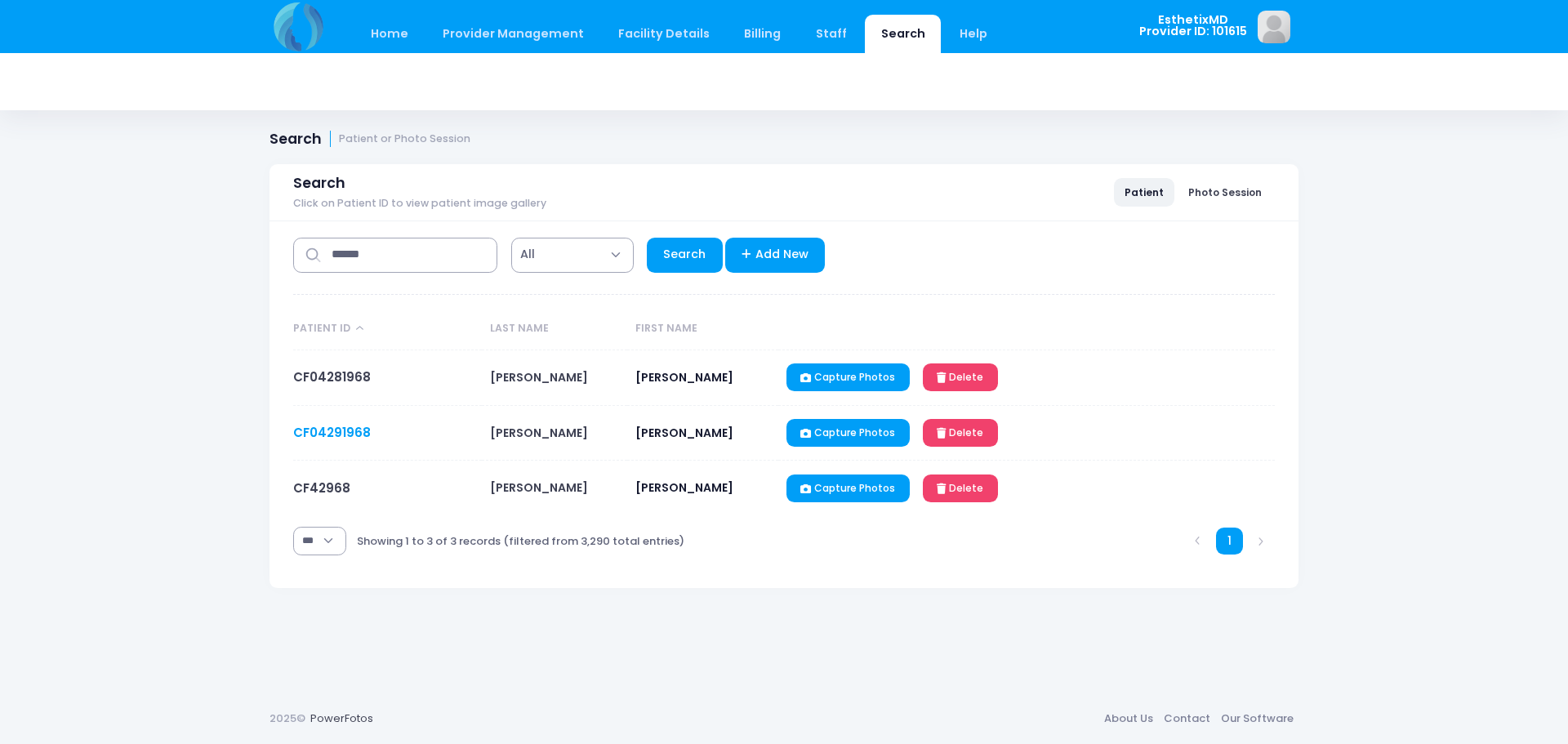
click at [347, 432] on link "CF04291968" at bounding box center [331, 431] width 77 height 17
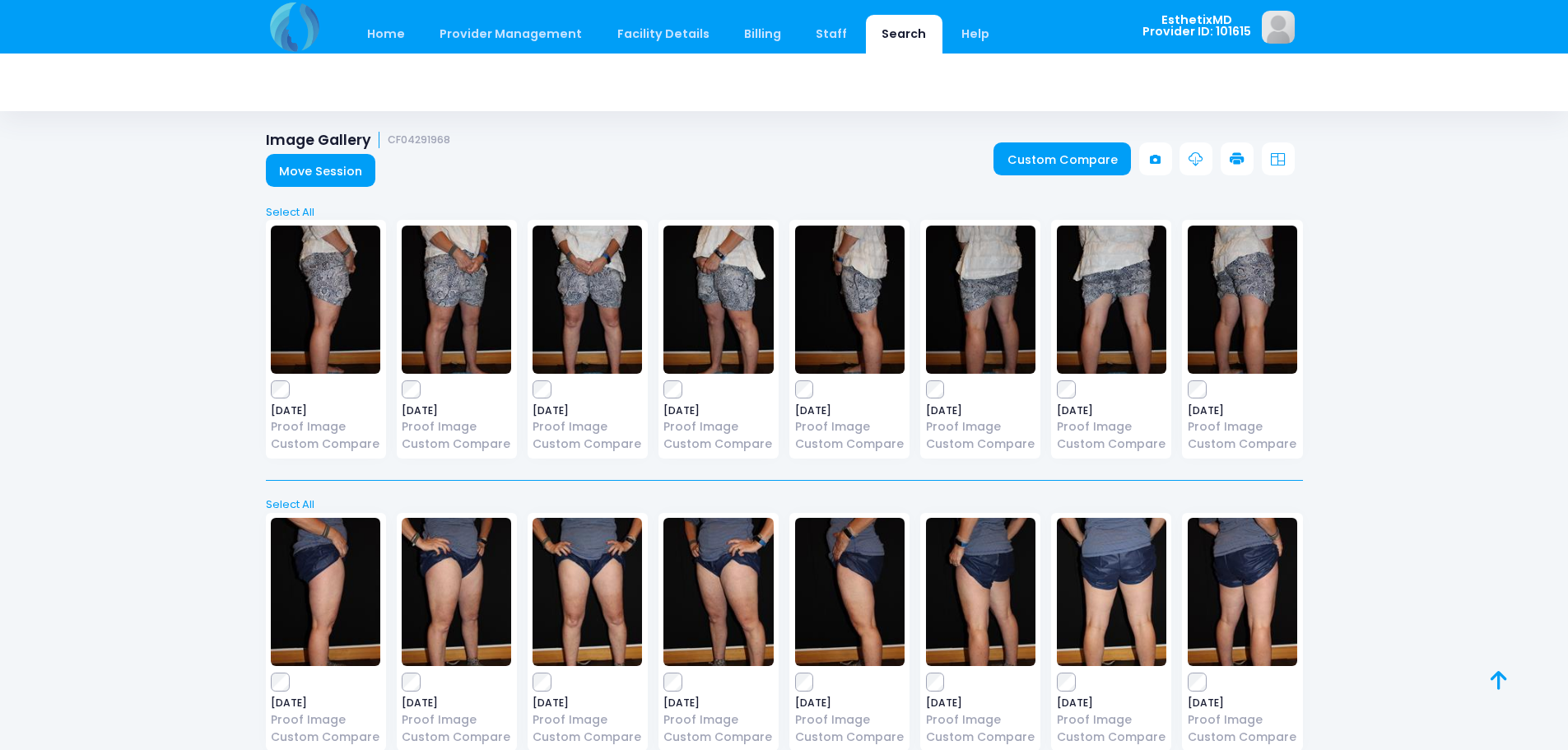
scroll to position [91, 0]
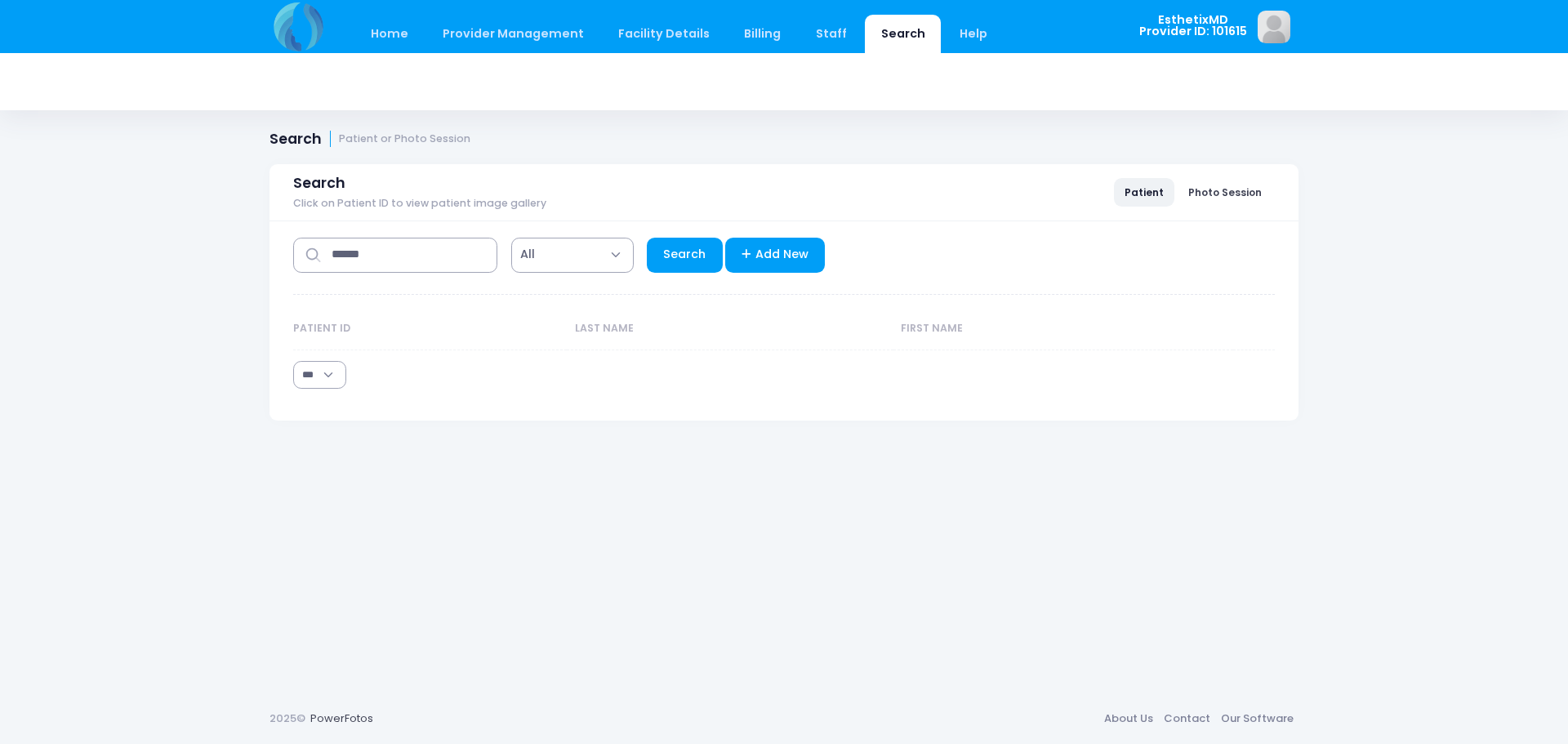
select select "***"
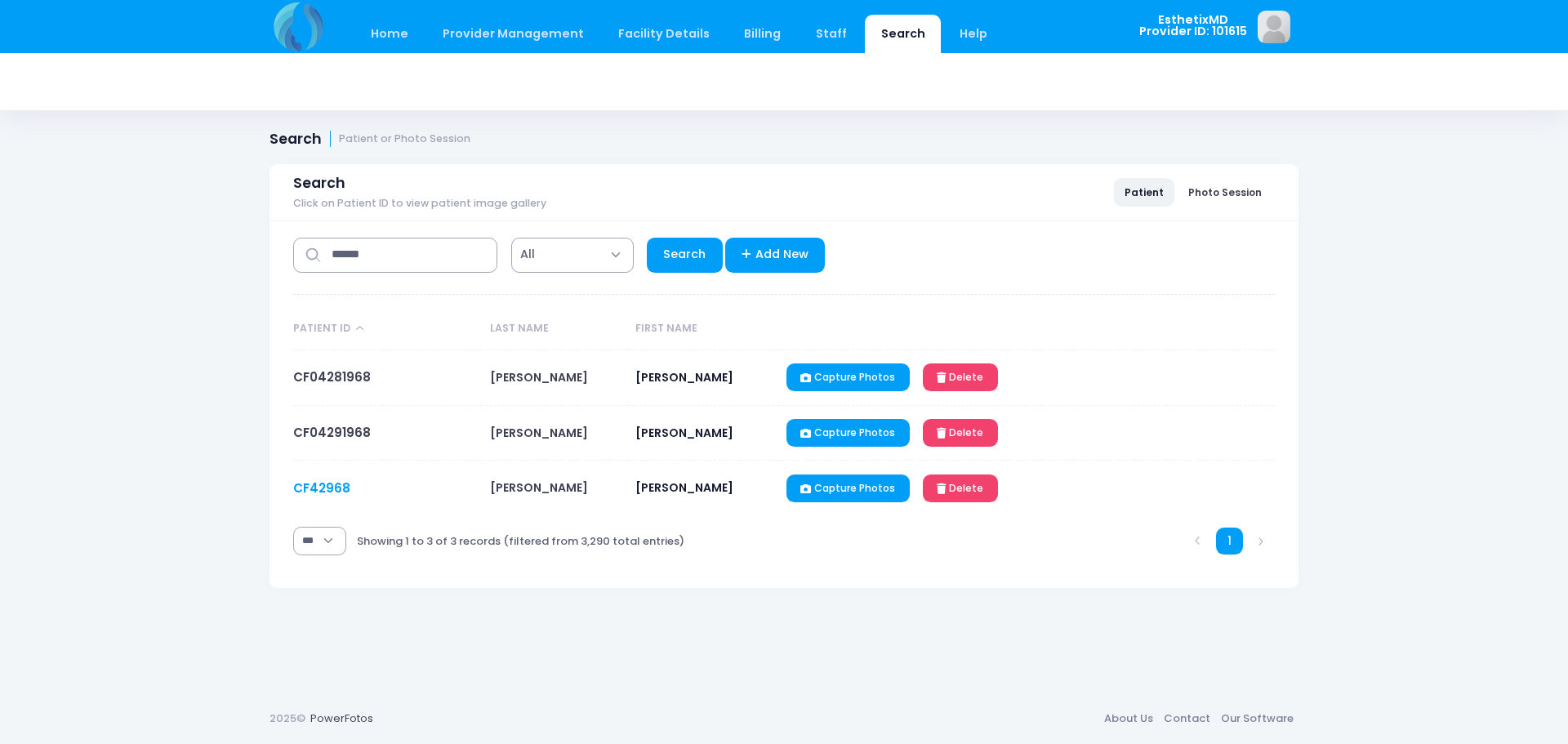
click at [328, 489] on link "CF42968" at bounding box center [321, 487] width 57 height 17
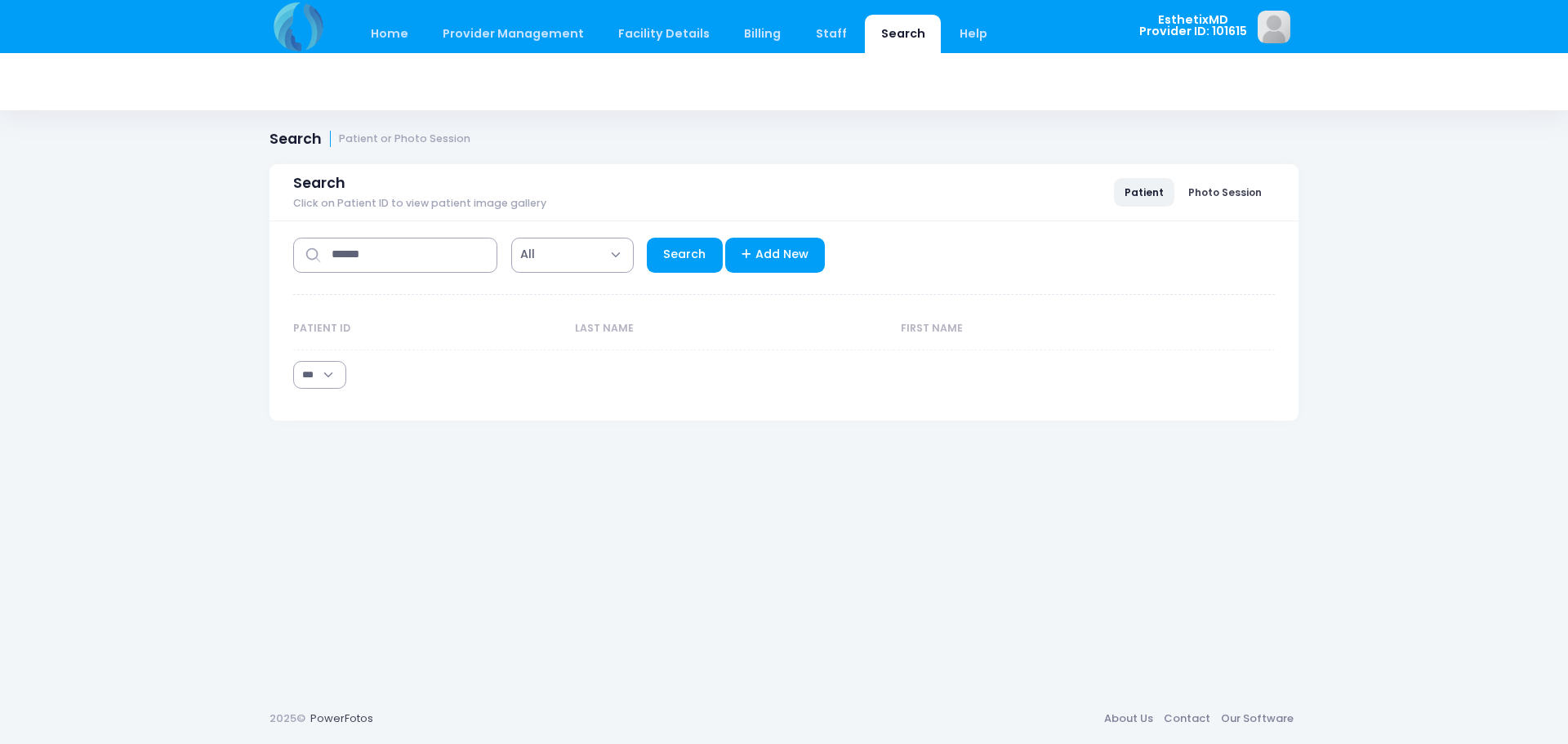
select select "***"
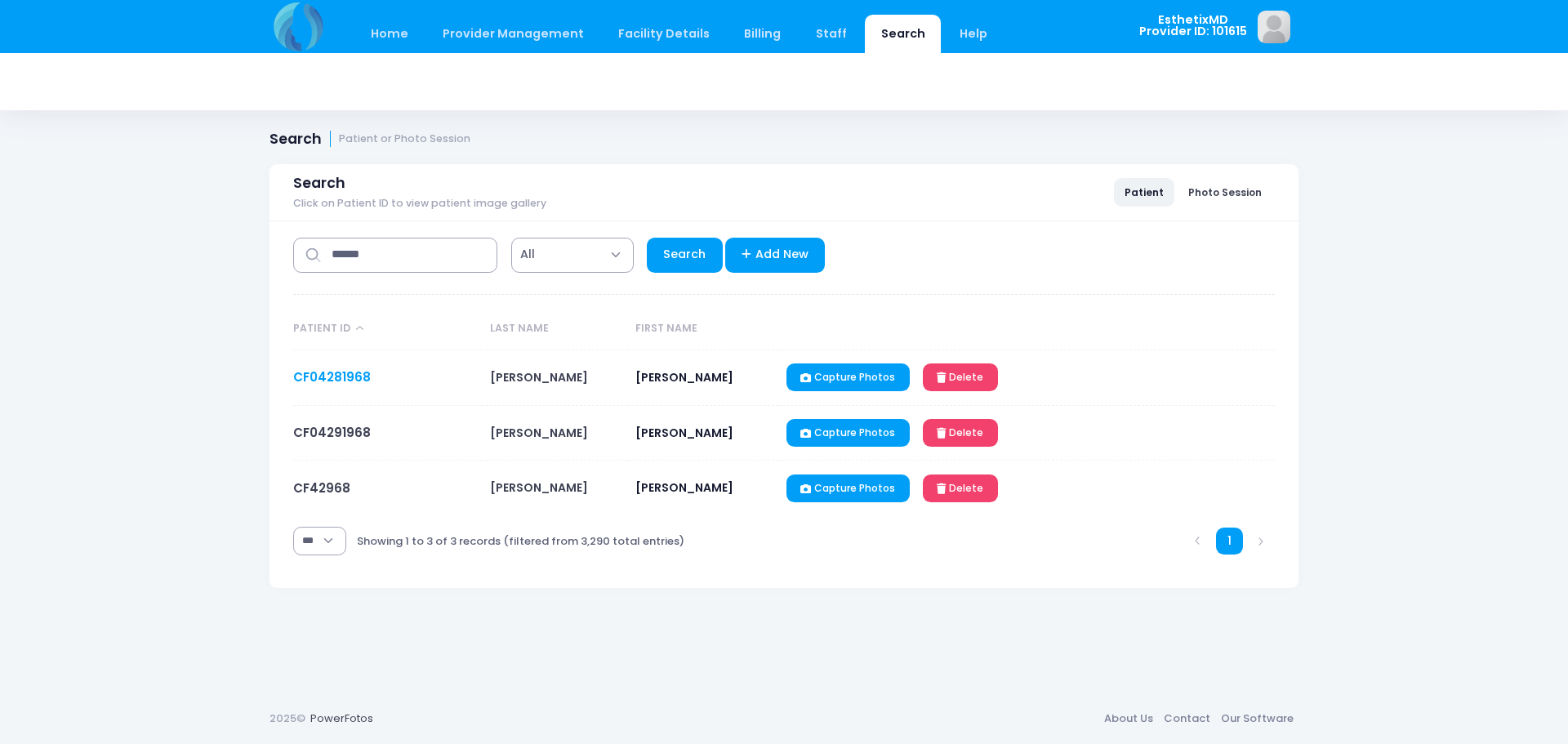
click at [350, 380] on link "CF04281968" at bounding box center [331, 377] width 77 height 17
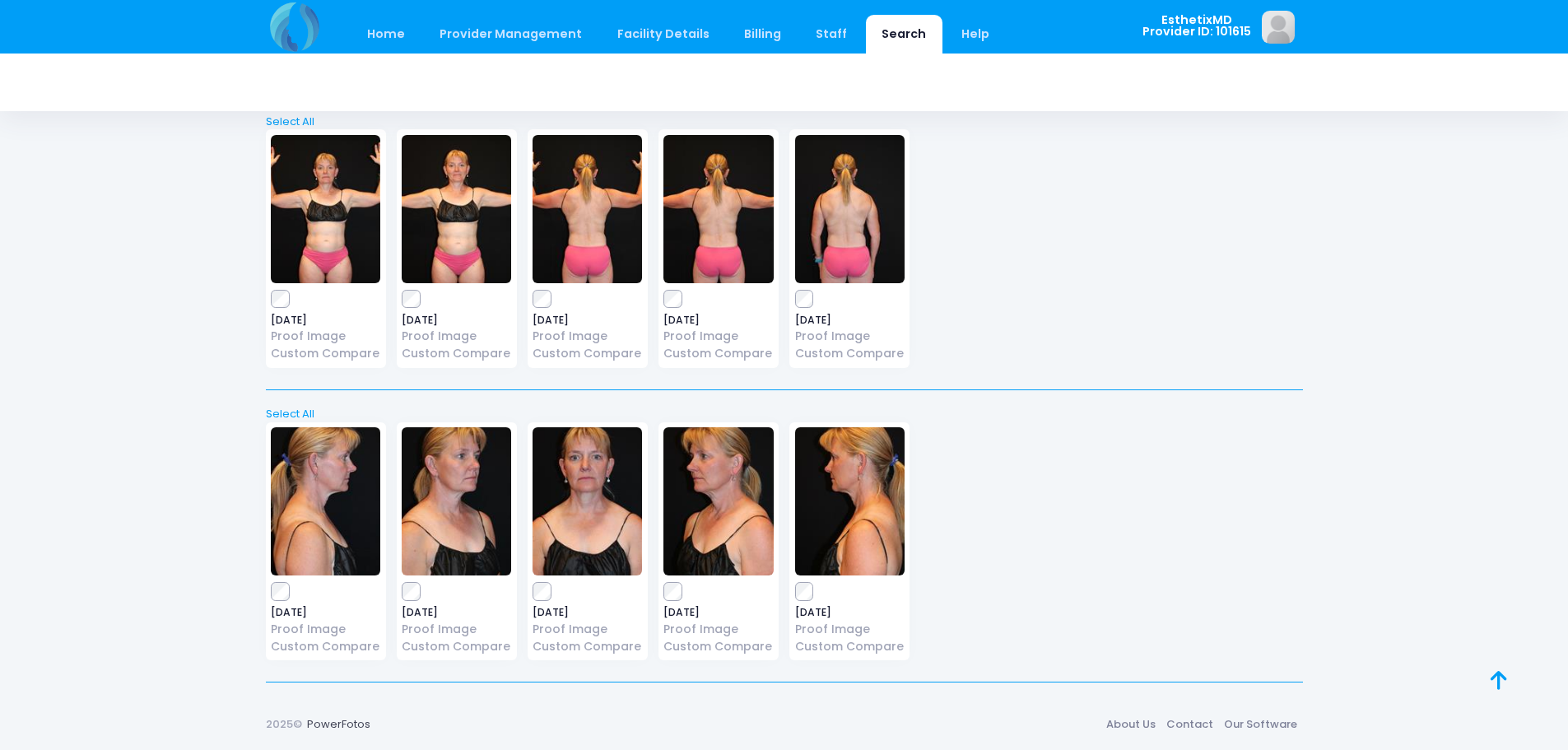
scroll to position [264, 0]
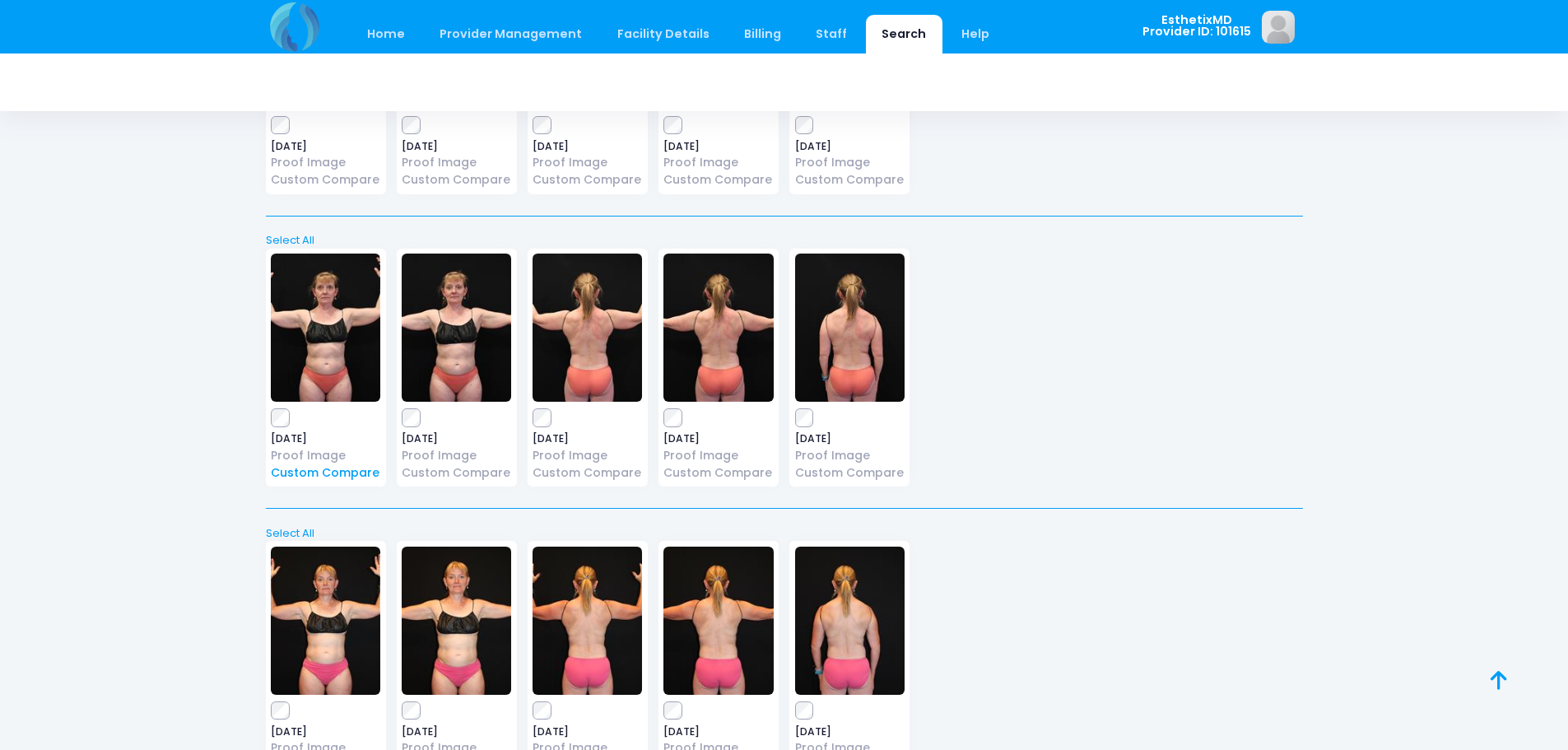
click at [371, 474] on link "Custom Compare" at bounding box center [325, 472] width 110 height 17
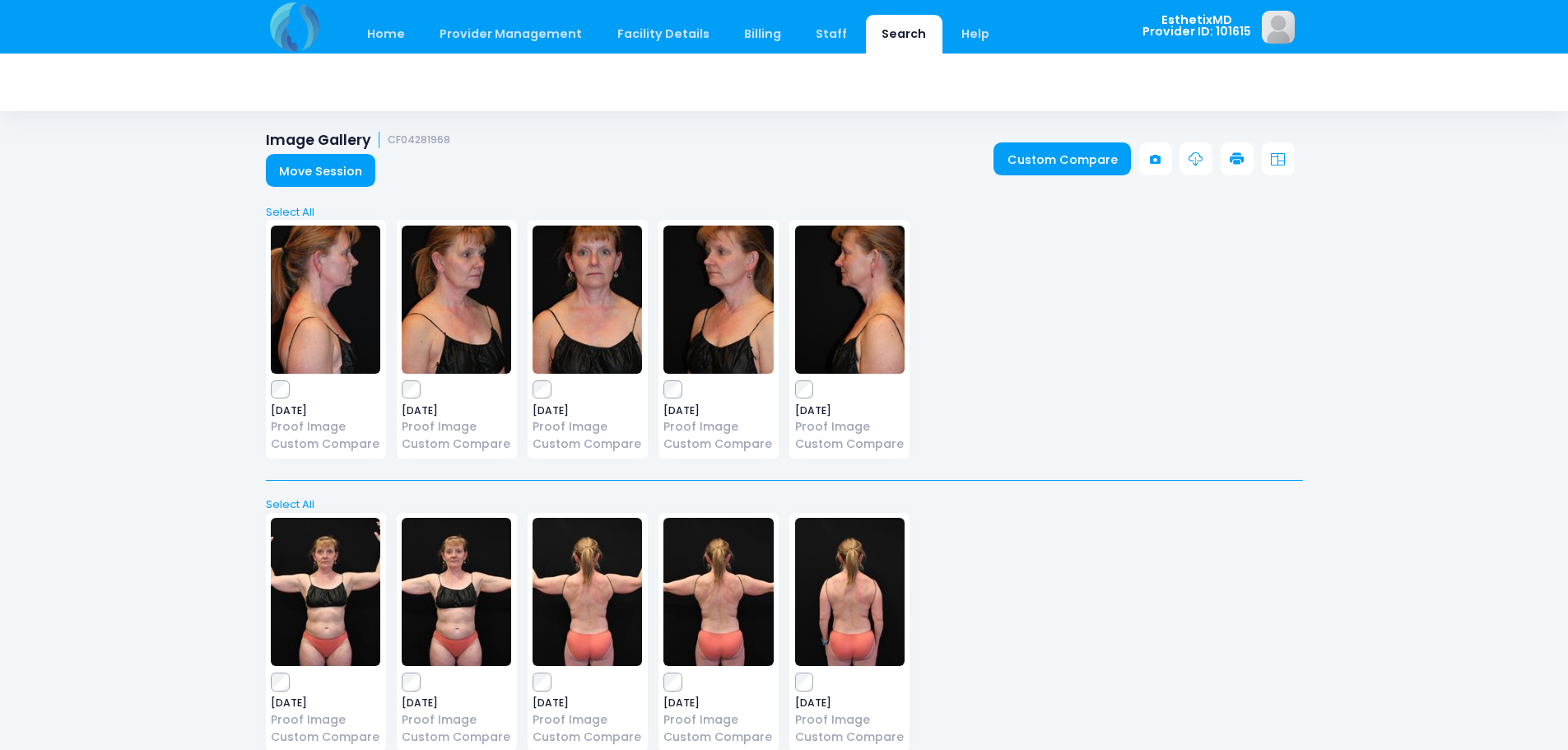
scroll to position [164, 0]
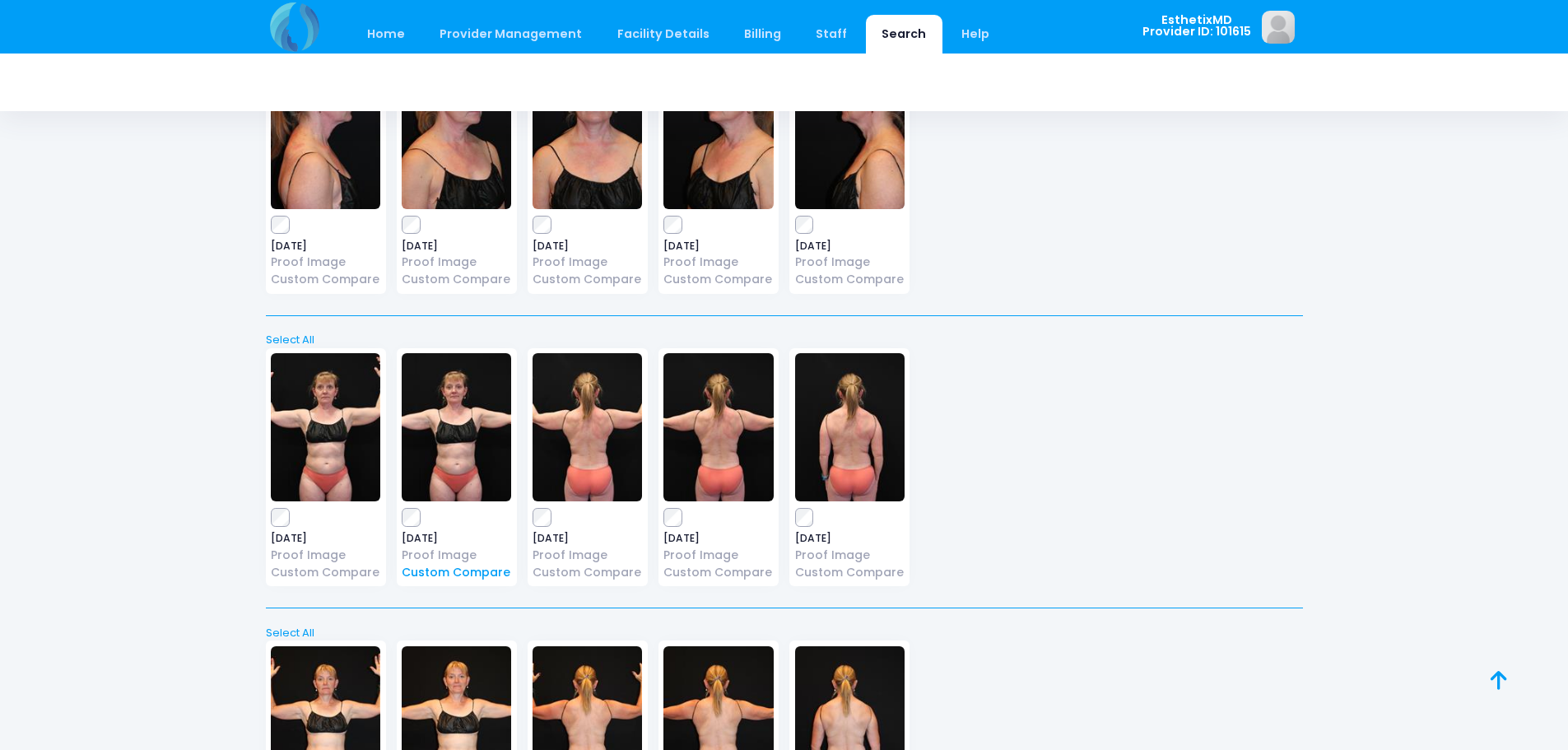
click at [474, 571] on link "Custom Compare" at bounding box center [456, 572] width 110 height 17
click at [367, 36] on link "Home" at bounding box center [386, 34] width 70 height 39
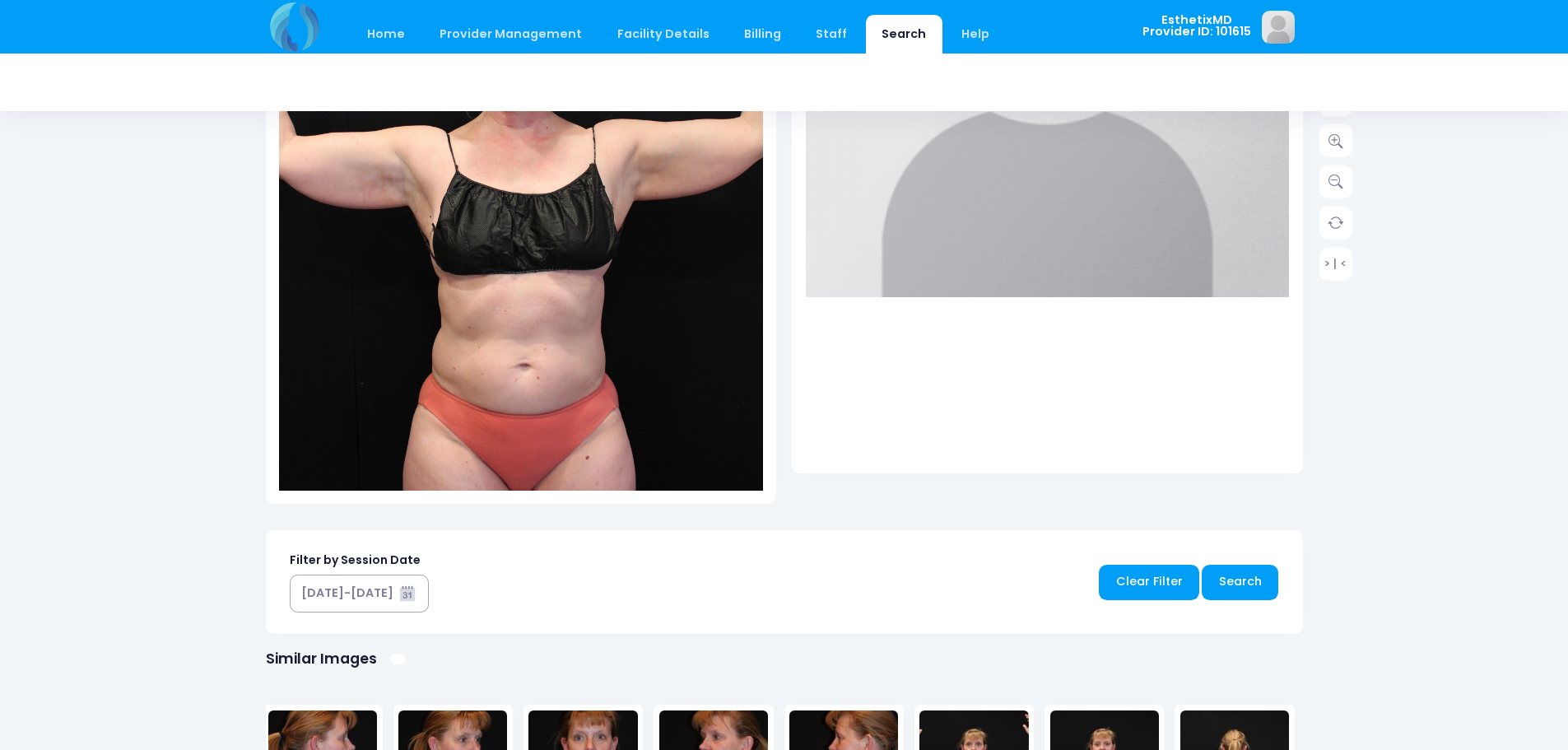
scroll to position [807, 0]
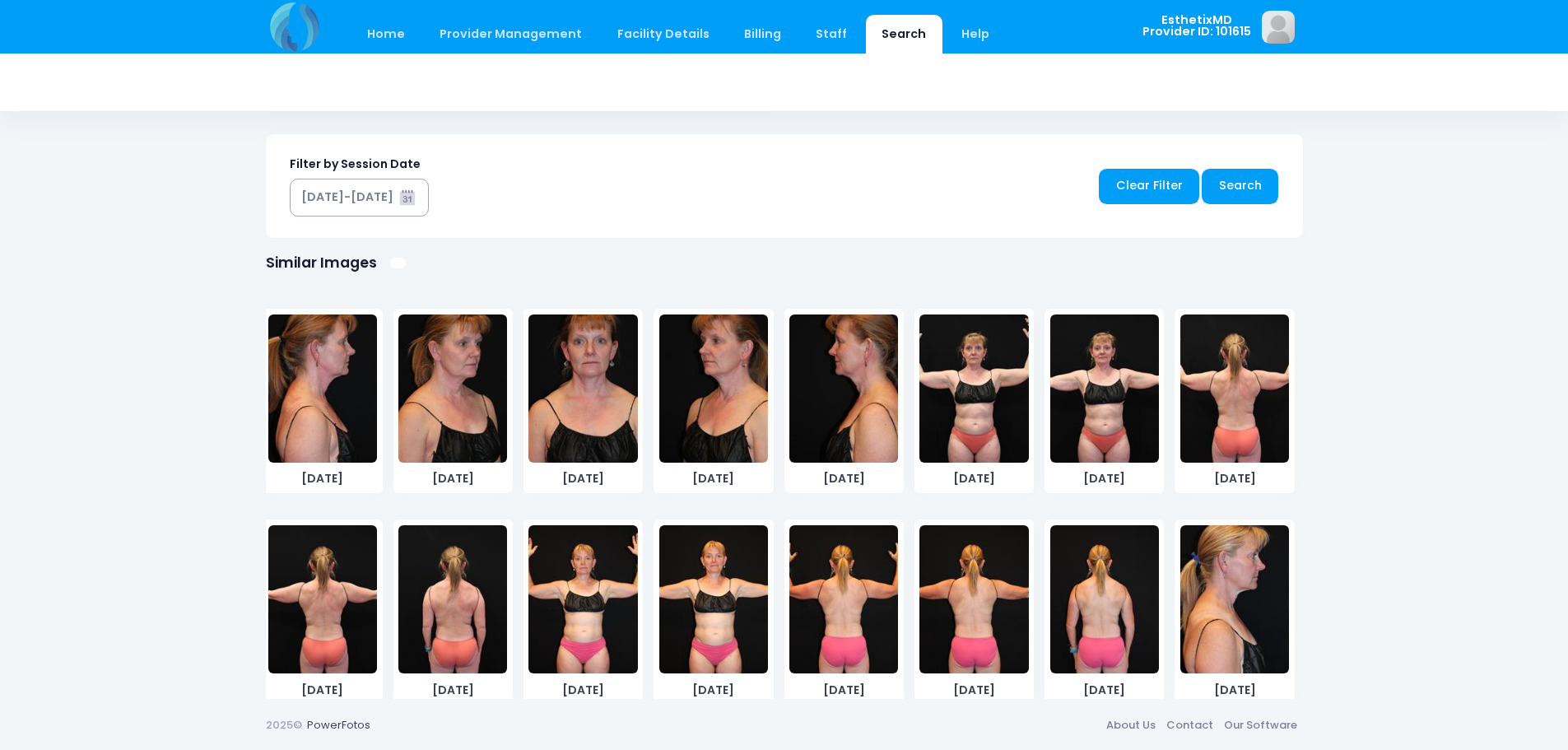
click at [685, 630] on img at bounding box center [714, 598] width 109 height 148
click at [563, 635] on img at bounding box center [583, 598] width 109 height 148
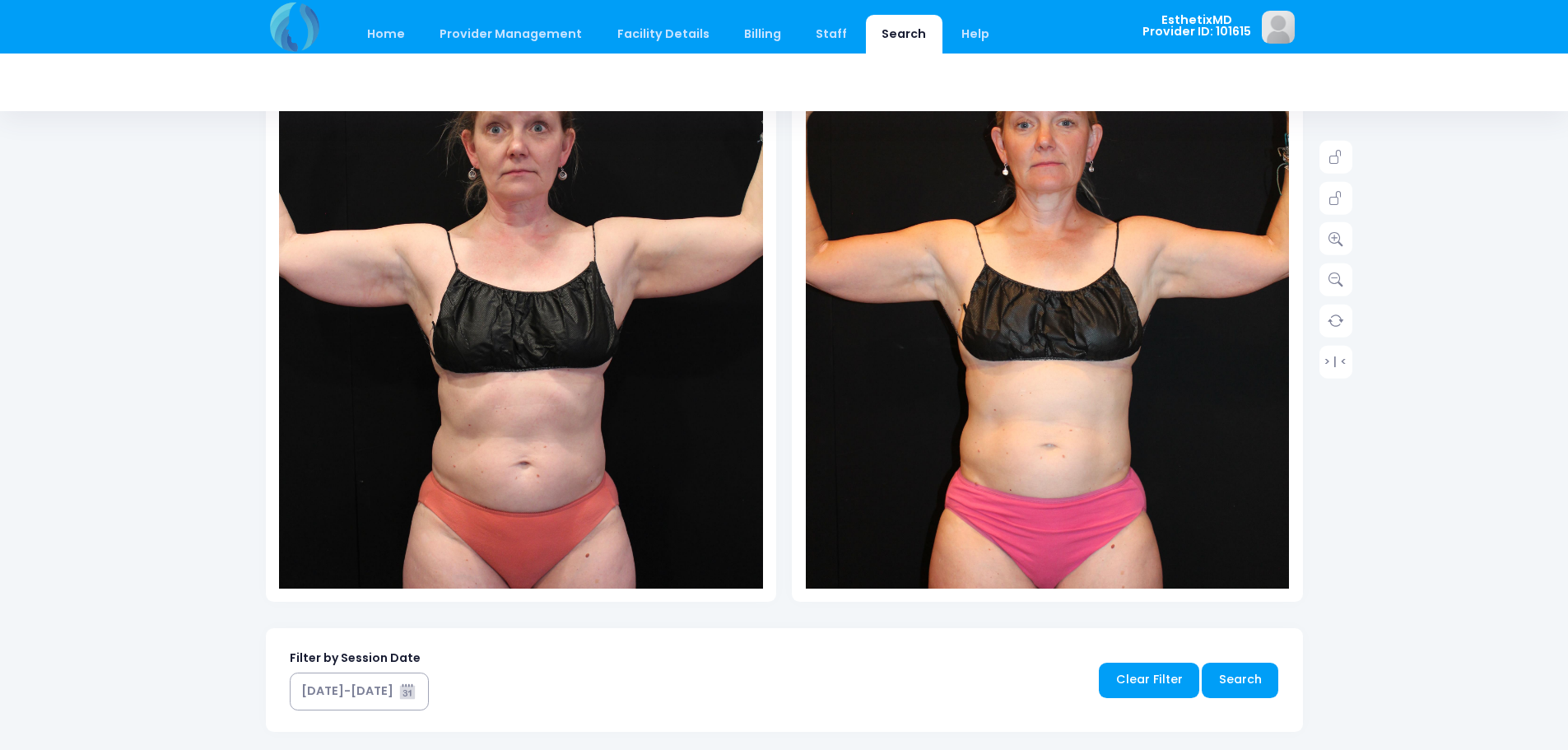
click at [469, 262] on img at bounding box center [520, 306] width 484 height 726
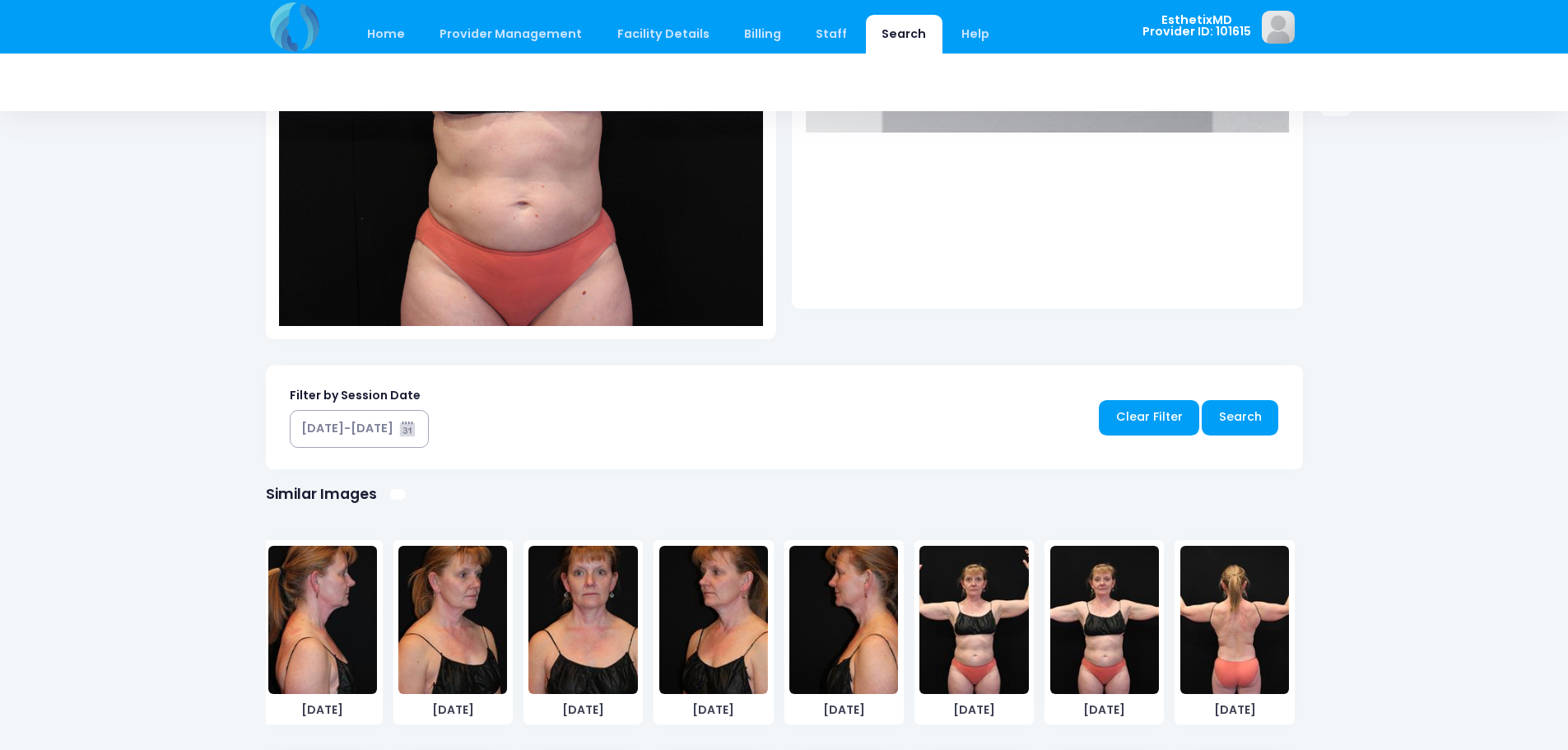
scroll to position [232, 0]
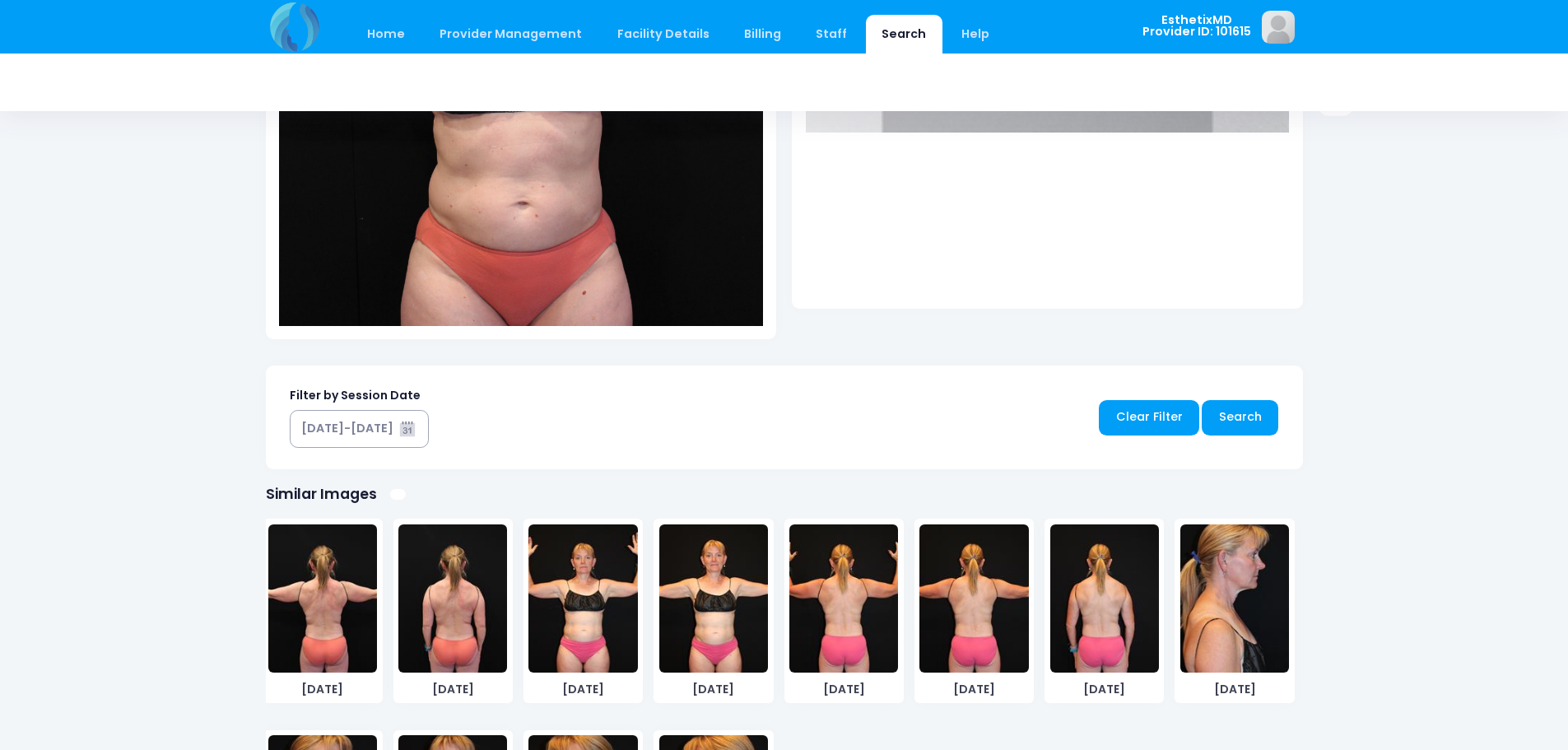
click at [700, 659] on img at bounding box center [714, 597] width 109 height 148
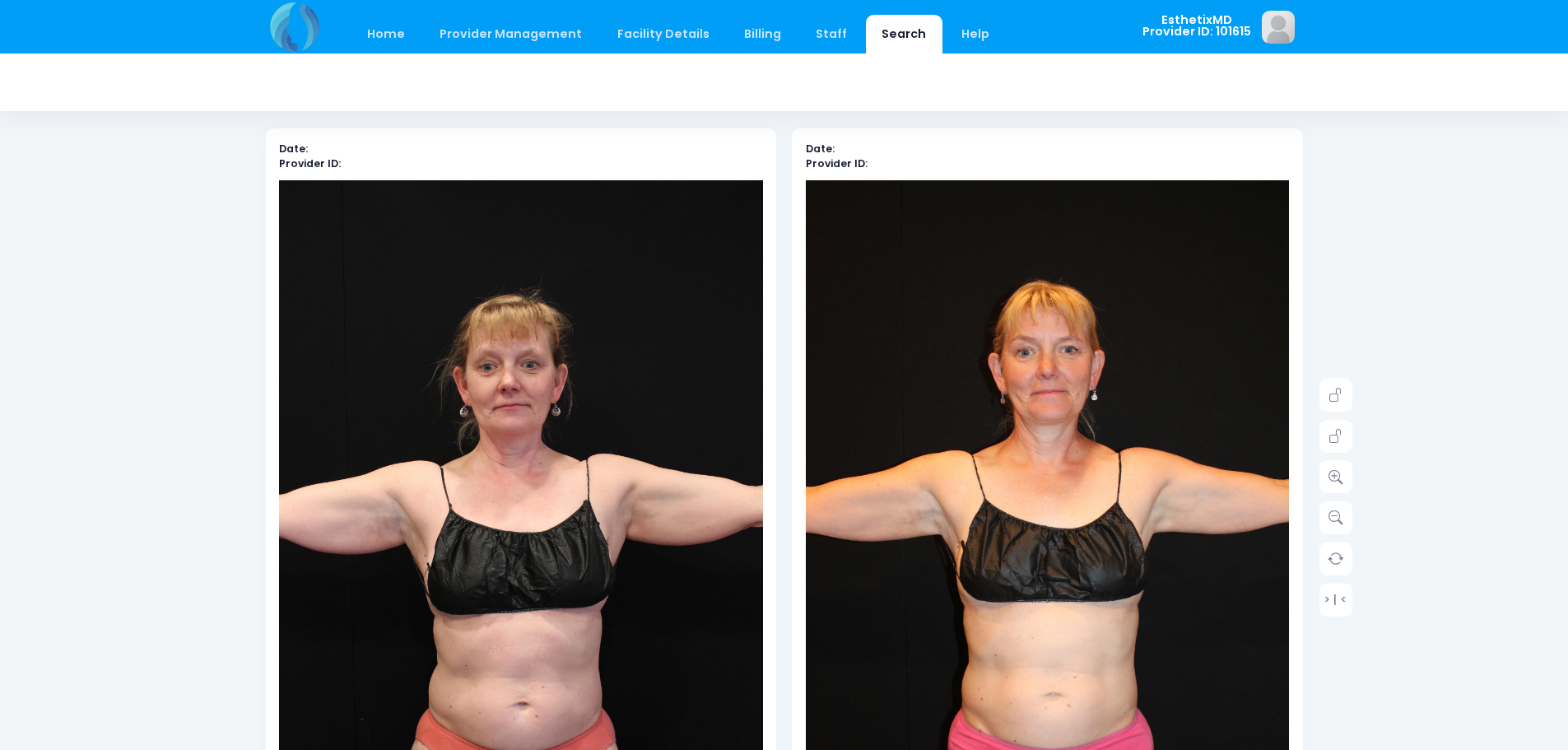
scroll to position [74, 0]
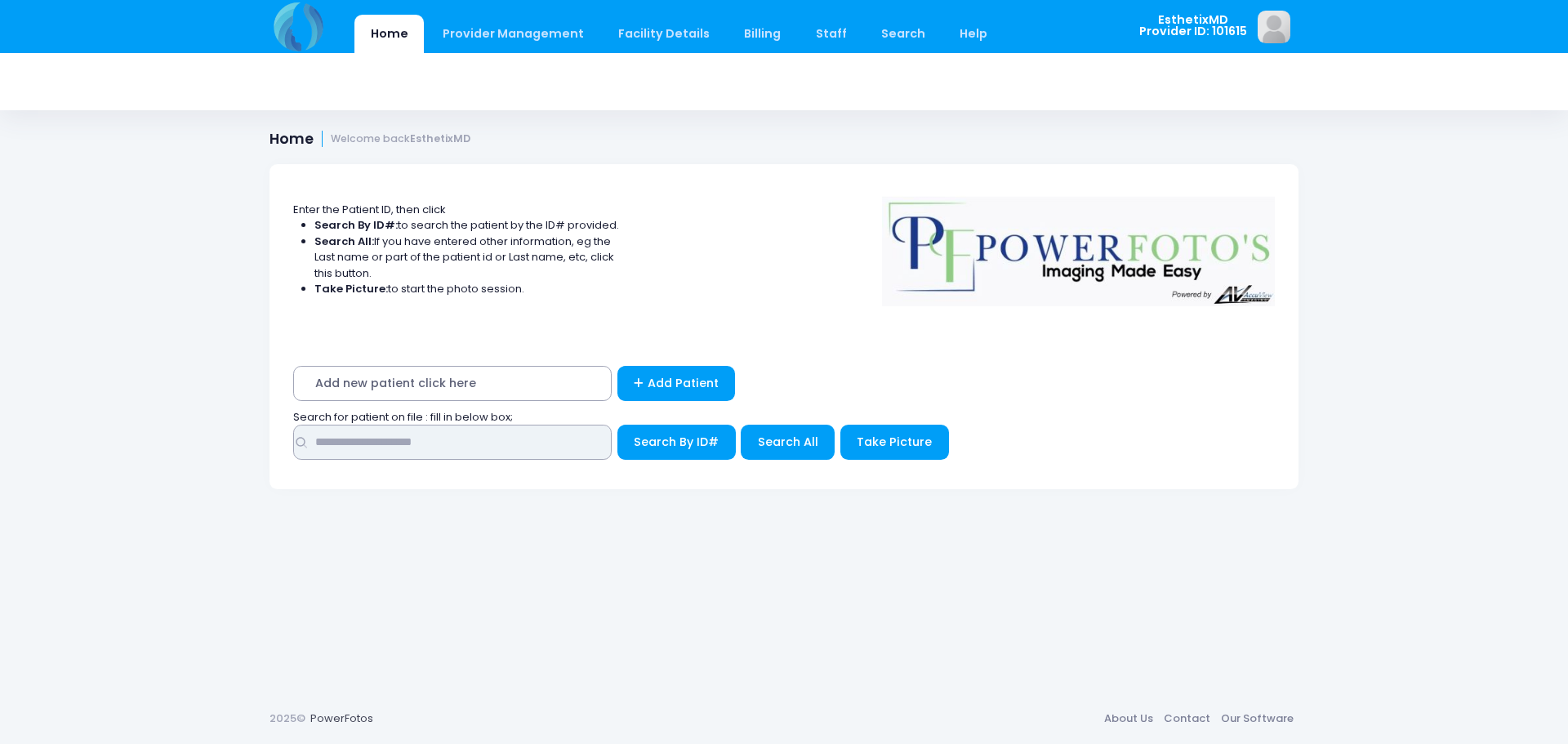
click at [403, 438] on input "text" at bounding box center [452, 441] width 319 height 35
type input "******"
click at [778, 450] on button "Search All" at bounding box center [787, 441] width 94 height 35
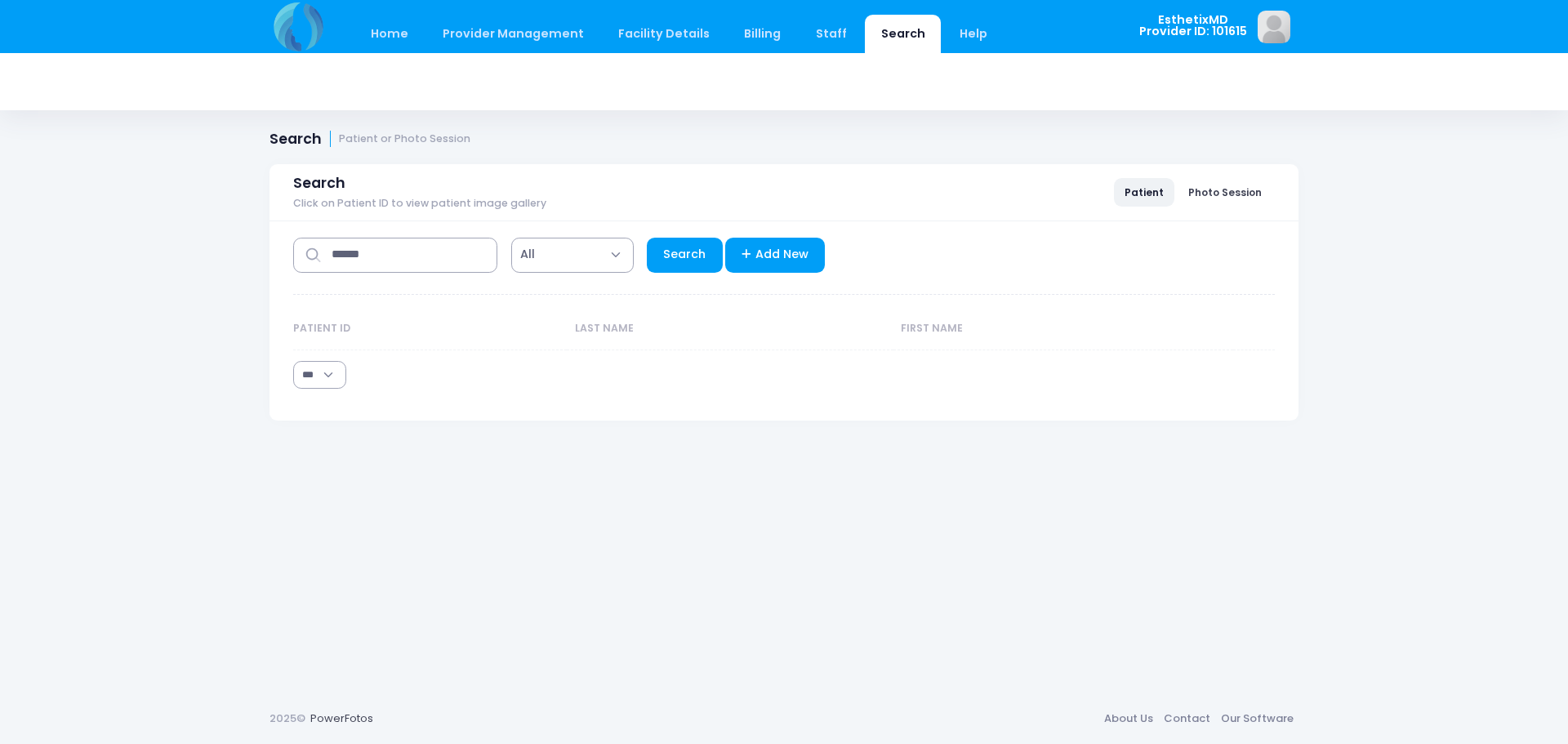
select select "***"
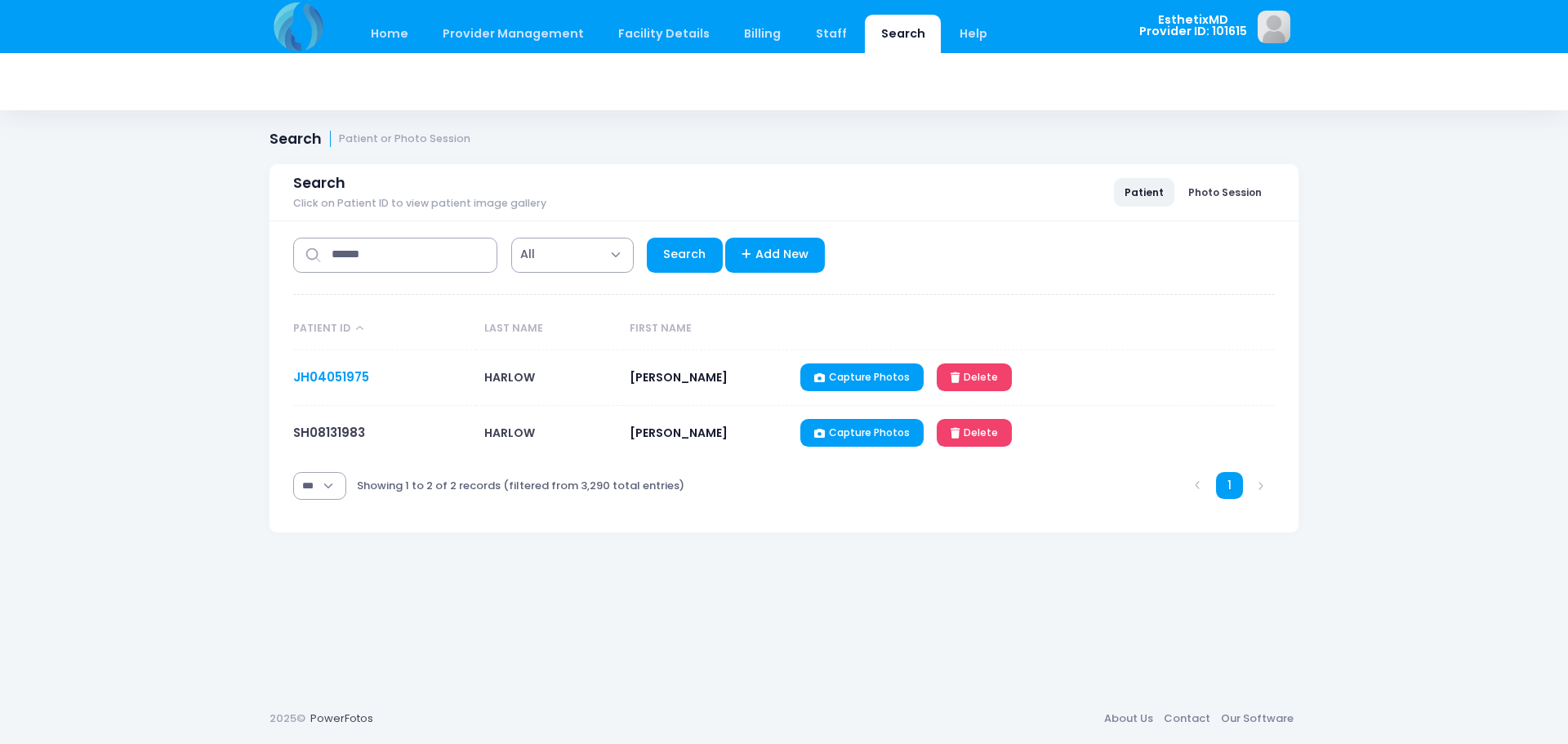
click at [333, 371] on link "JH04051975" at bounding box center [331, 377] width 76 height 17
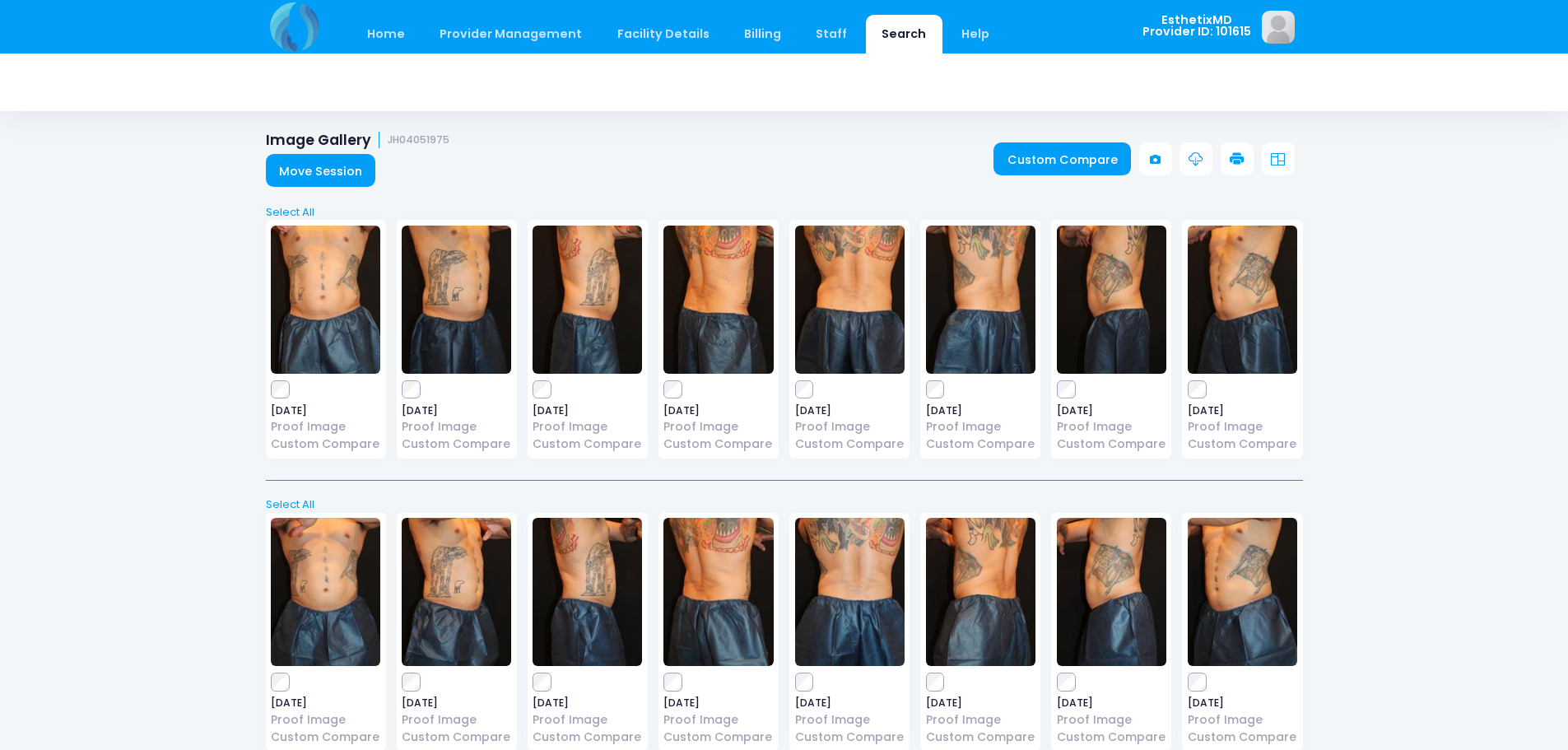
click at [363, 273] on img at bounding box center [325, 299] width 110 height 148
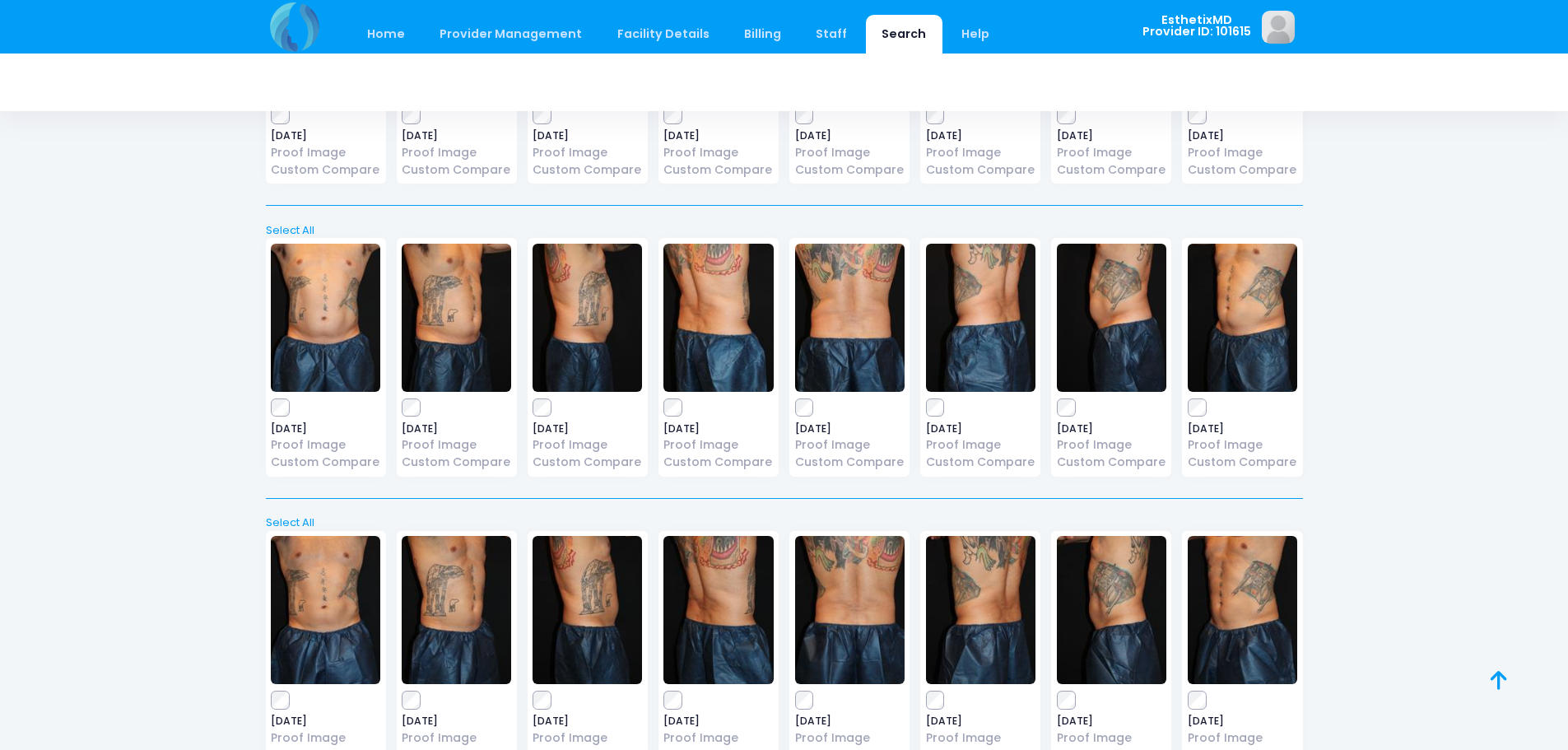
scroll to position [1261, 0]
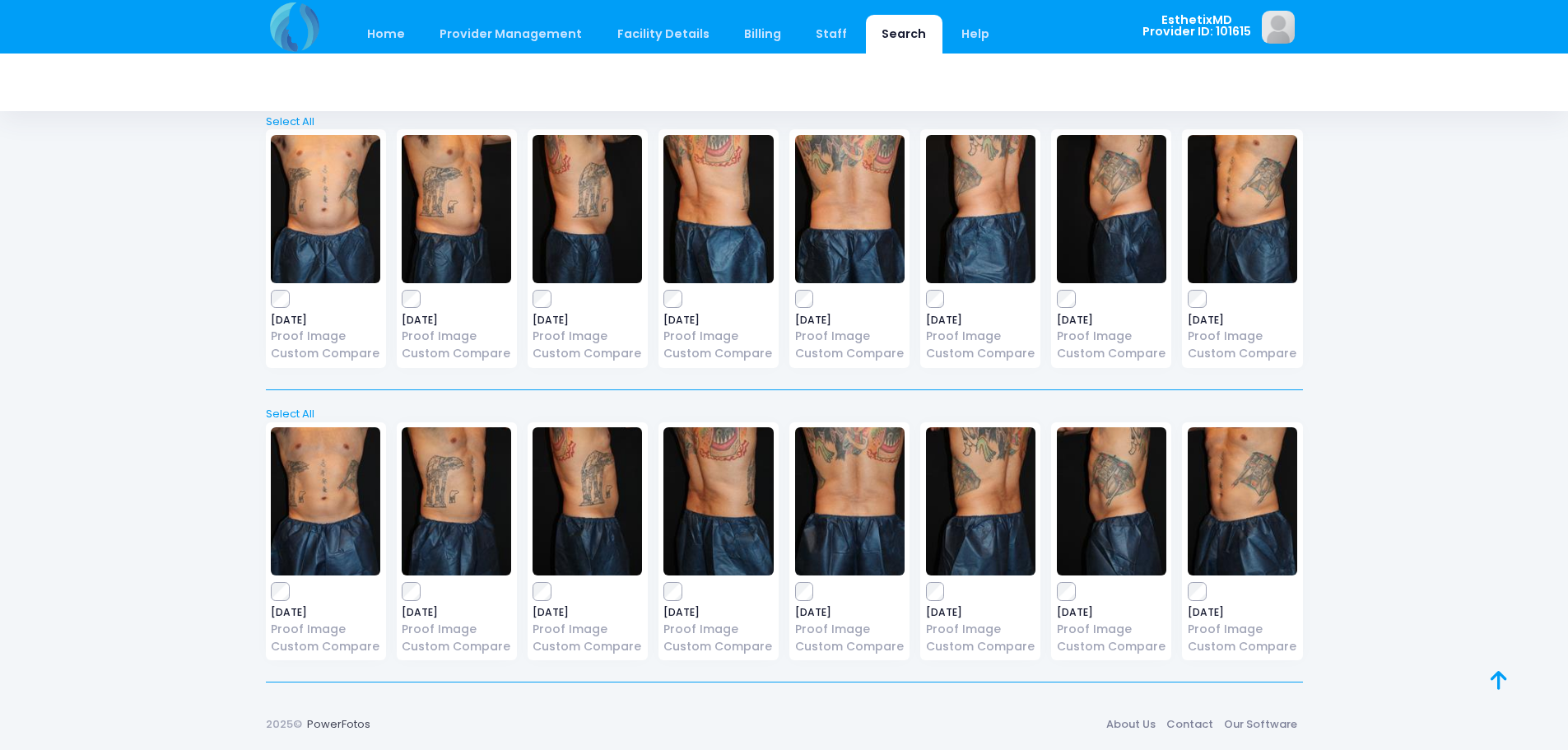
click at [330, 202] on img at bounding box center [325, 209] width 110 height 148
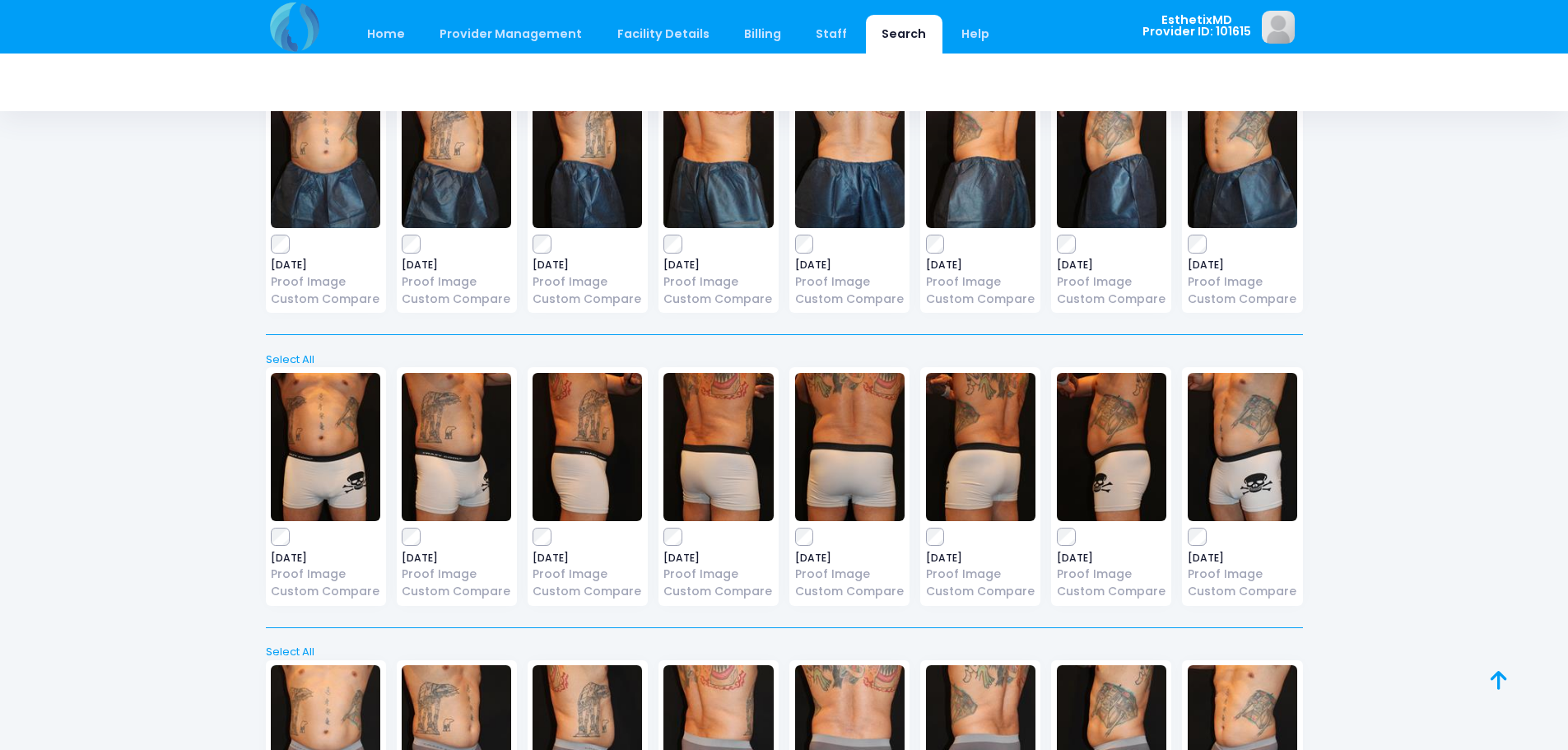
scroll to position [356, 0]
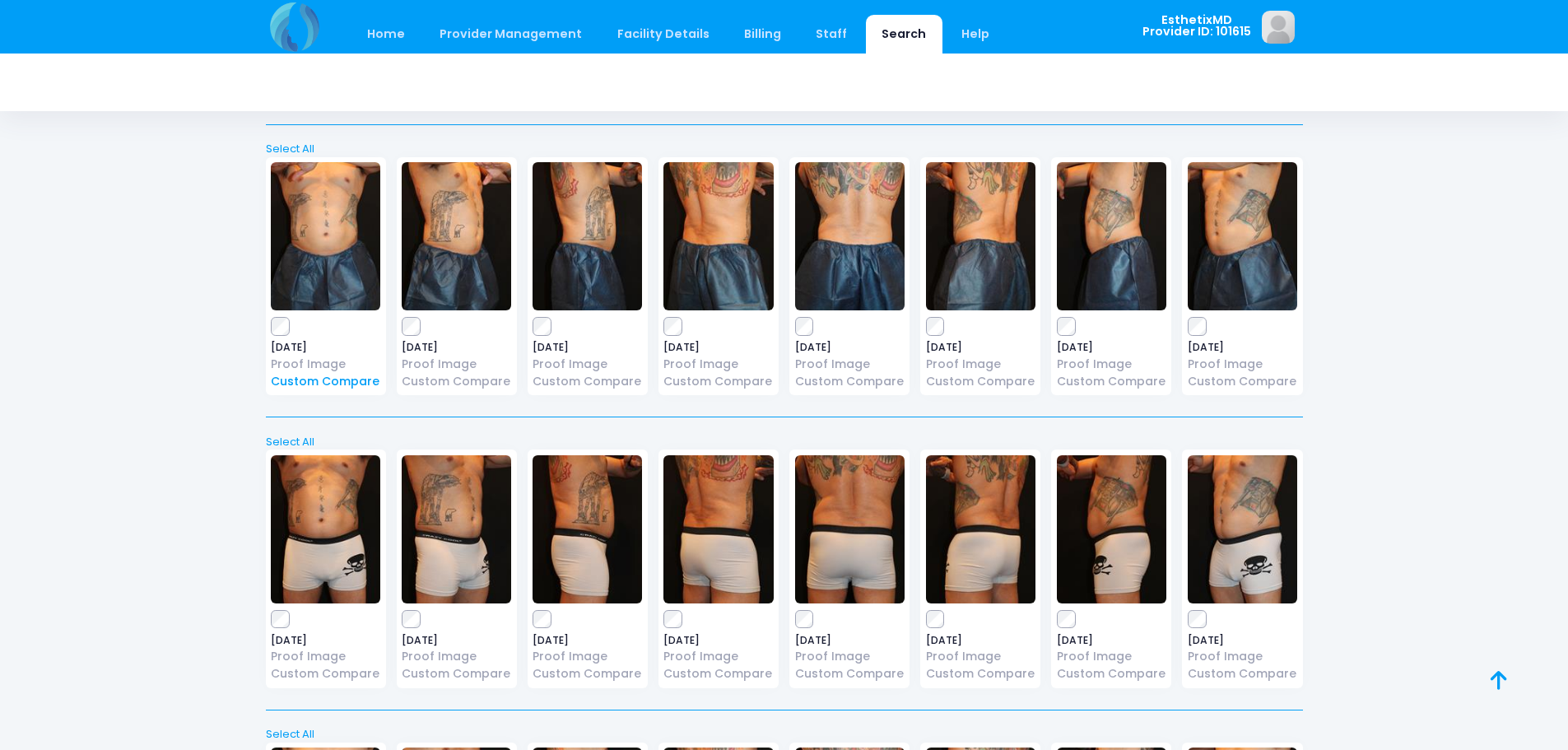
click at [324, 380] on link "Custom Compare" at bounding box center [325, 381] width 110 height 17
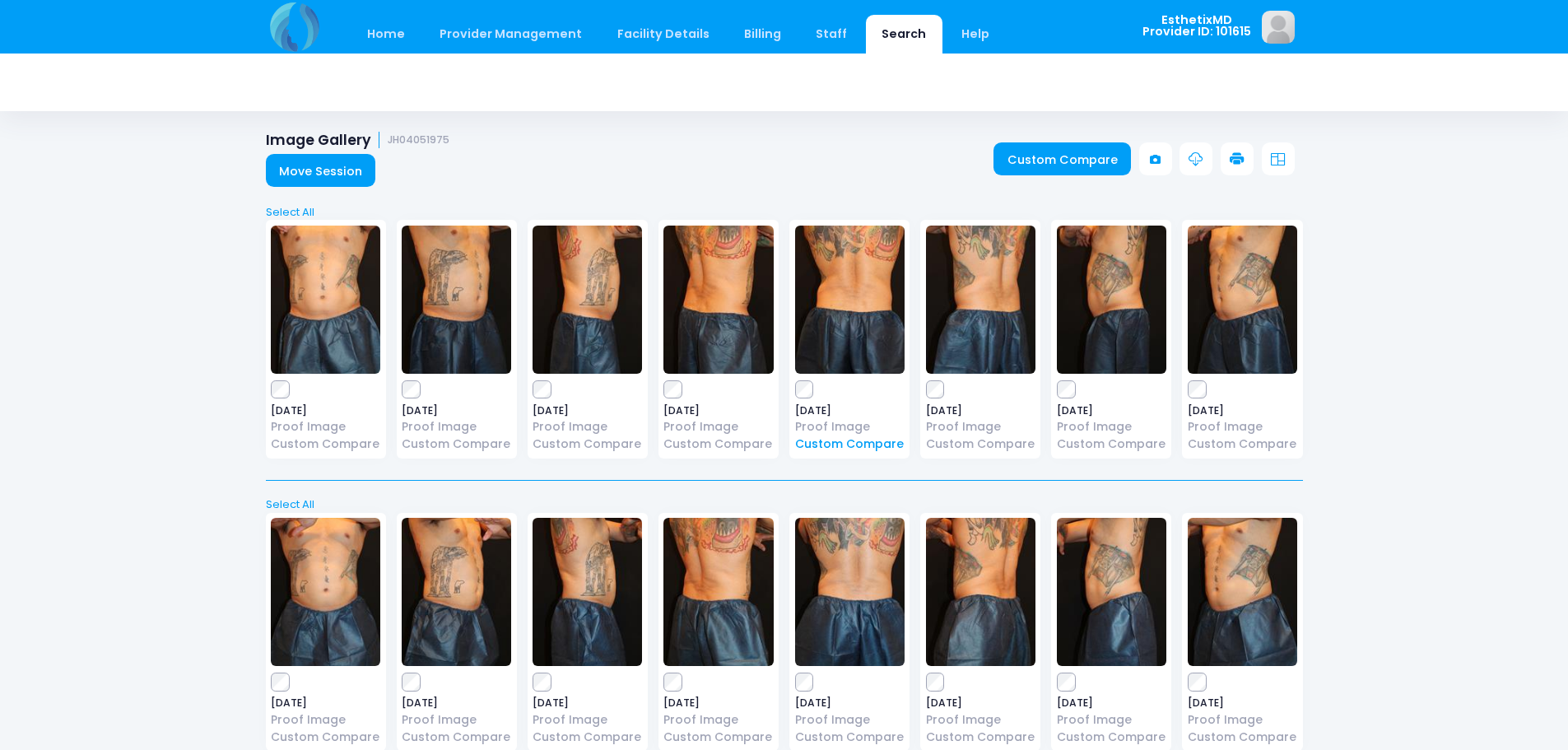
click at [857, 442] on link "Custom Compare" at bounding box center [850, 444] width 110 height 17
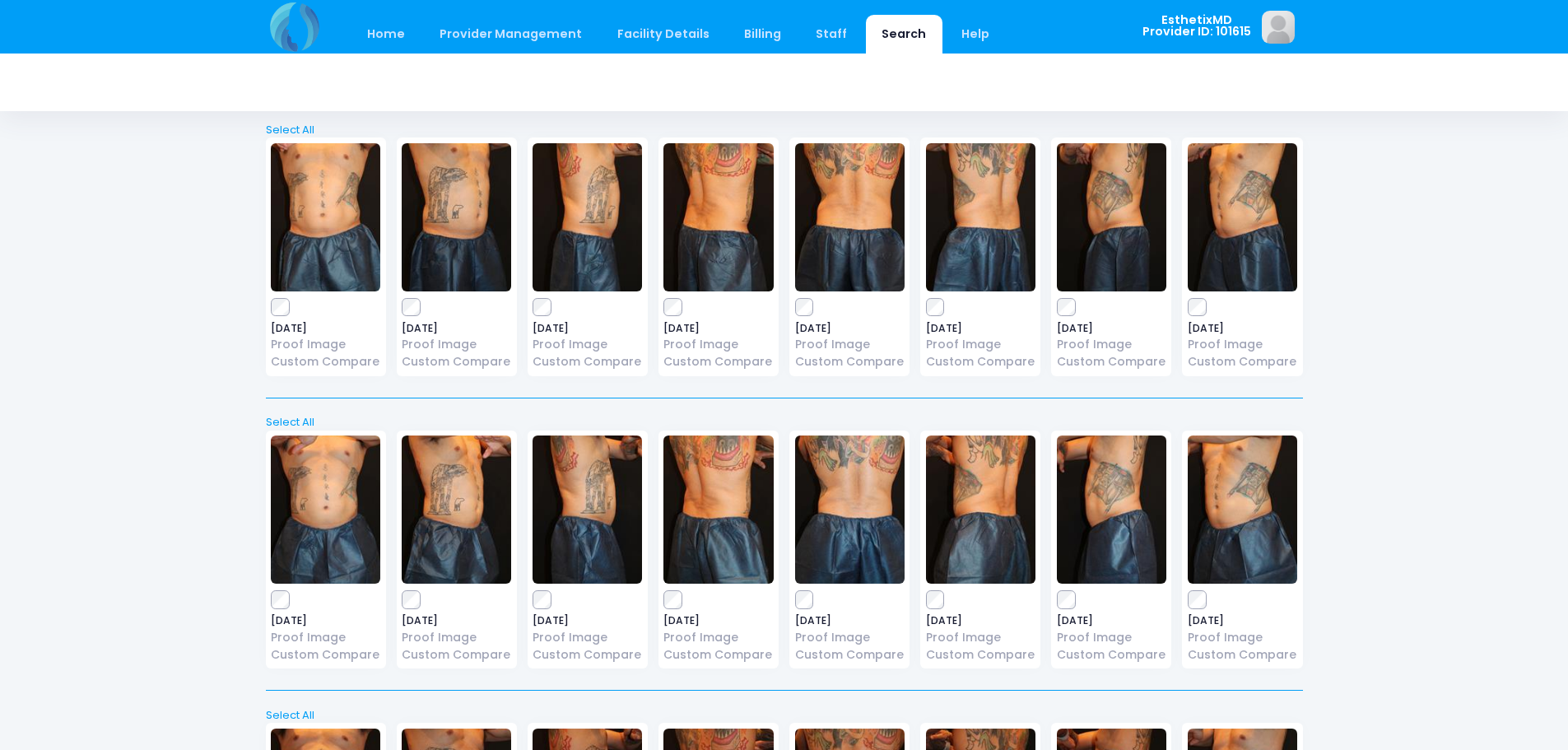
scroll to position [164, 0]
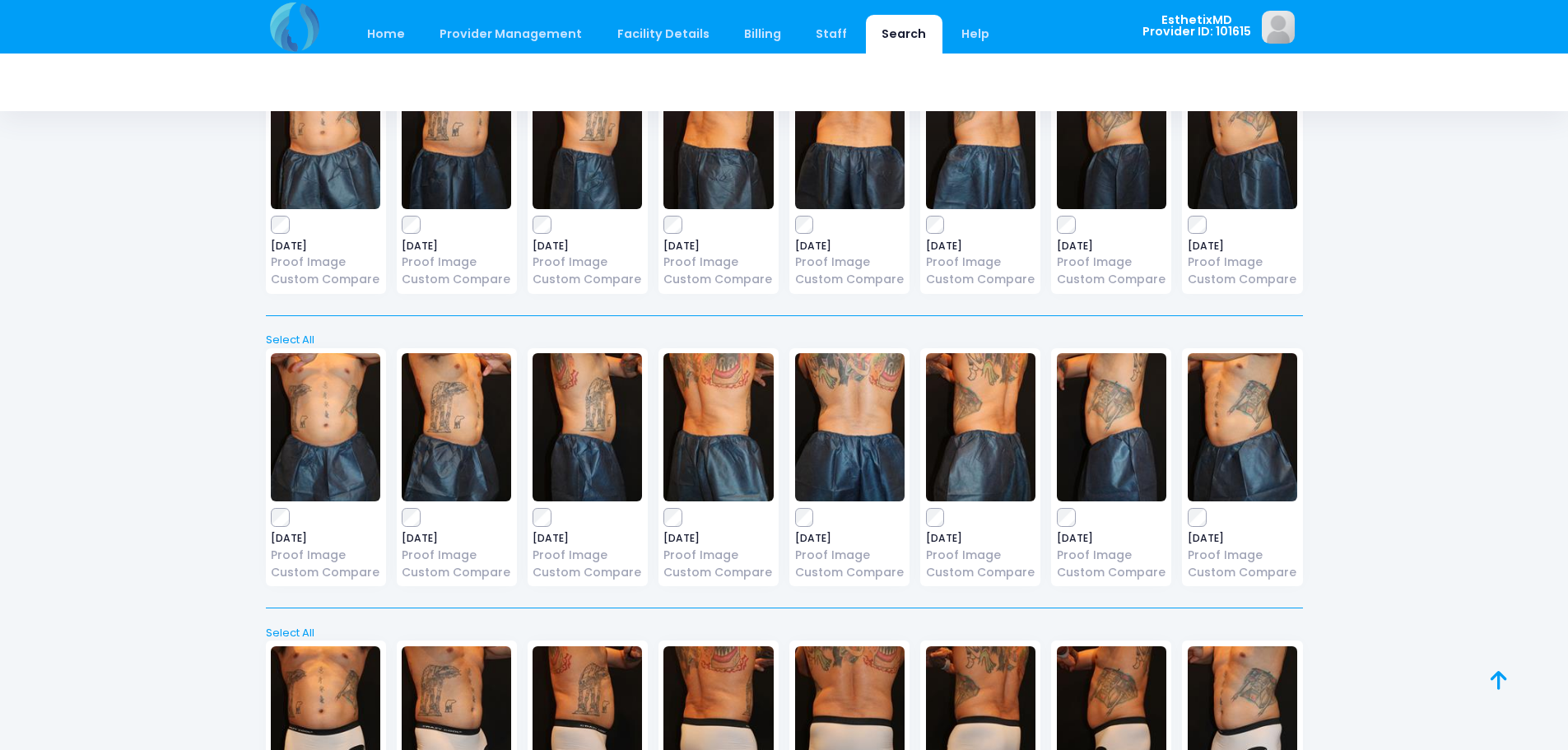
click at [836, 393] on img at bounding box center [850, 427] width 110 height 148
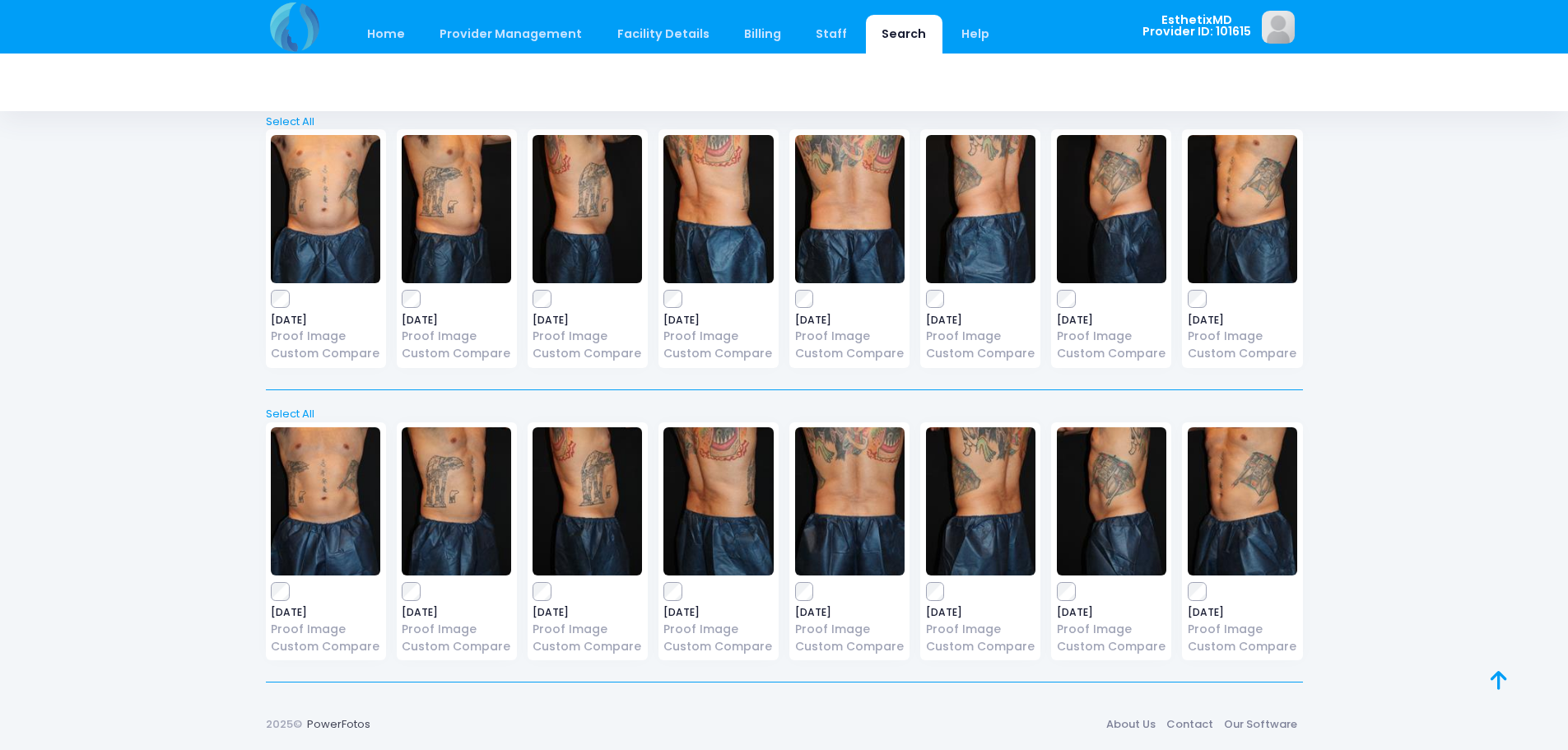
scroll to position [1179, 0]
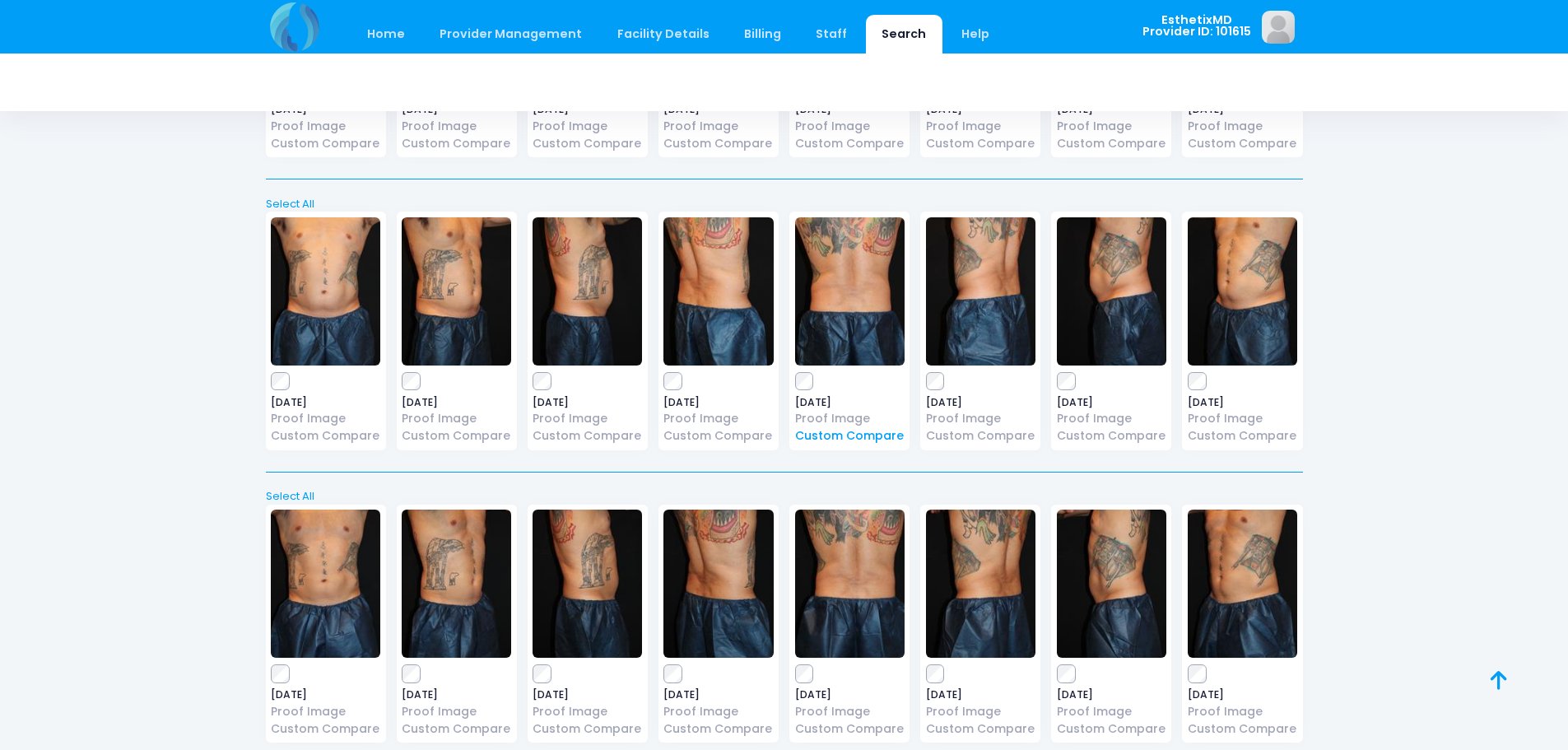
click at [843, 432] on link "Custom Compare" at bounding box center [850, 435] width 110 height 17
click at [374, 31] on link "Home" at bounding box center [386, 34] width 70 height 39
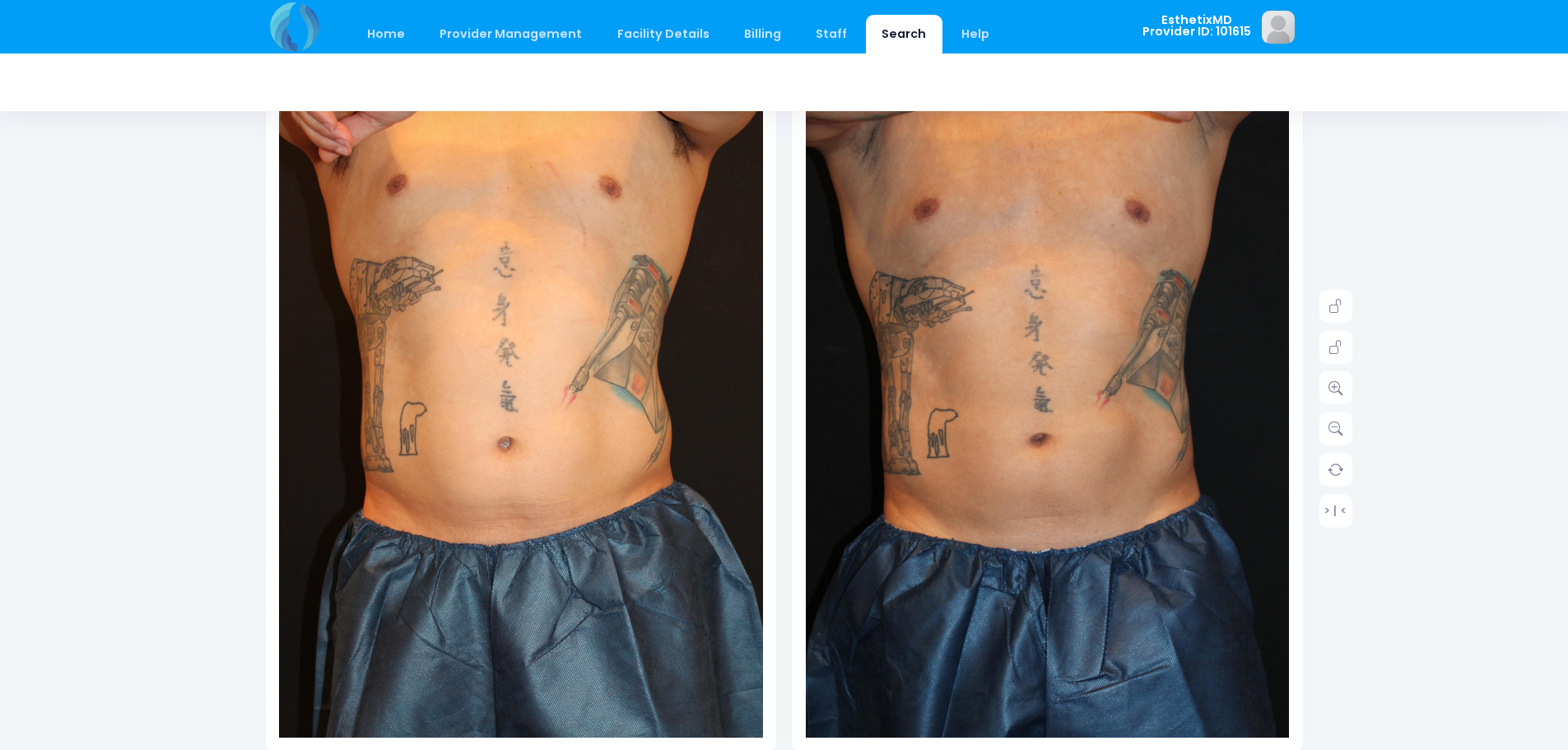
scroll to position [83, 0]
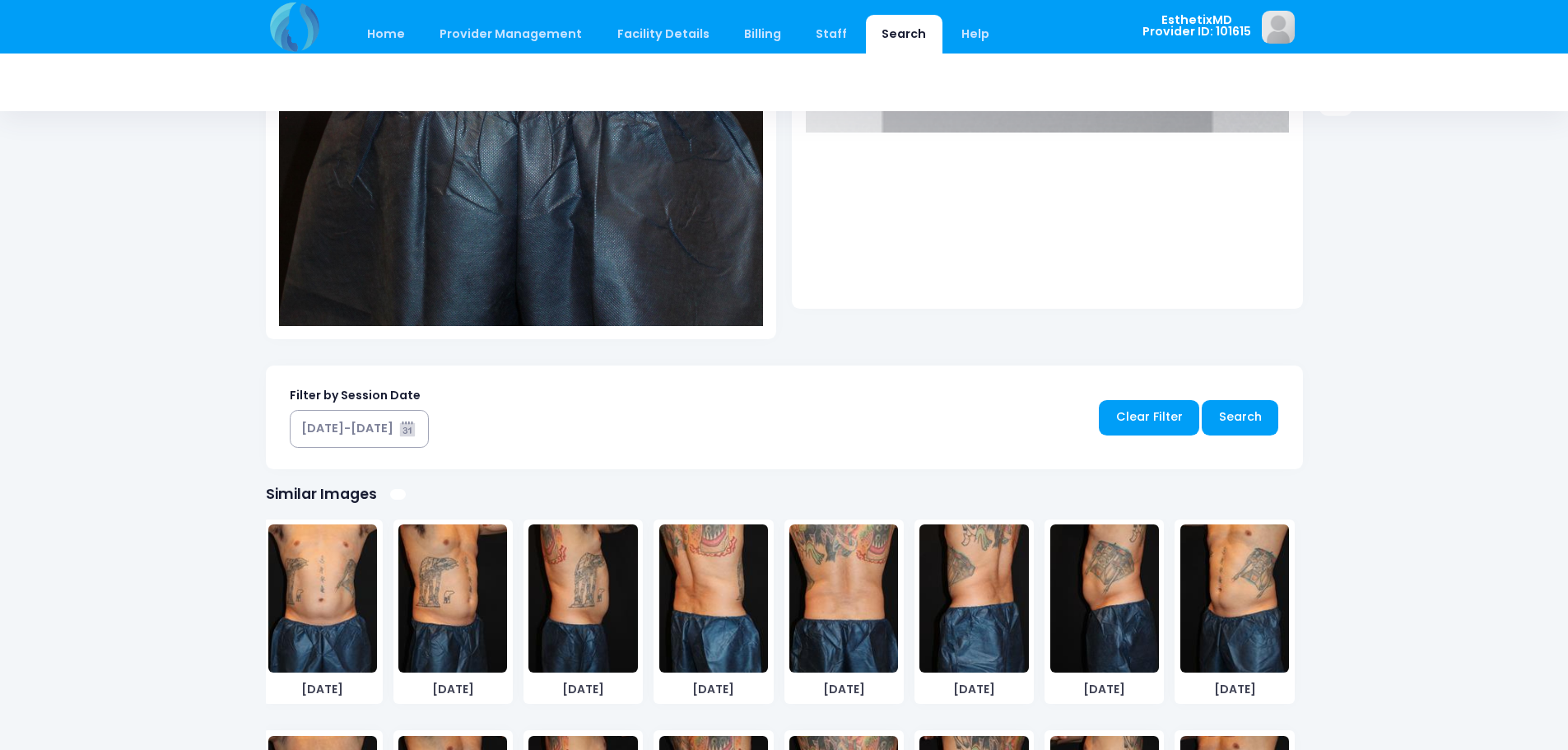
scroll to position [658, 0]
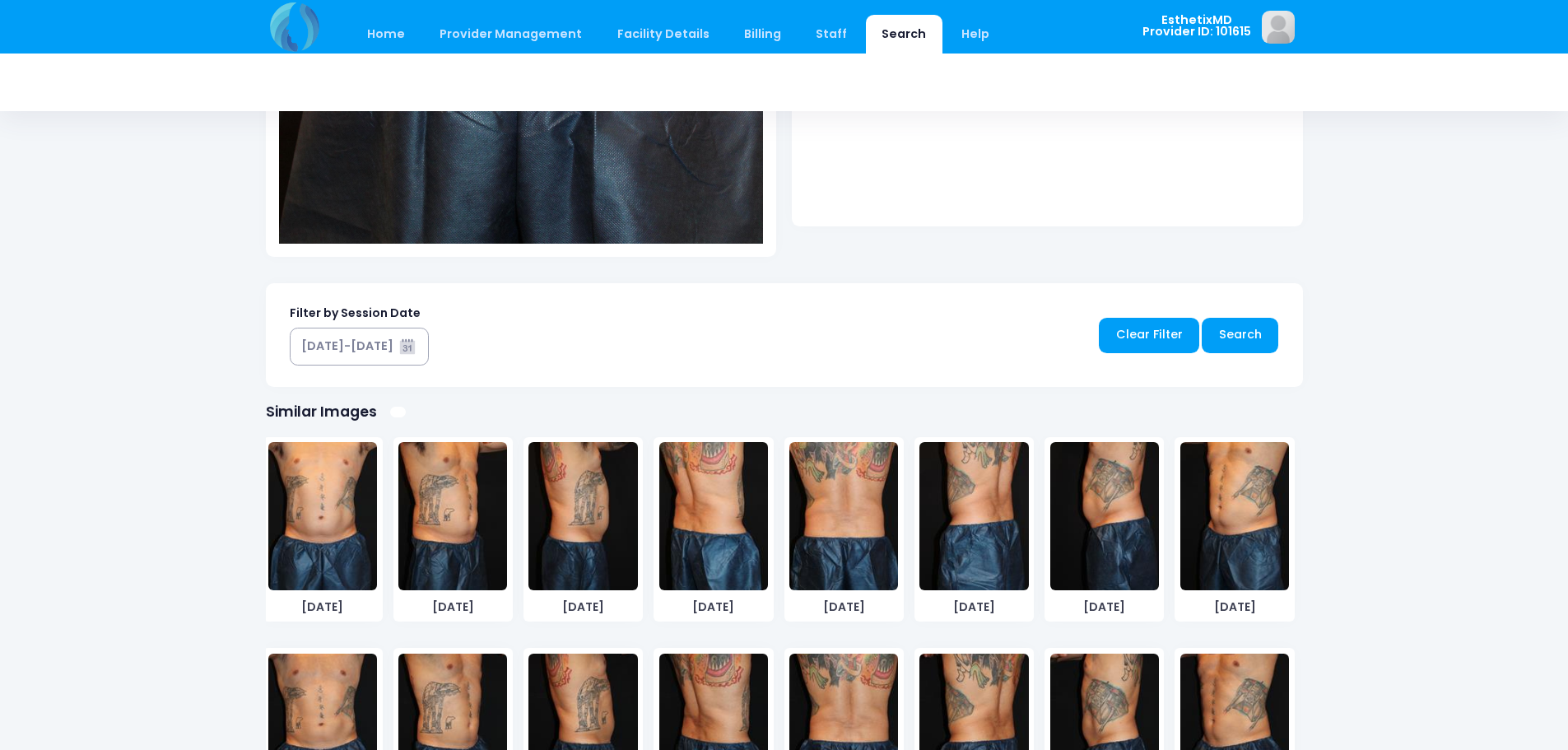
click at [832, 514] on img at bounding box center [843, 516] width 109 height 148
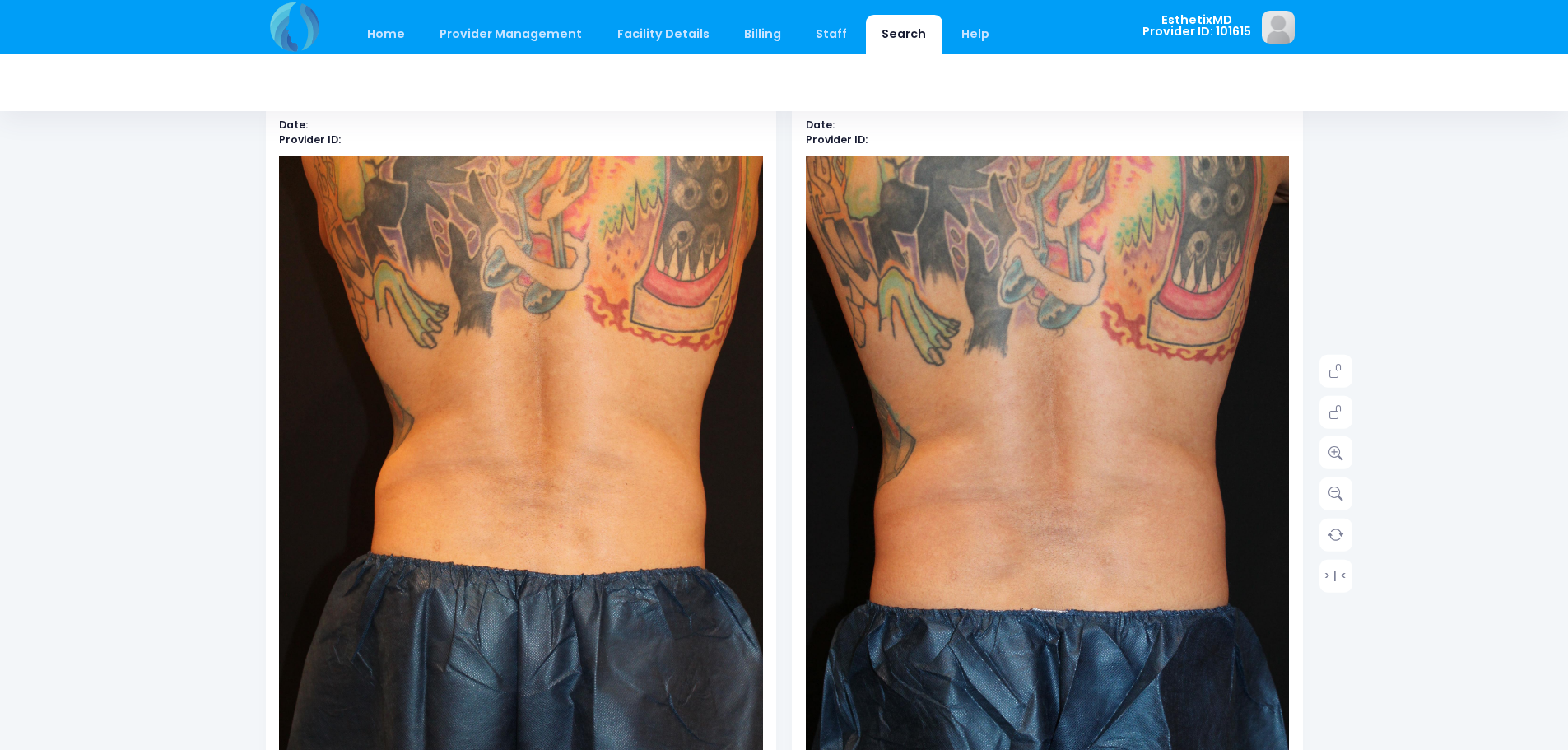
scroll to position [74, 0]
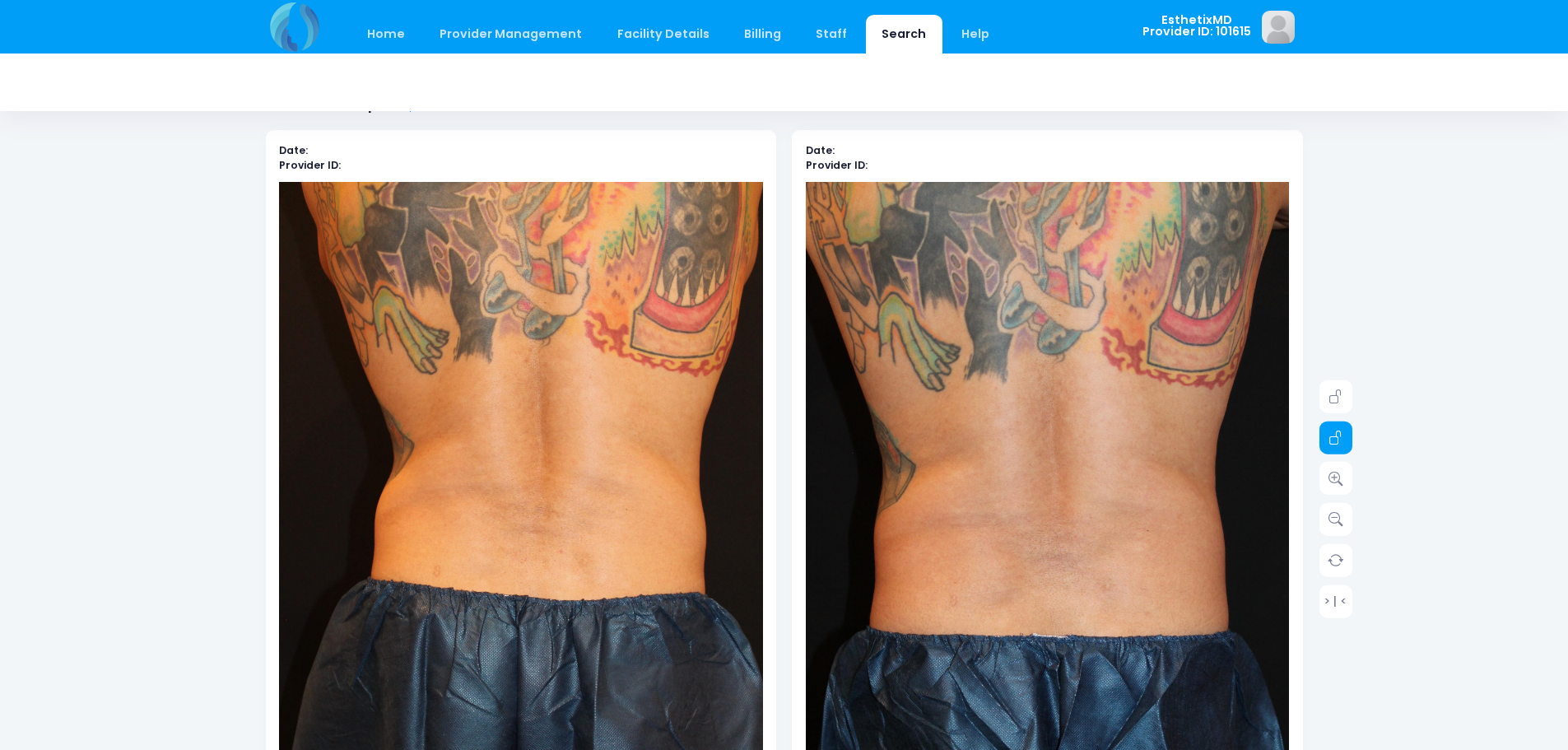
click at [1329, 442] on icon at bounding box center [1336, 438] width 15 height 15
click at [584, 580] on img at bounding box center [520, 545] width 484 height 726
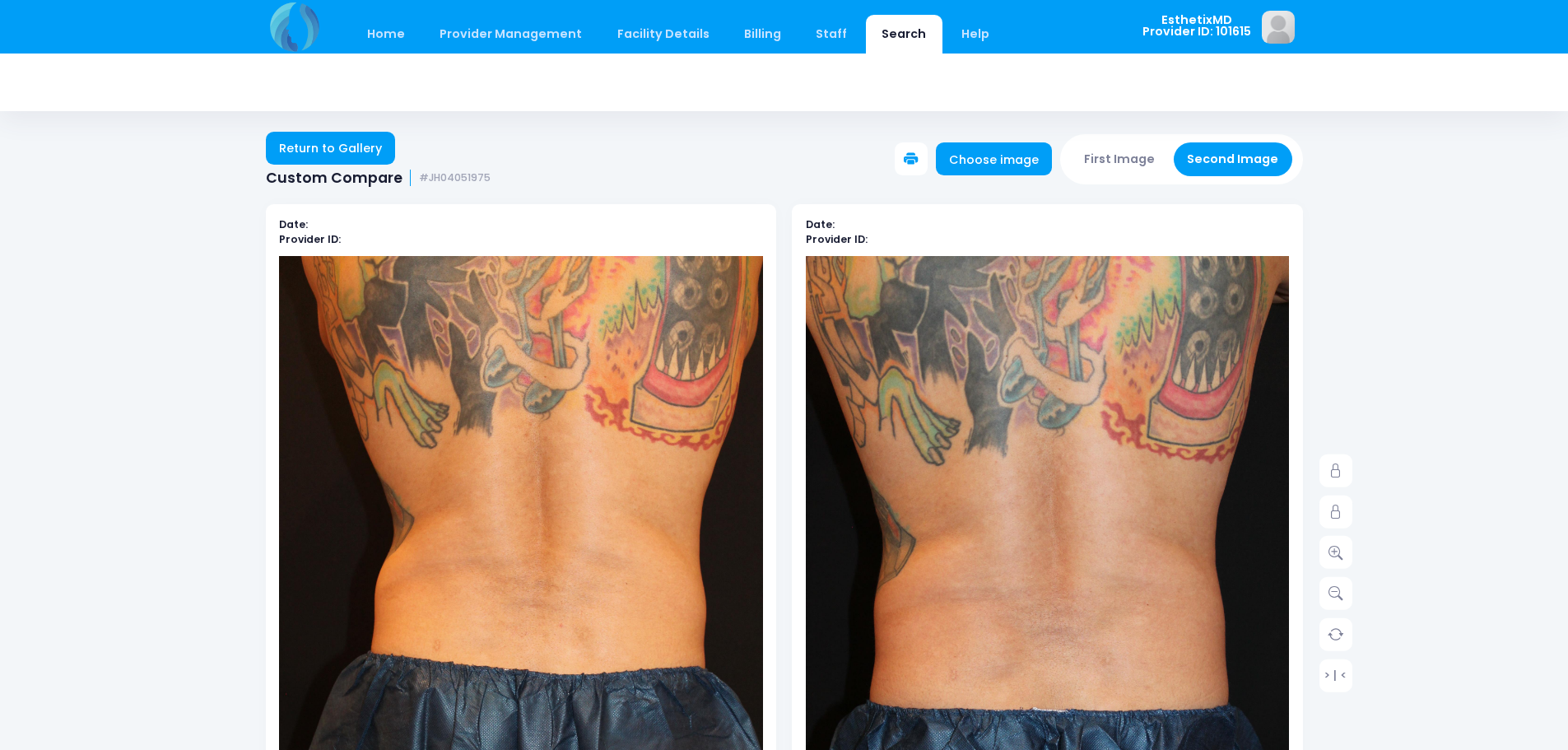
scroll to position [83, 0]
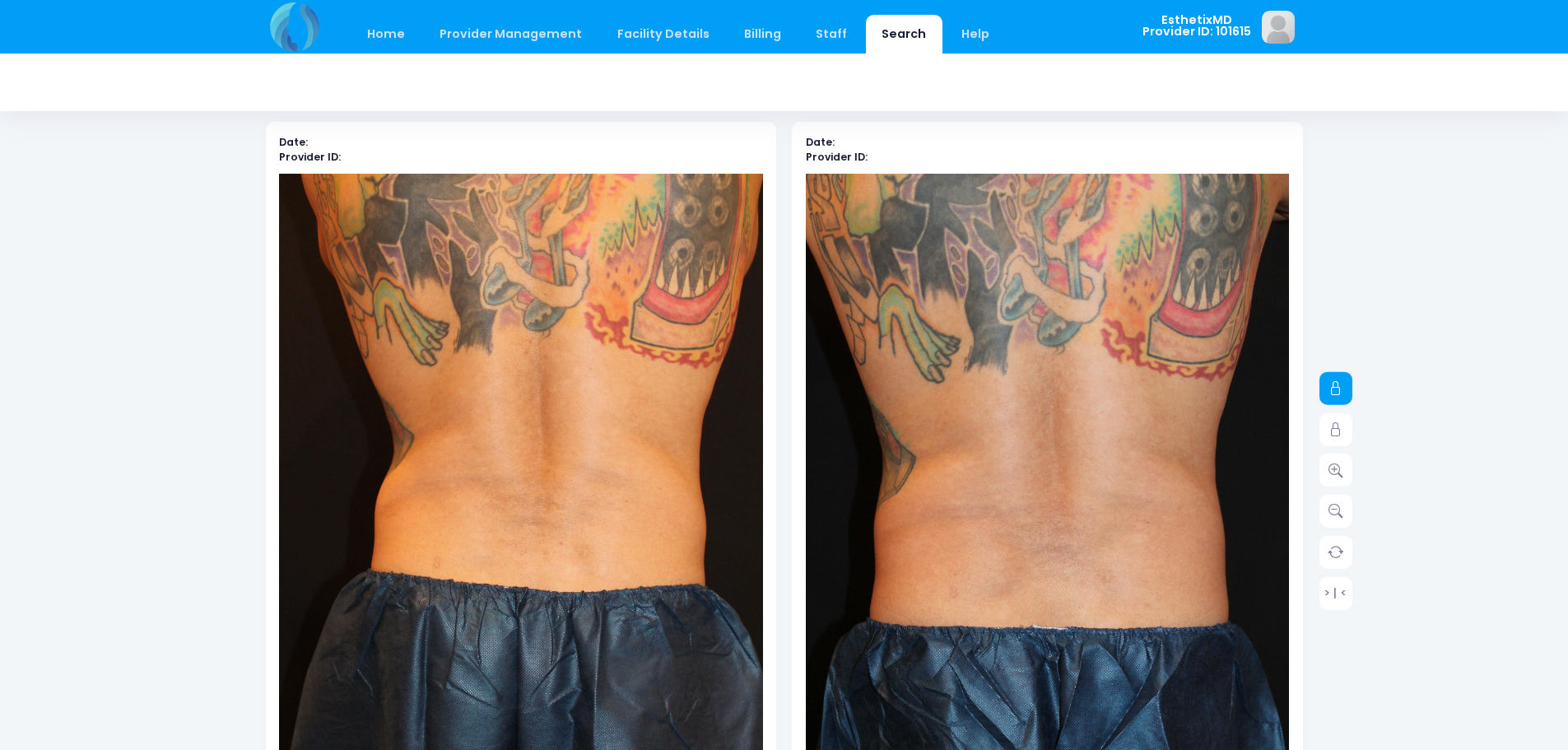
click at [1339, 392] on icon at bounding box center [1336, 389] width 15 height 15
click at [1334, 468] on icon at bounding box center [1336, 469] width 15 height 15
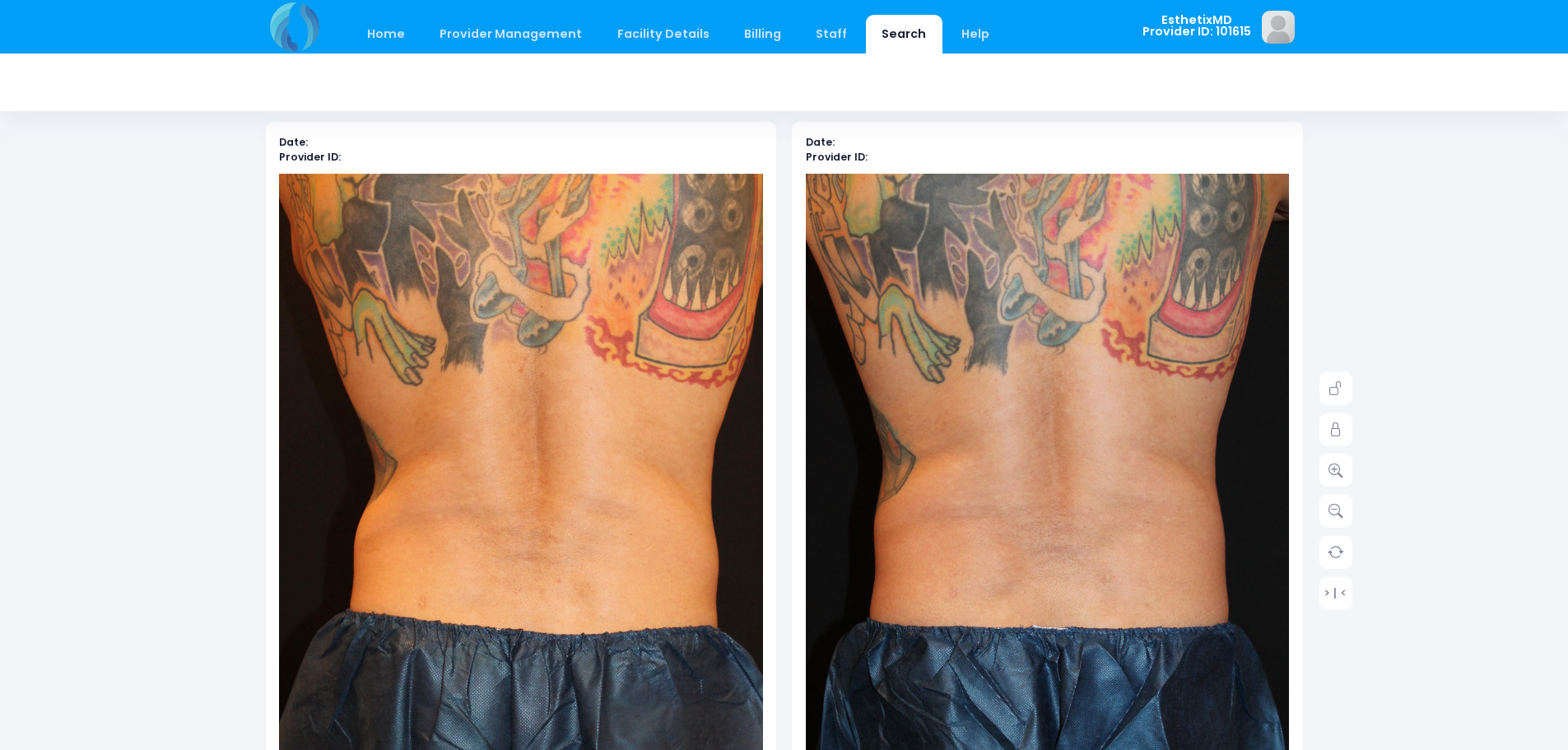
click at [582, 172] on div "Date: Provider ID:" at bounding box center [521, 477] width 510 height 711
click at [577, 183] on img at bounding box center [516, 571] width 533 height 799
click at [1340, 427] on icon at bounding box center [1336, 429] width 15 height 15
click at [1326, 473] on link at bounding box center [1336, 469] width 33 height 33
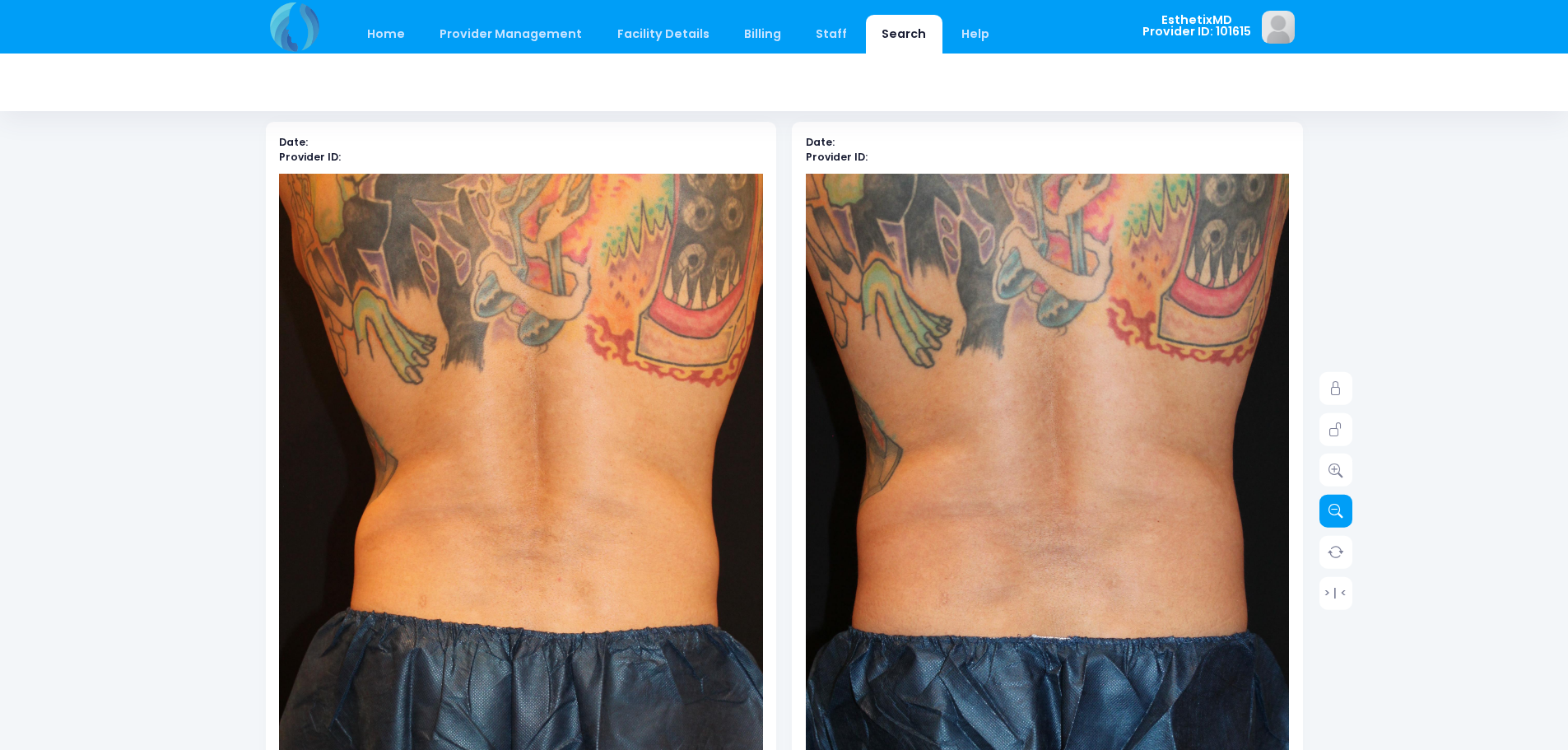
click at [1324, 509] on link at bounding box center [1336, 511] width 33 height 33
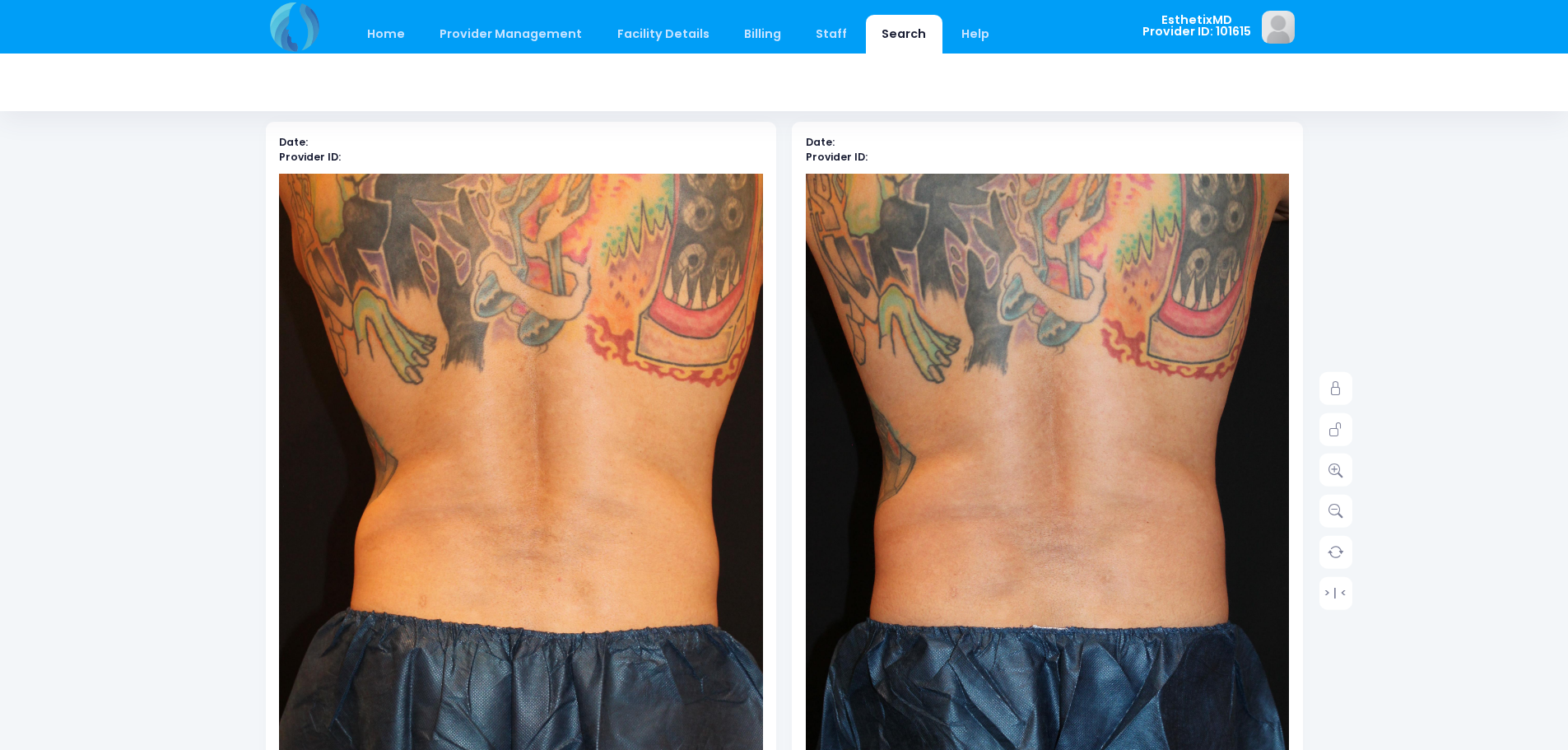
click at [1434, 646] on div "Home Provider Management Provider Management Add User View Users Billing" at bounding box center [784, 696] width 1568 height 1557
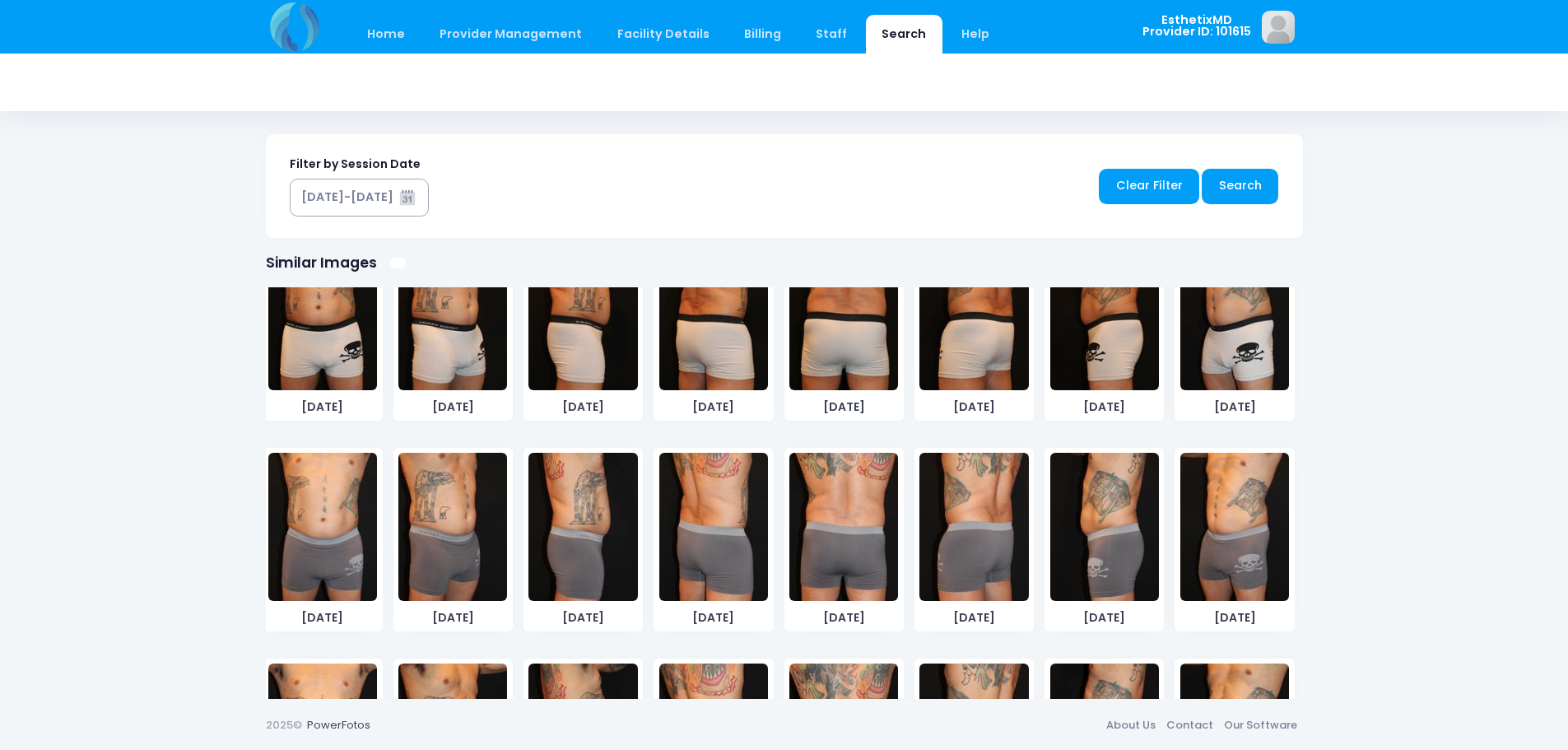
scroll to position [864, 0]
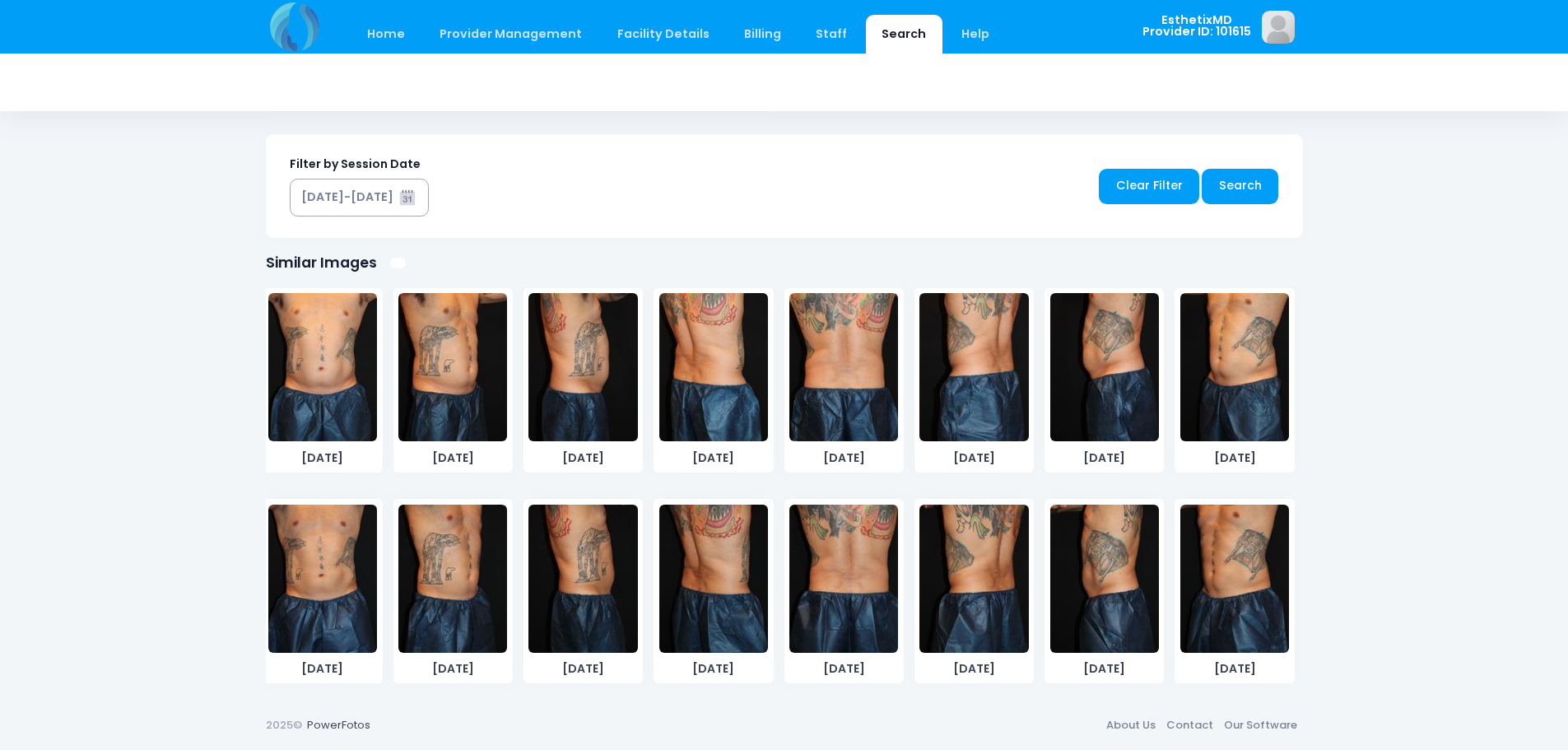
click at [850, 629] on img at bounding box center [843, 578] width 109 height 148
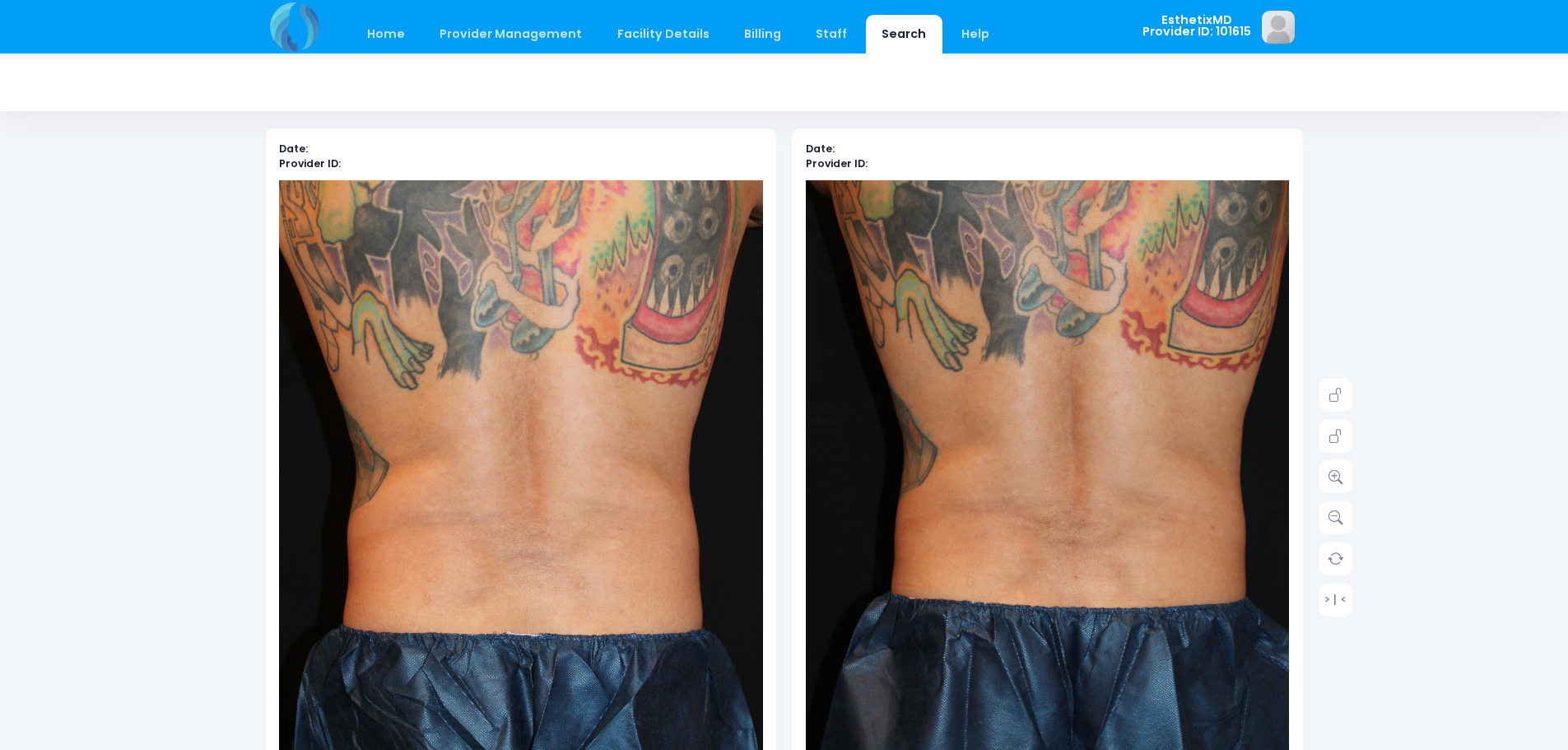
scroll to position [74, 0]
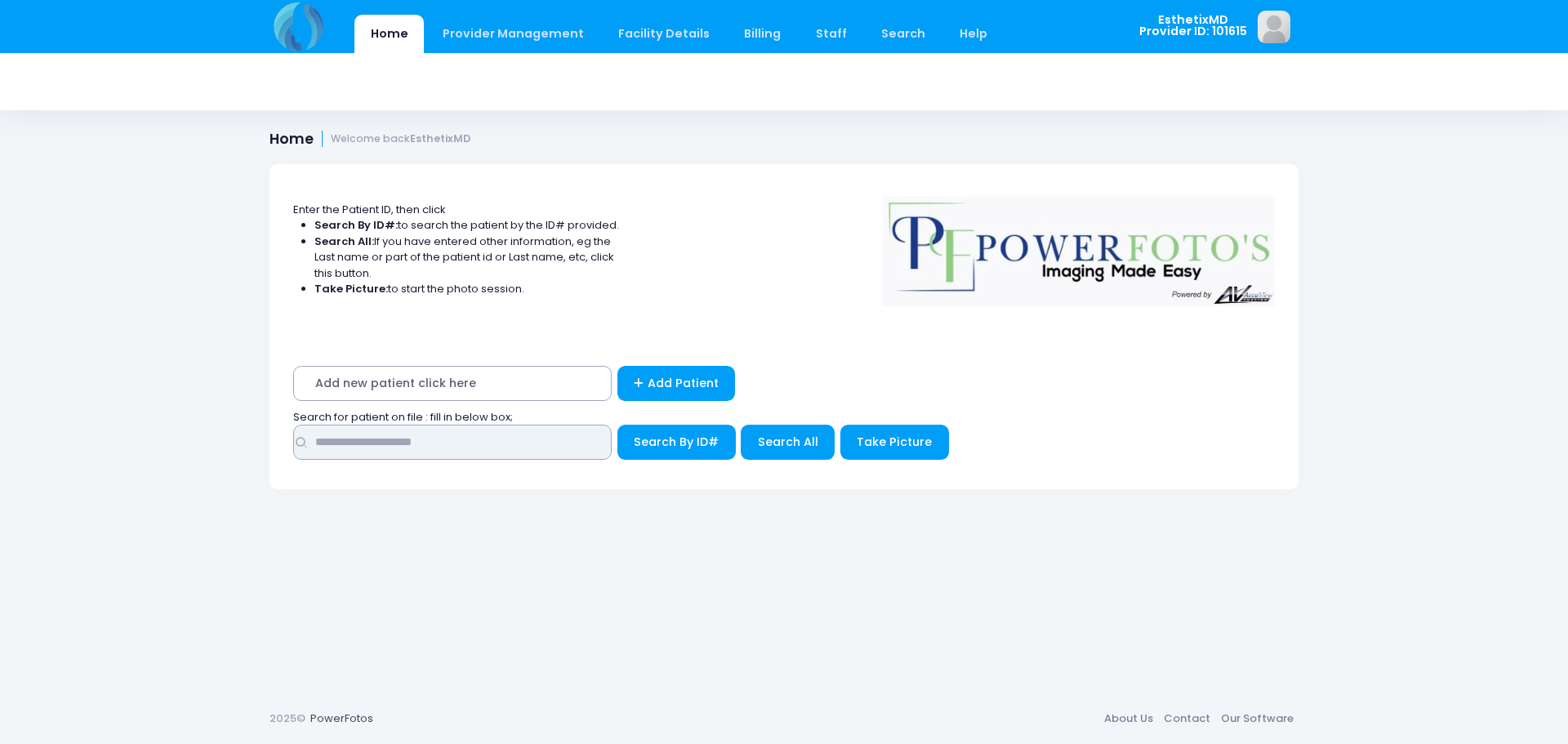
click at [386, 437] on input "text" at bounding box center [452, 441] width 319 height 35
type input "******"
click at [781, 449] on span "Search All" at bounding box center [787, 441] width 60 height 16
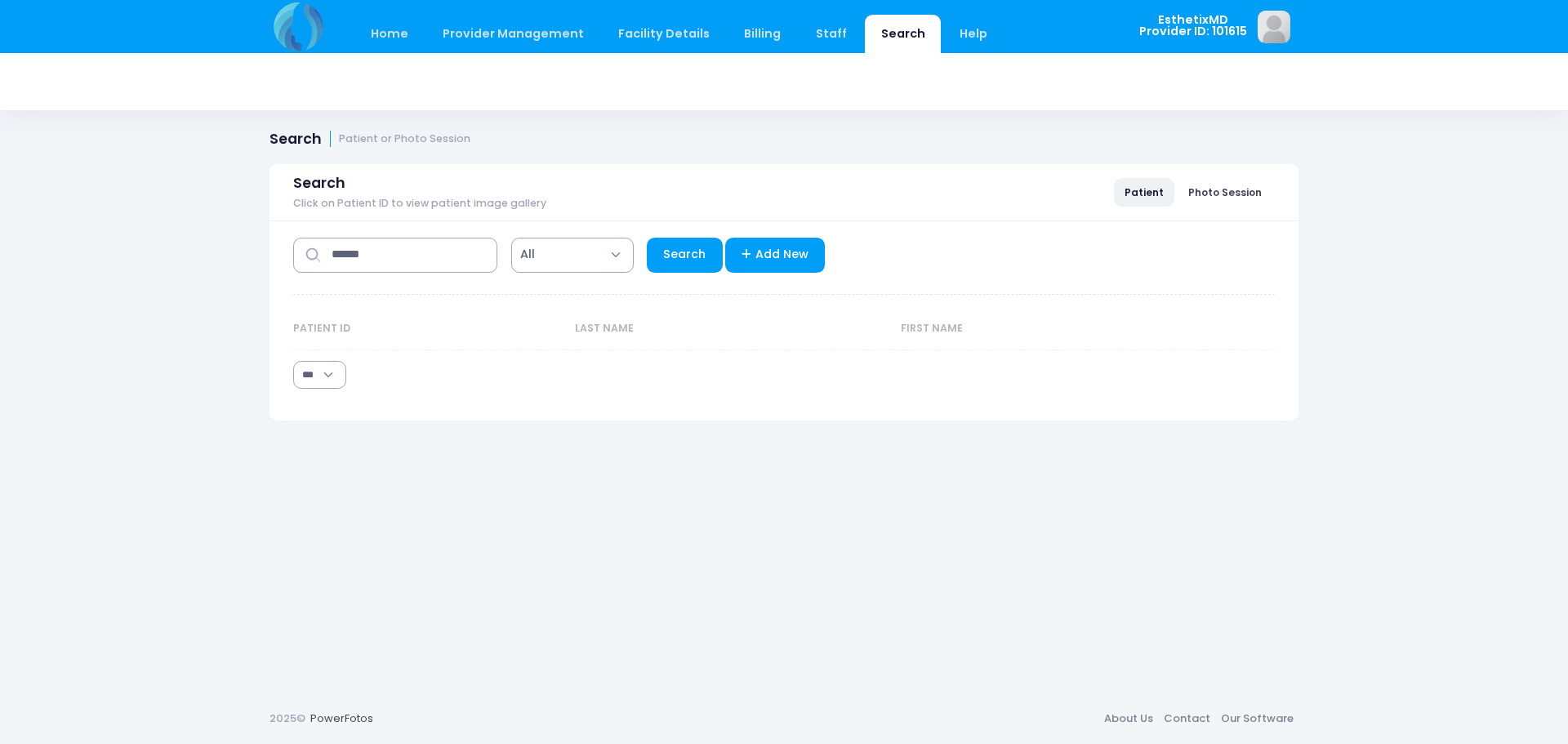
select select "***"
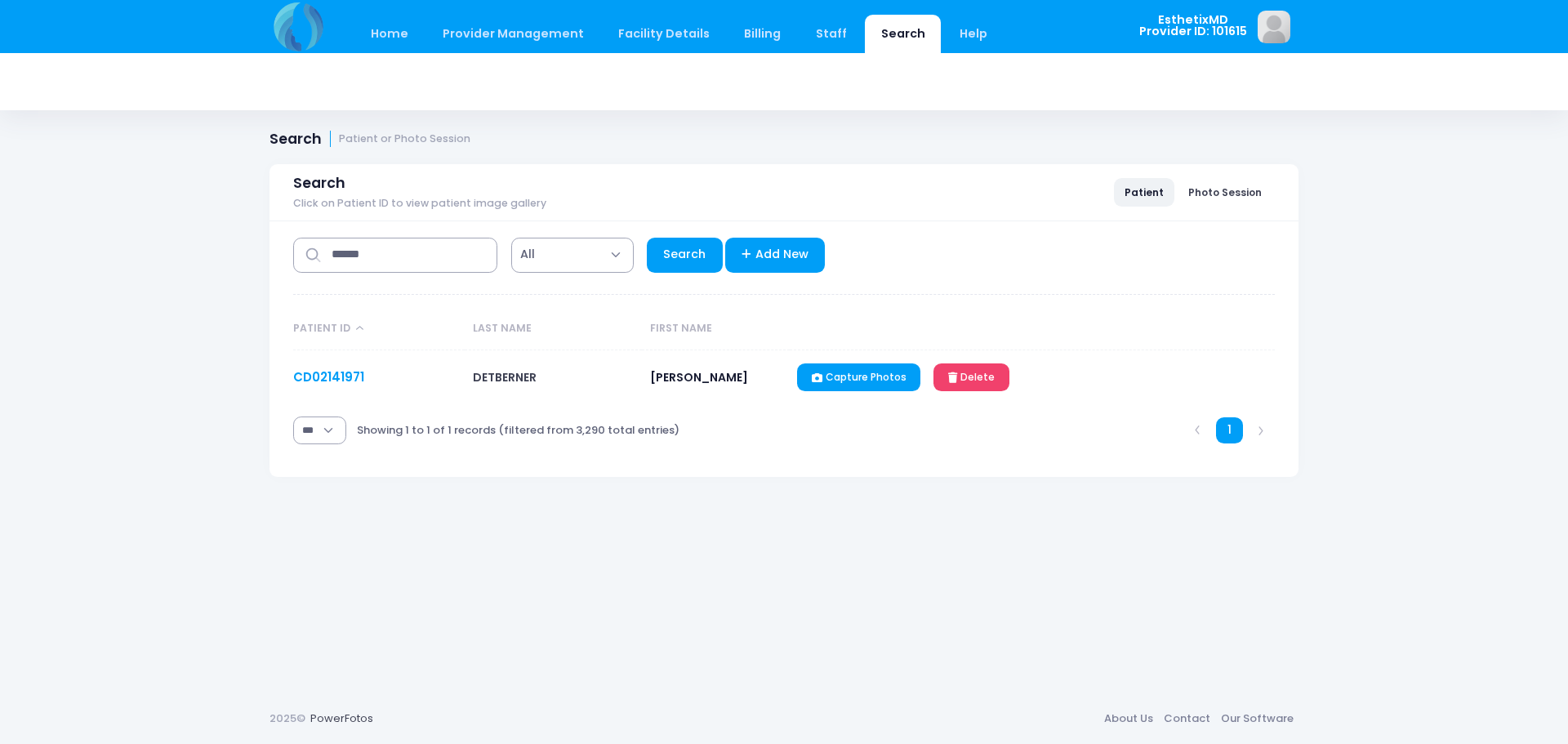
click at [311, 377] on link "CD02141971" at bounding box center [328, 377] width 71 height 17
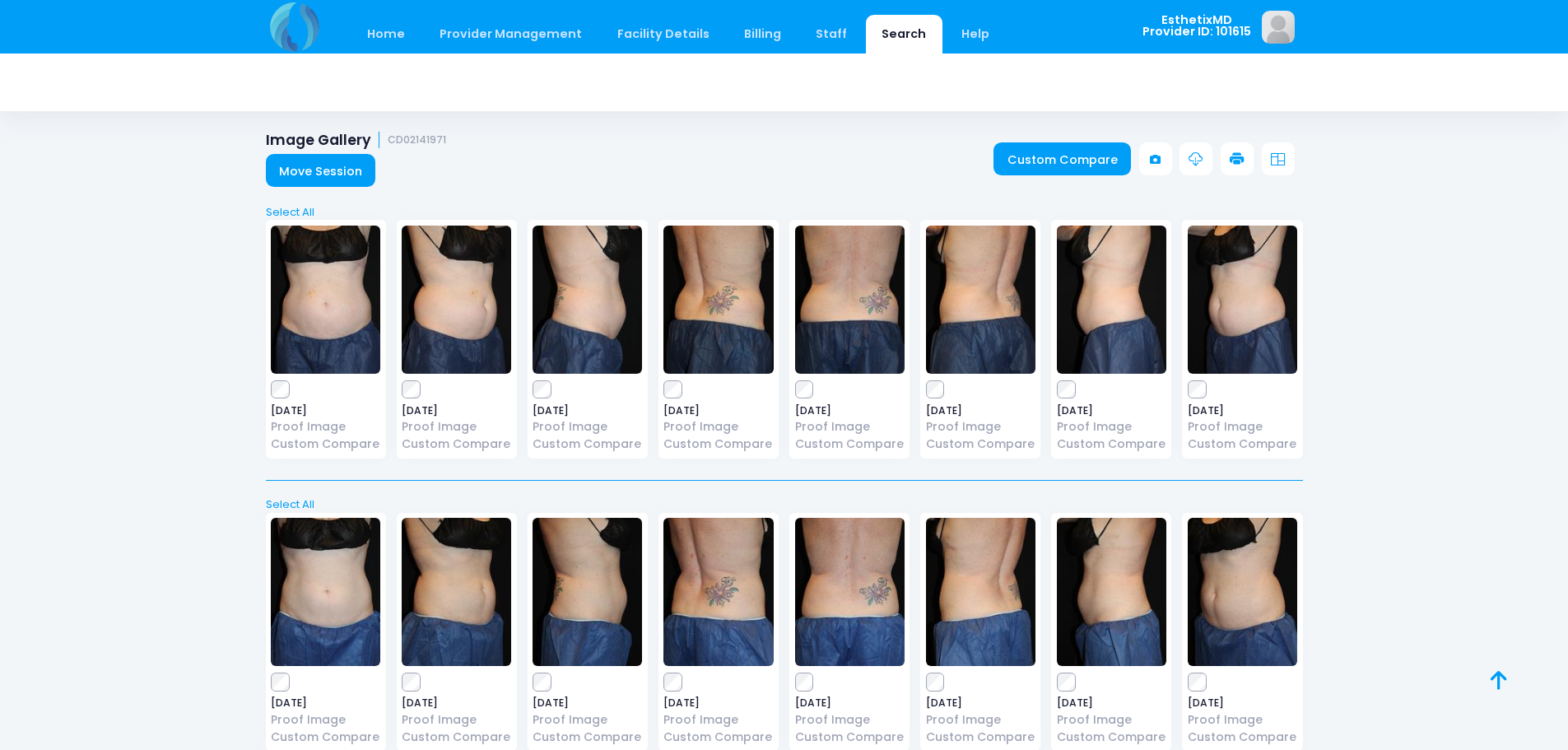
click at [350, 321] on img at bounding box center [325, 299] width 110 height 148
click at [852, 321] on img at bounding box center [850, 299] width 110 height 148
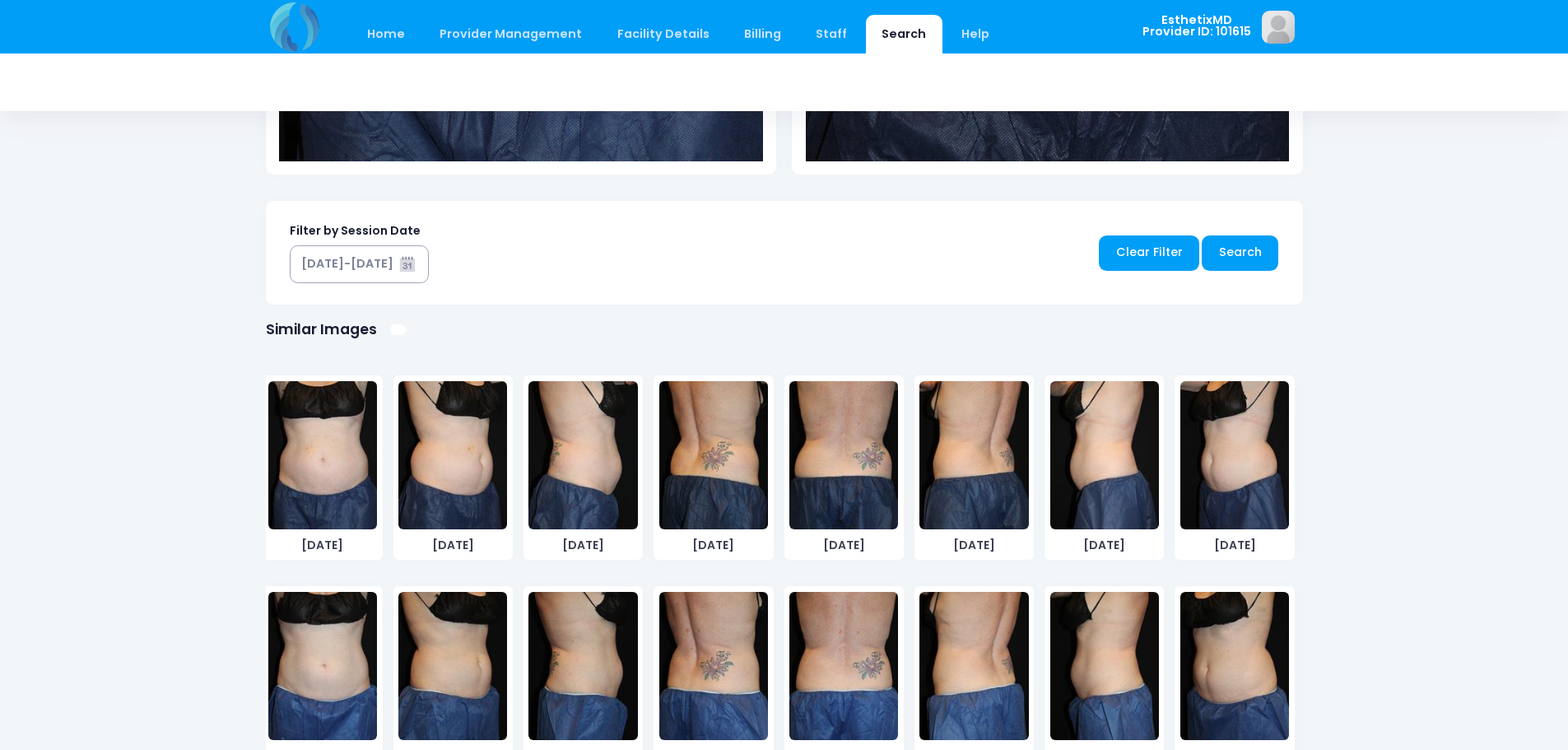
scroll to position [83, 0]
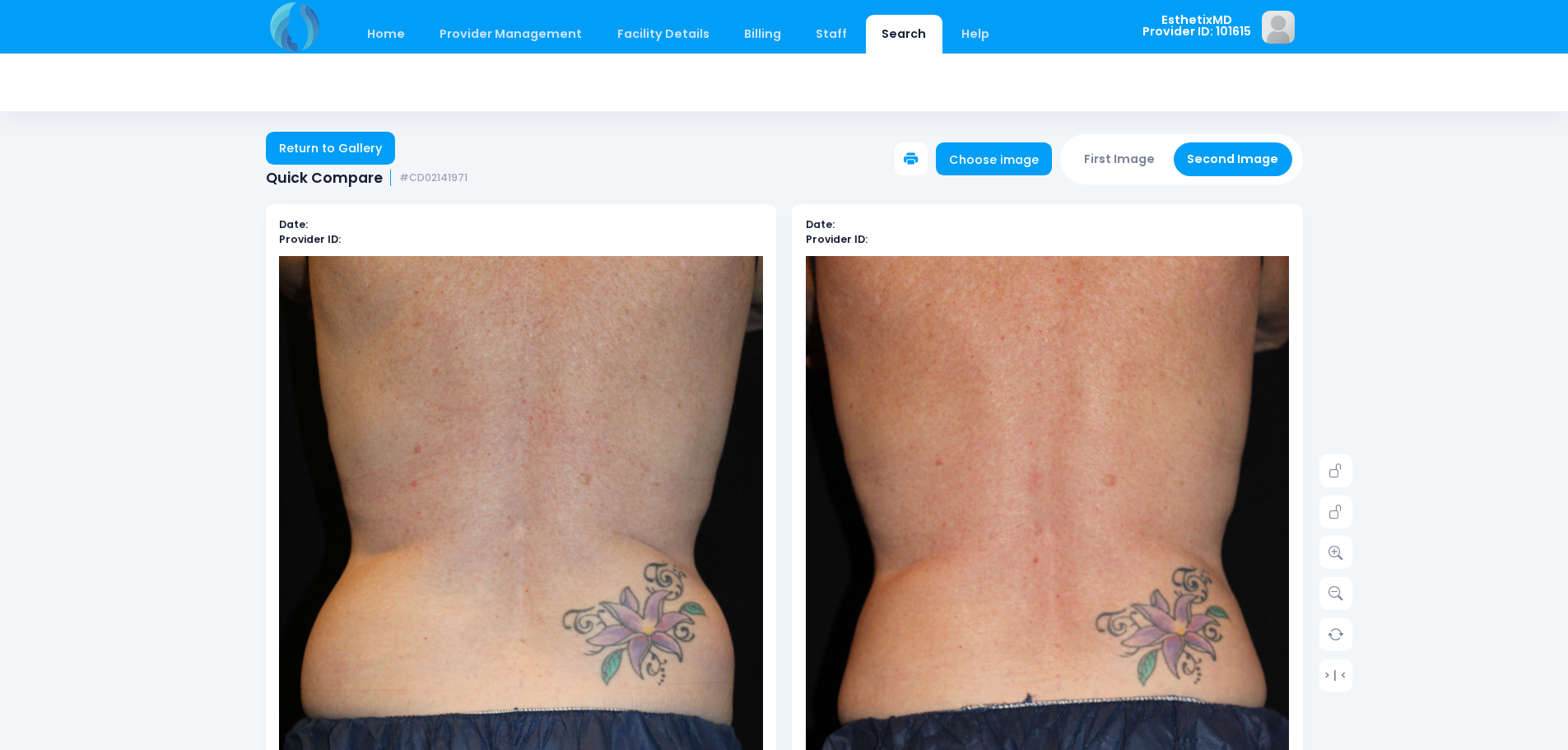
scroll to position [83, 0]
